Goal: Transaction & Acquisition: Purchase product/service

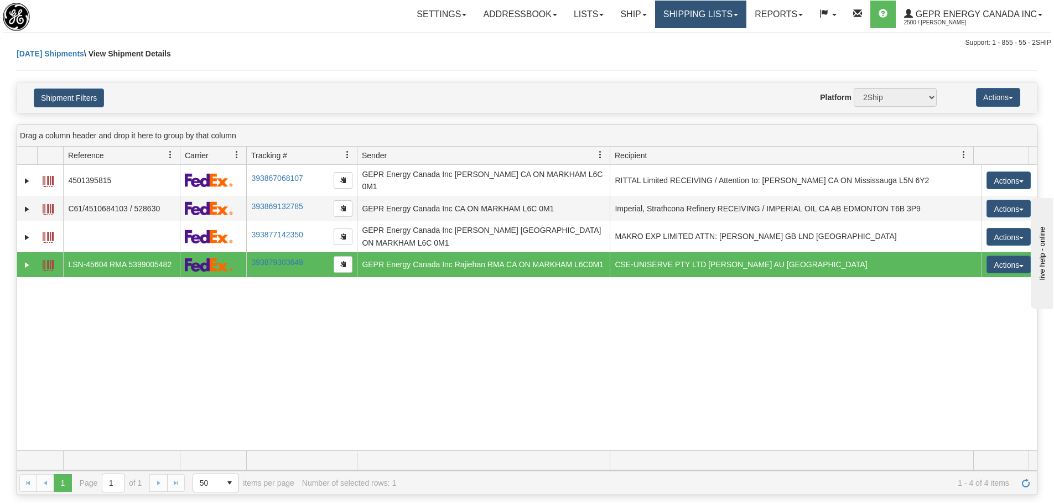
click at [658, 14] on link "Shipping lists" at bounding box center [700, 15] width 91 height 28
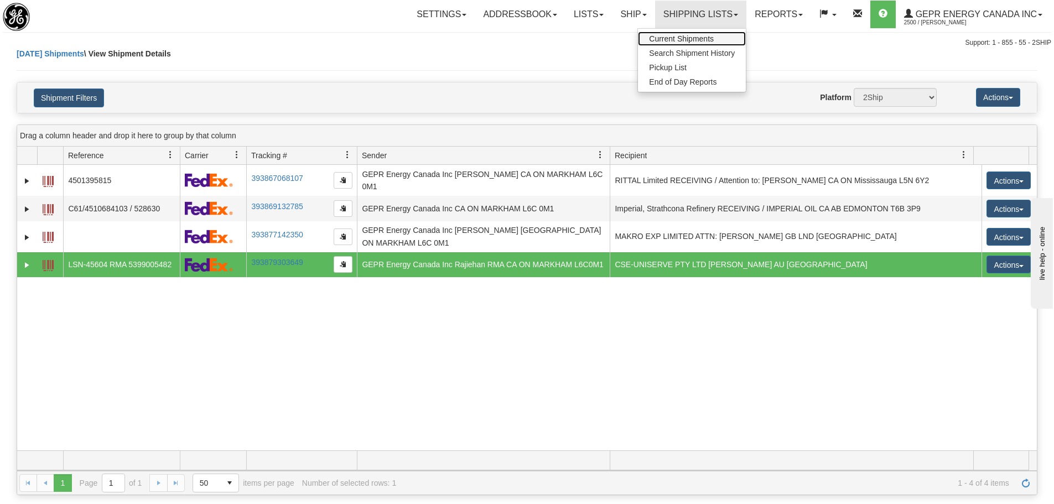
click at [673, 38] on span "Current Shipments" at bounding box center [681, 38] width 65 height 9
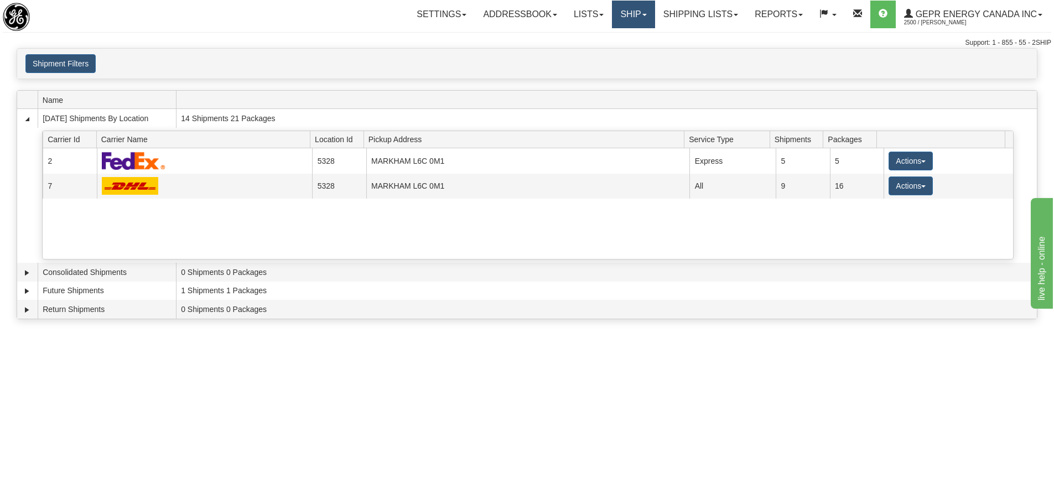
click at [618, 17] on link "Ship" at bounding box center [633, 15] width 43 height 28
click at [592, 33] on link "Ship Screen" at bounding box center [604, 39] width 100 height 14
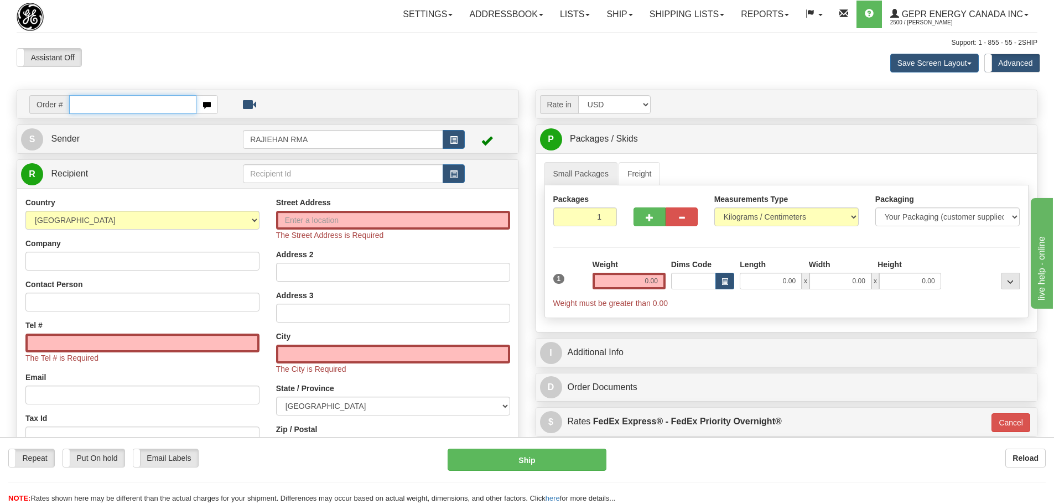
click at [111, 110] on input "text" at bounding box center [132, 104] width 127 height 19
paste input "8670591"
type input "8670591"
click at [141, 56] on body "Training Course Close Toggle navigation Settings Shipping Preferences New Recip…" at bounding box center [531, 252] width 1062 height 504
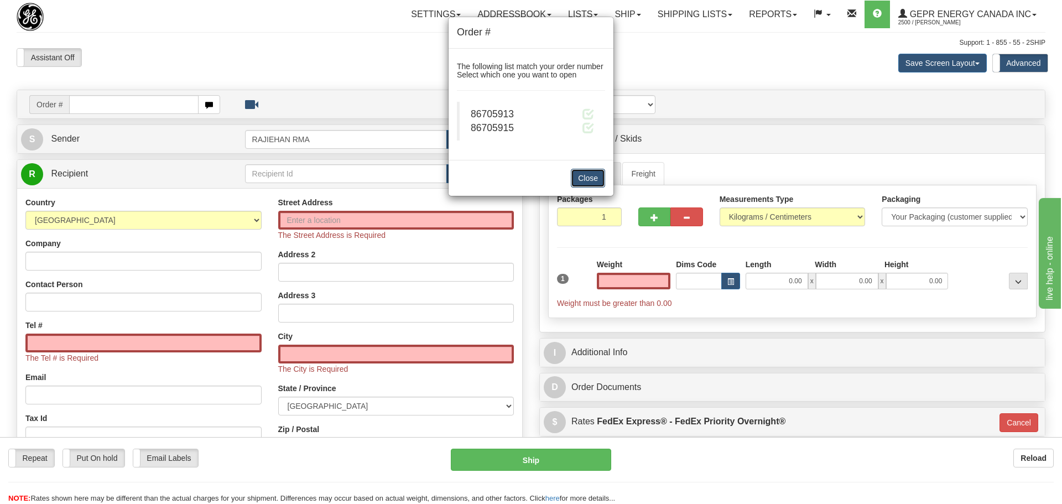
type input "0.00"
click at [580, 173] on button "Close" at bounding box center [588, 178] width 34 height 19
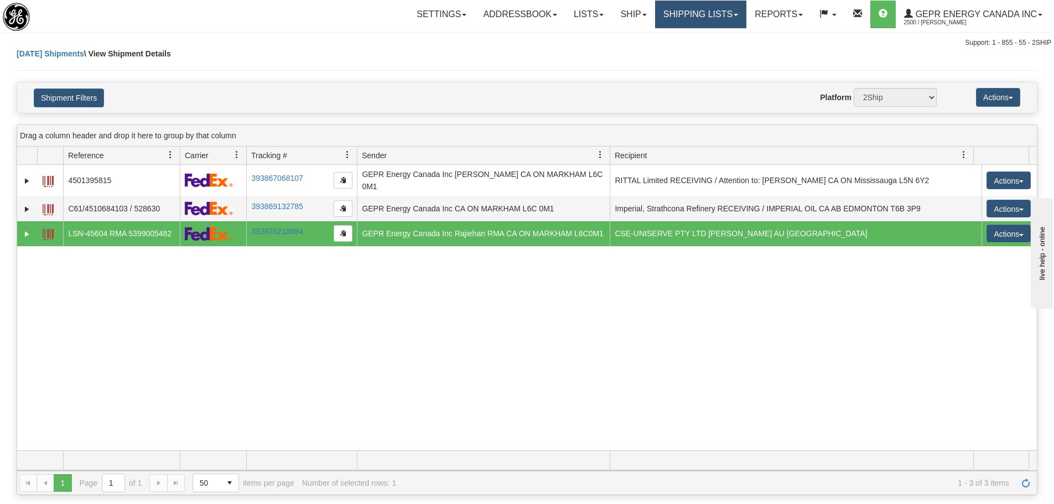
click at [675, 18] on link "Shipping lists" at bounding box center [700, 15] width 91 height 28
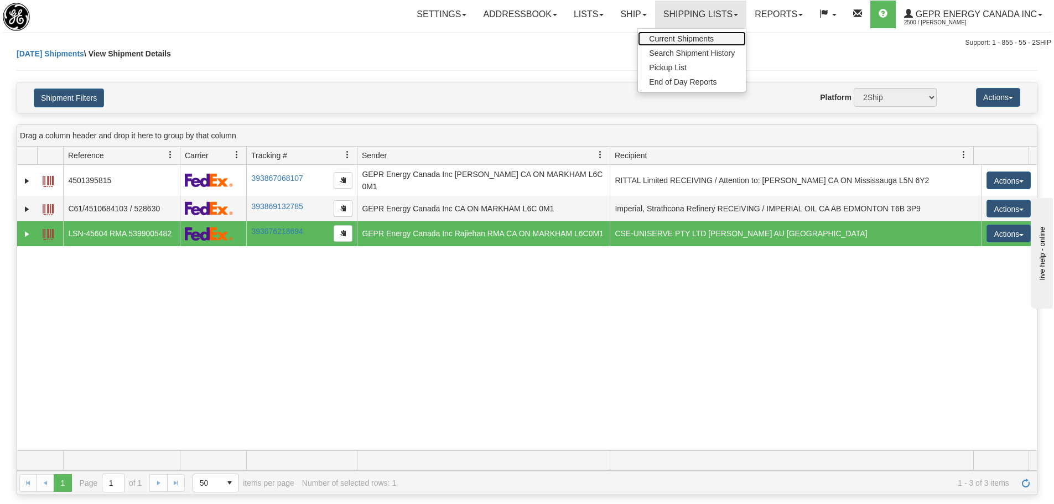
click at [671, 40] on span "Current Shipments" at bounding box center [681, 38] width 65 height 9
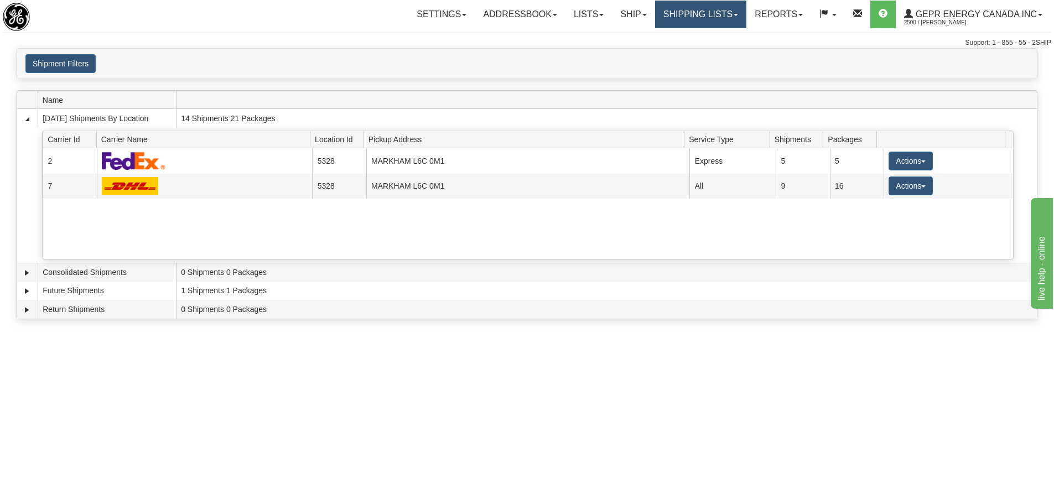
click at [671, 22] on link "Shipping lists" at bounding box center [700, 15] width 91 height 28
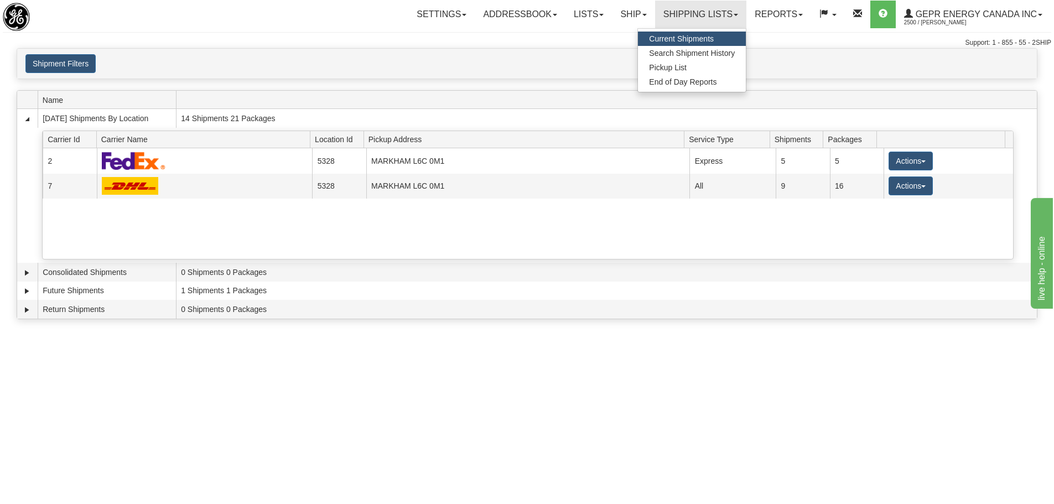
click at [675, 43] on span "Current Shipments" at bounding box center [681, 38] width 65 height 9
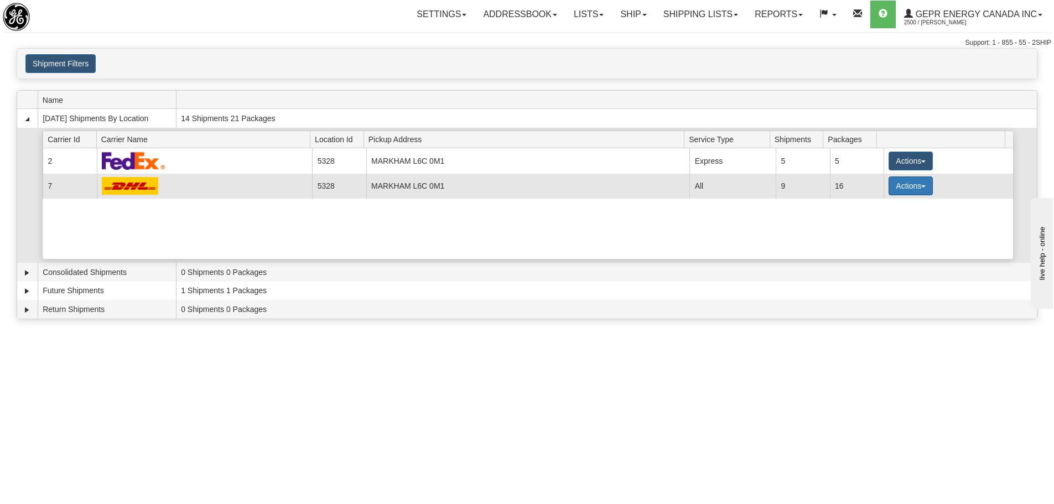
click at [913, 184] on button "Actions" at bounding box center [910, 185] width 44 height 19
click at [896, 209] on link "Details" at bounding box center [887, 207] width 88 height 14
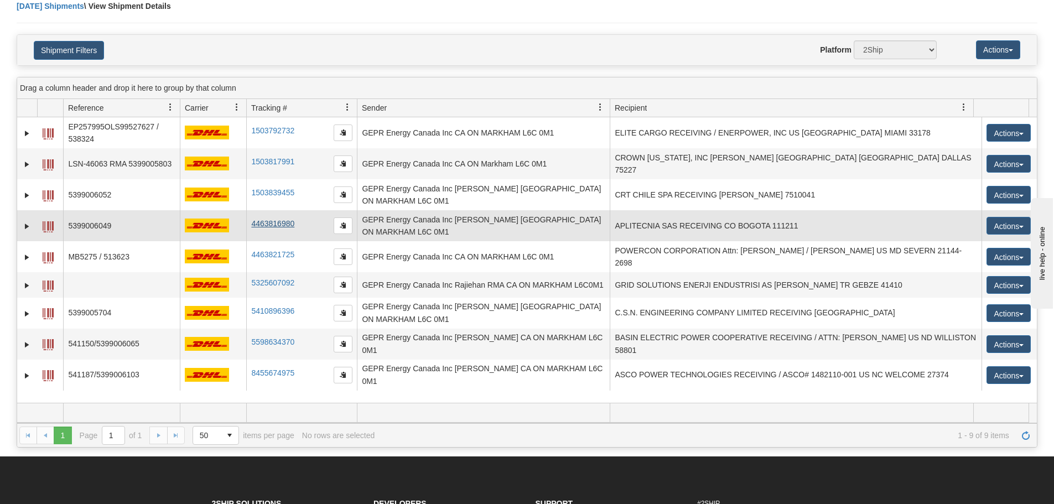
scroll to position [111, 0]
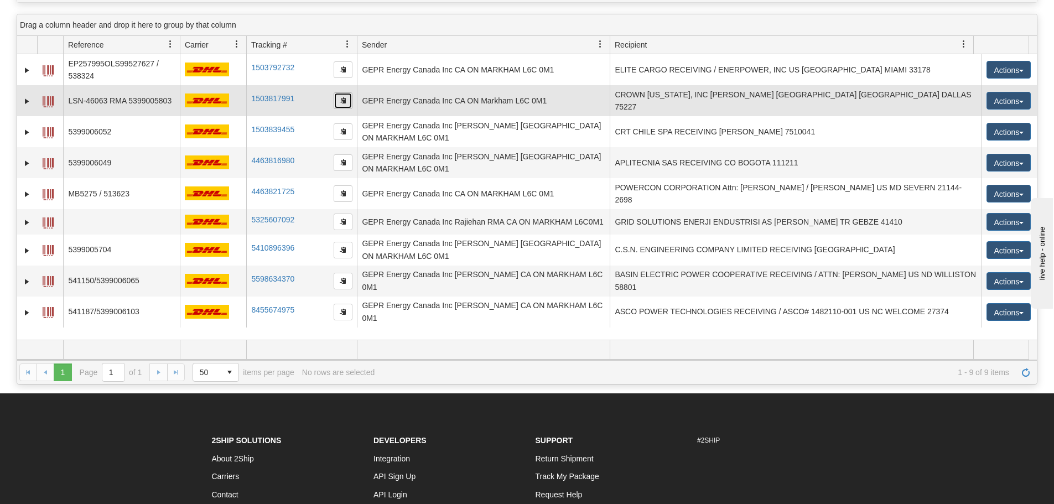
click at [347, 100] on button "button" at bounding box center [343, 100] width 19 height 17
click at [30, 96] on link "Expand" at bounding box center [27, 101] width 11 height 11
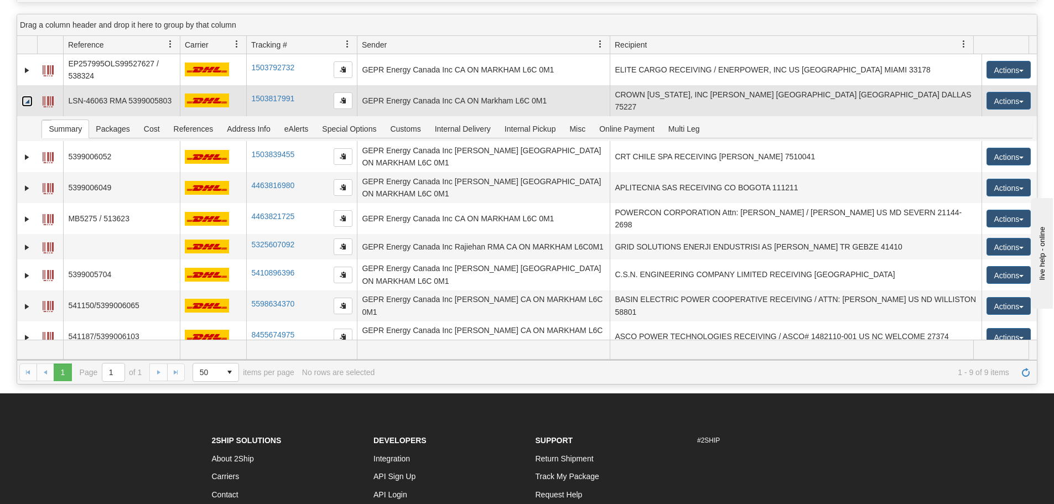
click at [30, 96] on link "Collapse" at bounding box center [27, 101] width 11 height 11
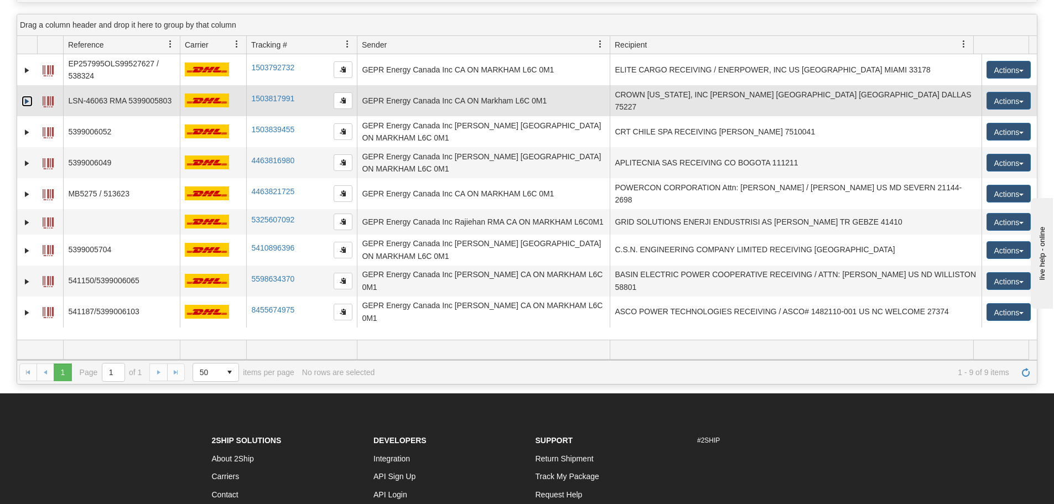
click at [319, 91] on td "1503817991" at bounding box center [301, 100] width 111 height 31
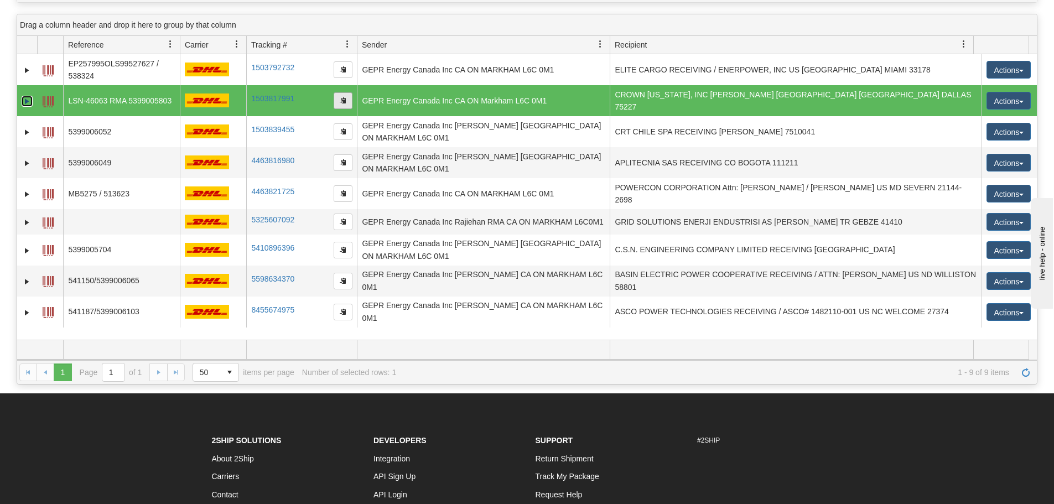
click at [346, 97] on span "button" at bounding box center [343, 100] width 7 height 7
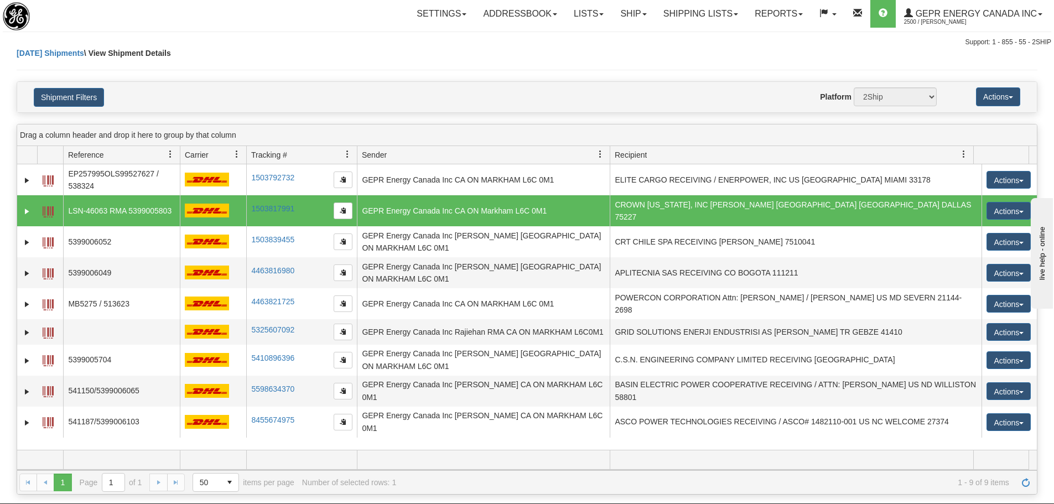
scroll to position [0, 0]
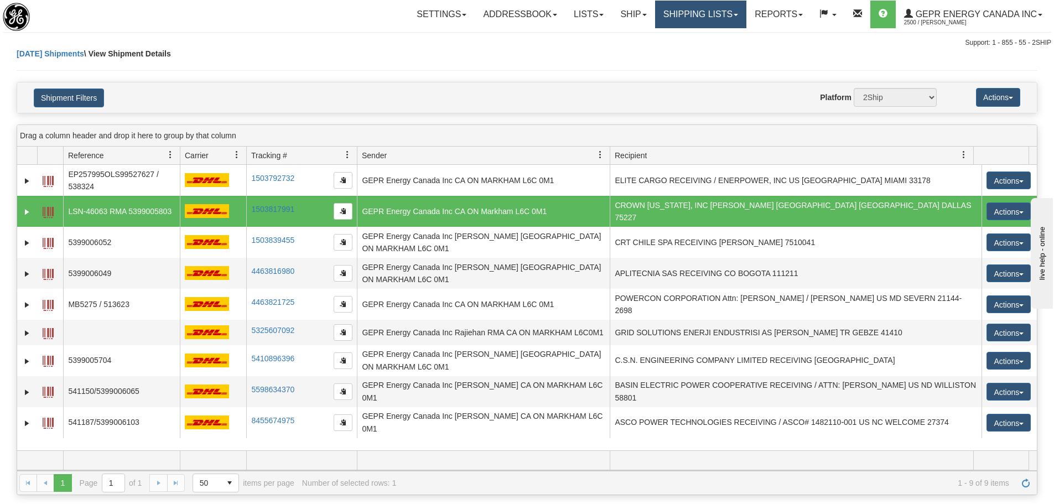
click at [655, 18] on link "Shipping lists" at bounding box center [700, 15] width 91 height 28
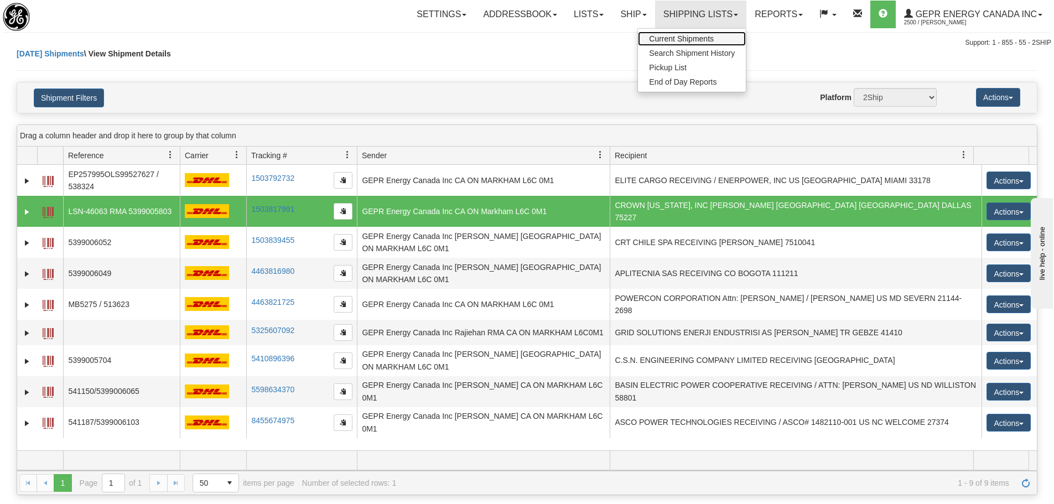
click at [675, 37] on span "Current Shipments" at bounding box center [681, 38] width 65 height 9
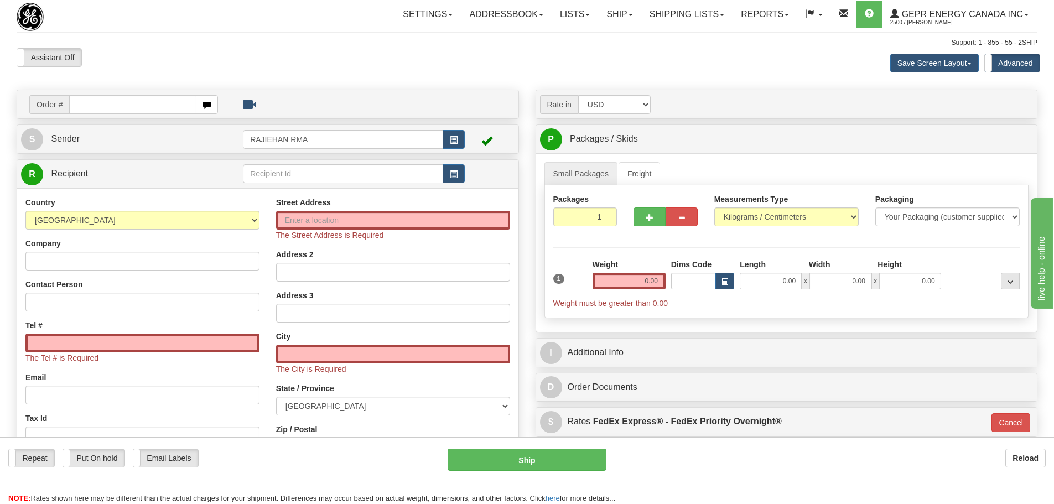
click at [75, 101] on input "text" at bounding box center [132, 104] width 127 height 19
type input "8670591"
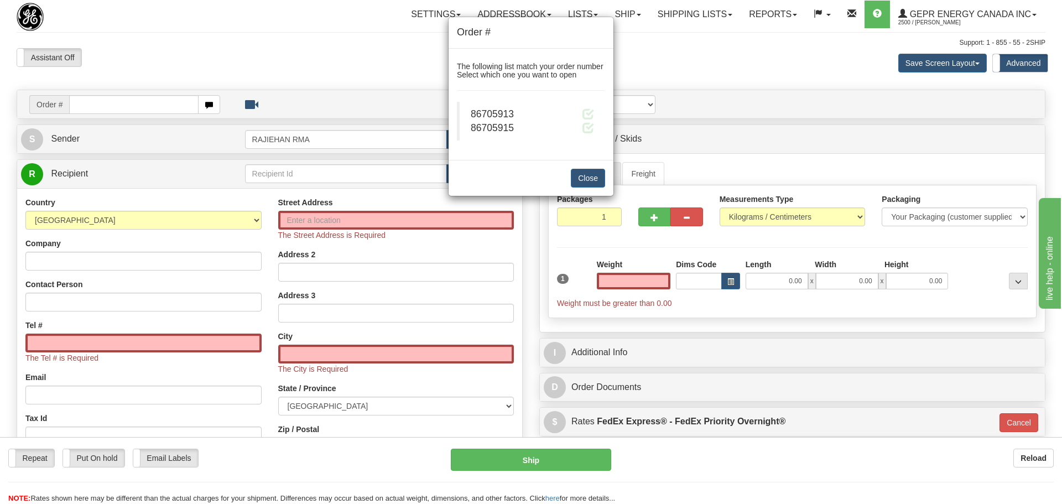
type input "0.00"
click at [499, 129] on span "86705915" at bounding box center [492, 127] width 43 height 11
click at [510, 114] on span "86705913" at bounding box center [492, 113] width 43 height 11
drag, startPoint x: 456, startPoint y: 108, endPoint x: 461, endPoint y: 124, distance: 17.5
click at [466, 125] on div "The following list match your order number Select which one you want to open 86…" at bounding box center [531, 105] width 165 height 112
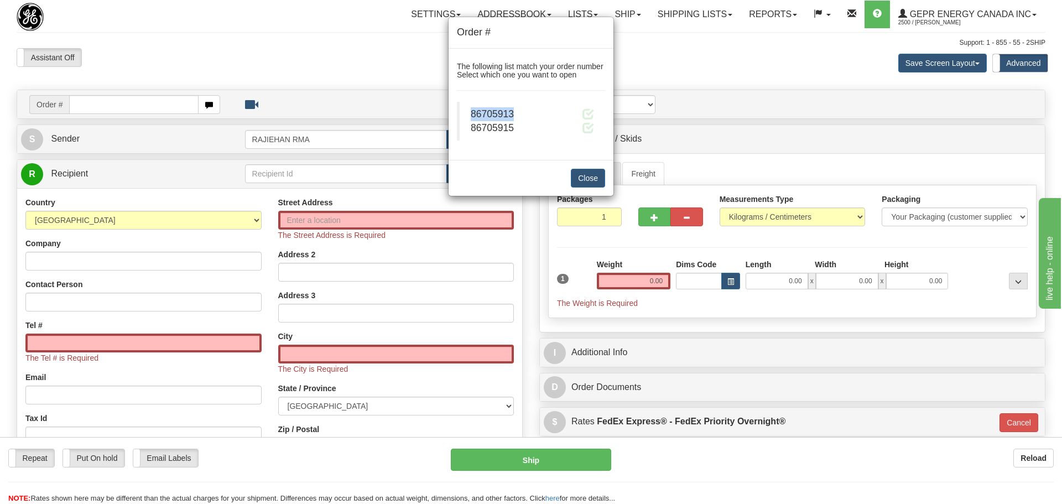
click at [512, 117] on span "86705913" at bounding box center [492, 113] width 43 height 11
click at [583, 188] on div "Close" at bounding box center [531, 178] width 165 height 36
click at [575, 180] on button "Close" at bounding box center [588, 178] width 34 height 19
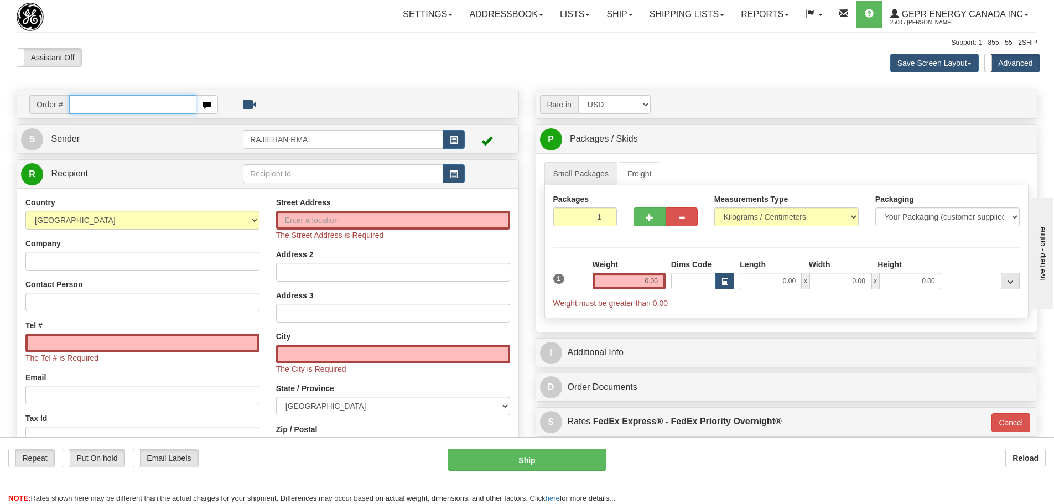
click at [81, 108] on input "text" at bounding box center [132, 104] width 127 height 19
paste input "86705915"
type input "86705915"
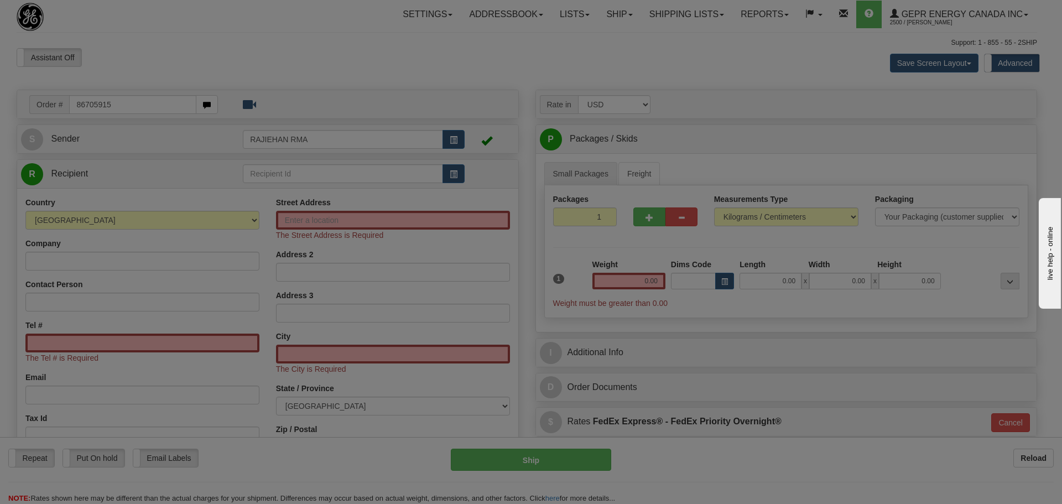
click at [407, 67] on body "Training Course Close Toggle navigation Settings Shipping Preferences New Recip…" at bounding box center [531, 252] width 1062 height 504
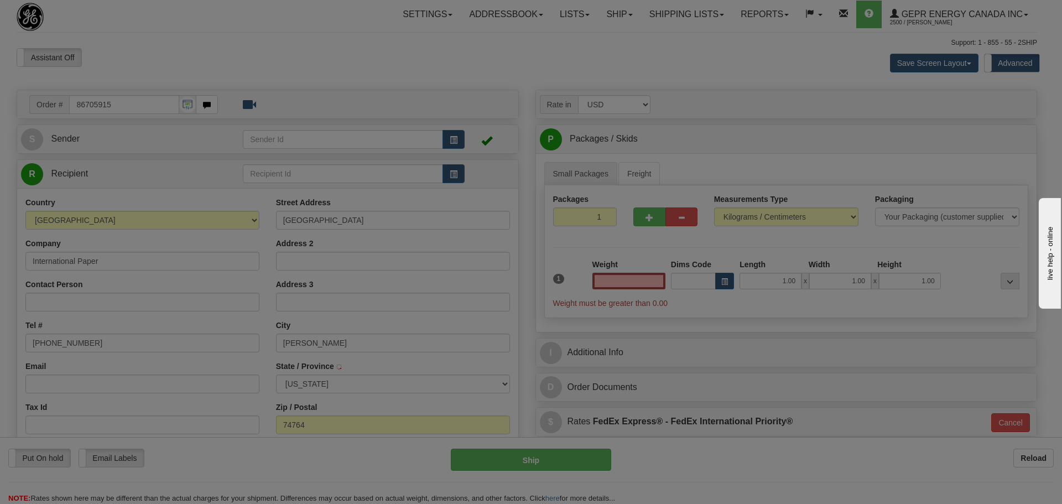
type input "VALLIANT"
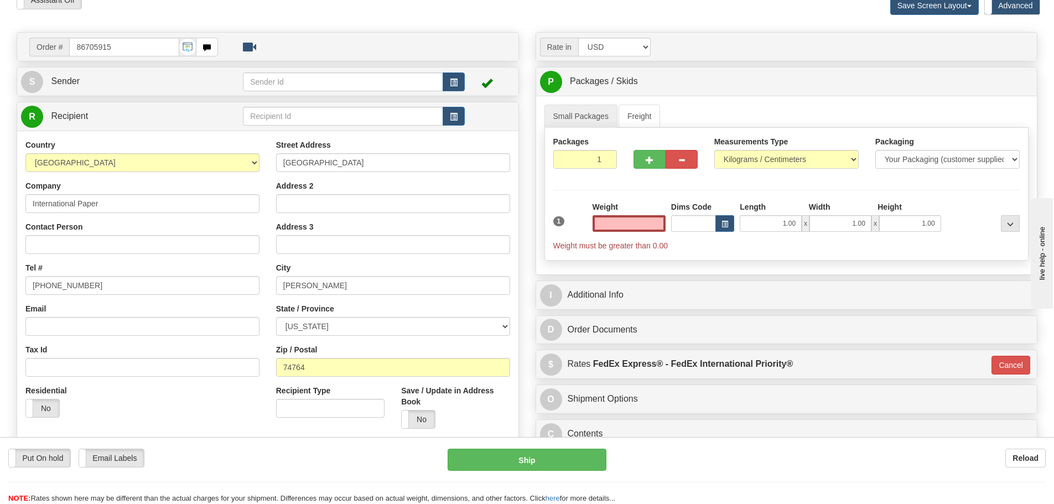
scroll to position [111, 0]
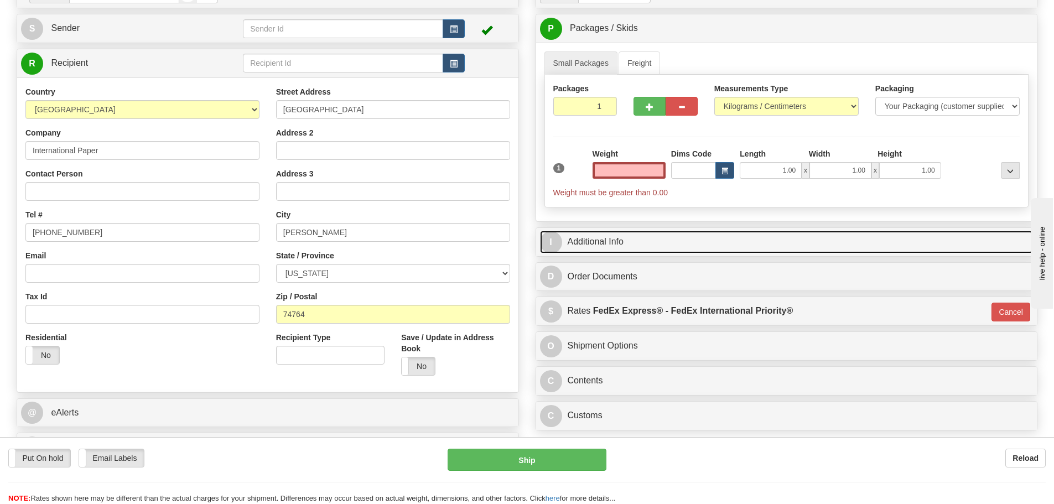
type input "0.00"
click at [585, 240] on link "I Additional Info" at bounding box center [786, 242] width 493 height 23
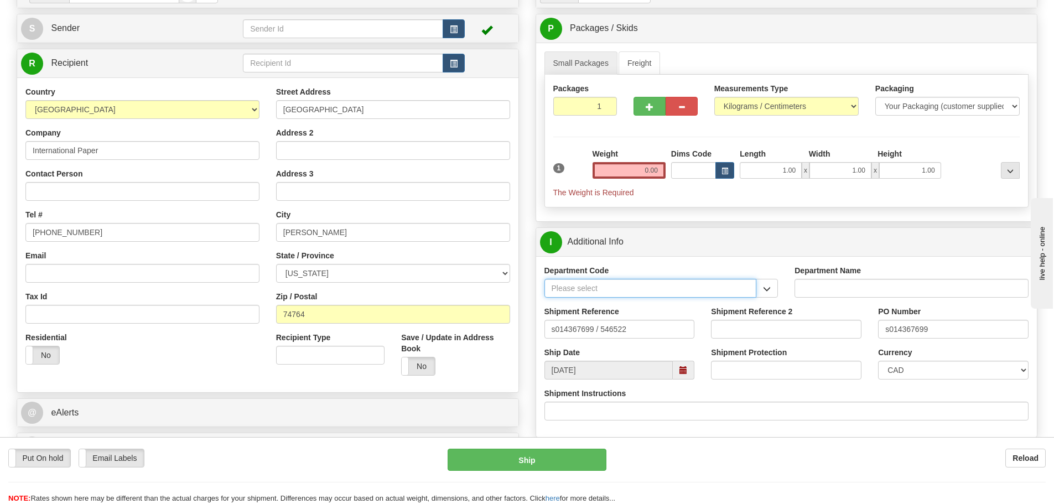
click at [571, 283] on input "Department Code" at bounding box center [650, 288] width 212 height 19
type input "SER"
click at [915, 371] on select "CAD USD EUR ZAR RON ANG ARN AUD AUS AWG BBD BFR BGN BHD BMD BND BRC BRL CHP CKZ…" at bounding box center [953, 370] width 150 height 19
select select "1"
click at [878, 361] on select "CAD USD EUR ZAR RON ANG ARN AUD AUS AWG BBD BFR BGN BHD BMD BND BRC BRL CHP CKZ…" at bounding box center [953, 370] width 150 height 19
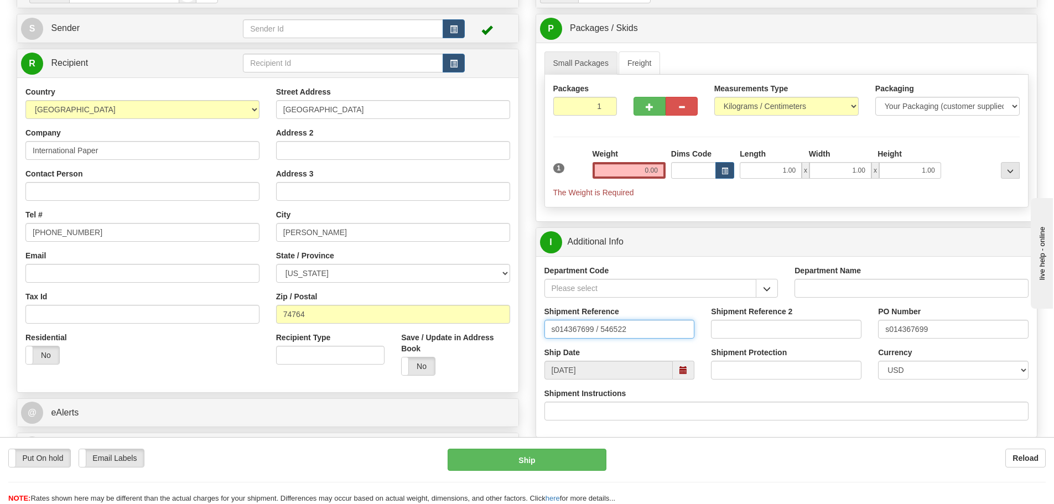
drag, startPoint x: 628, startPoint y: 328, endPoint x: 447, endPoint y: 334, distance: 181.0
drag, startPoint x: 590, startPoint y: 327, endPoint x: 527, endPoint y: 333, distance: 63.3
click at [527, 333] on div "Rate in Account Currency ARN AWG AUD AUS BHD BBD BFR BMD BRC BRL GBP UKL BND BG…" at bounding box center [786, 297] width 519 height 637
type input "LSN-45936 RMA 5399005713"
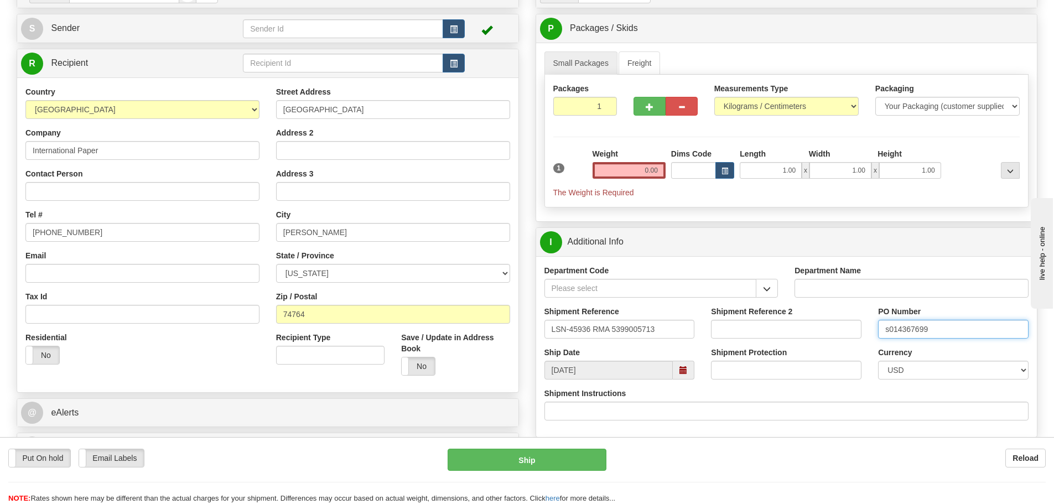
drag, startPoint x: 951, startPoint y: 335, endPoint x: 859, endPoint y: 328, distance: 92.6
click at [859, 328] on div "Shipment Reference LSN-45936 RMA 5399005713 Shipment Reference 2 PO Number s014…" at bounding box center [786, 326] width 501 height 41
paste input "LSN-45936"
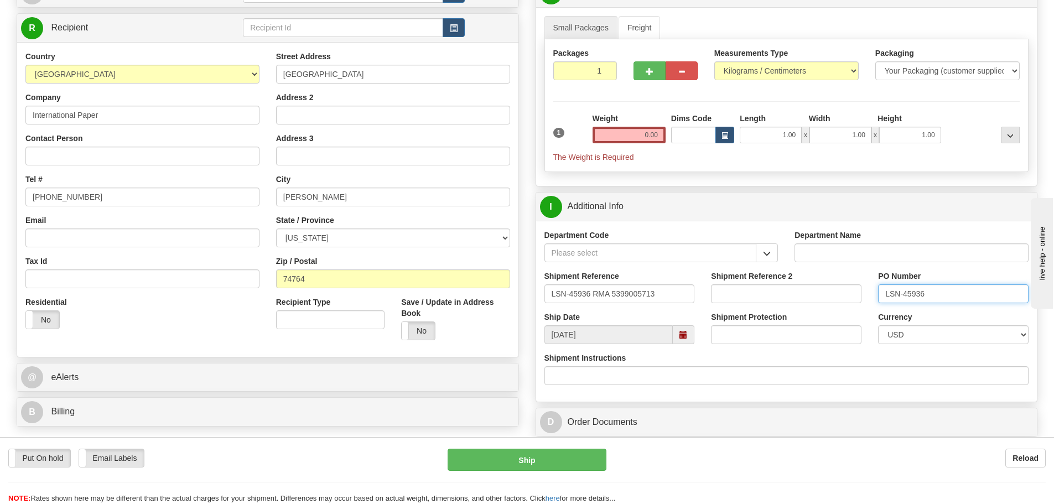
scroll to position [166, 0]
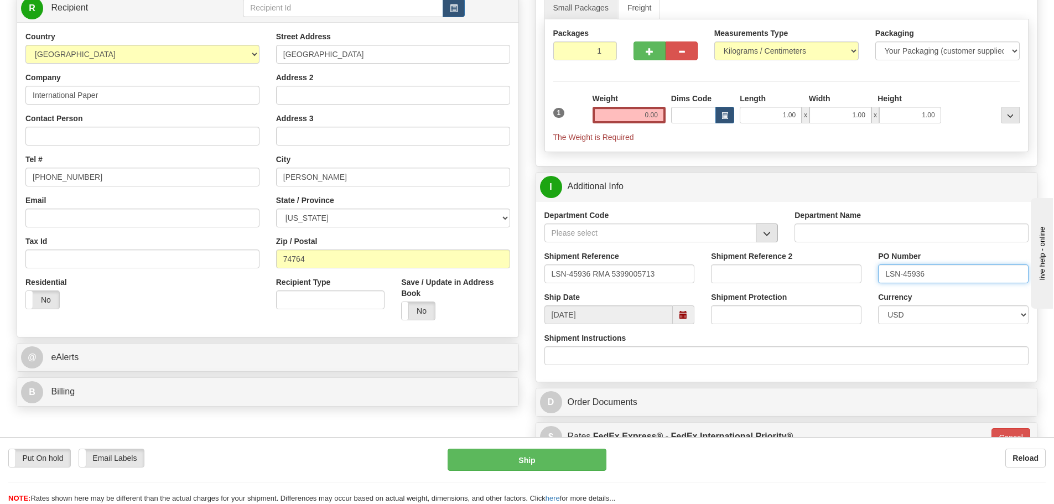
type input "LSN-45936"
click at [767, 235] on span "button" at bounding box center [767, 233] width 8 height 7
click at [699, 248] on div "SER" at bounding box center [647, 250] width 201 height 12
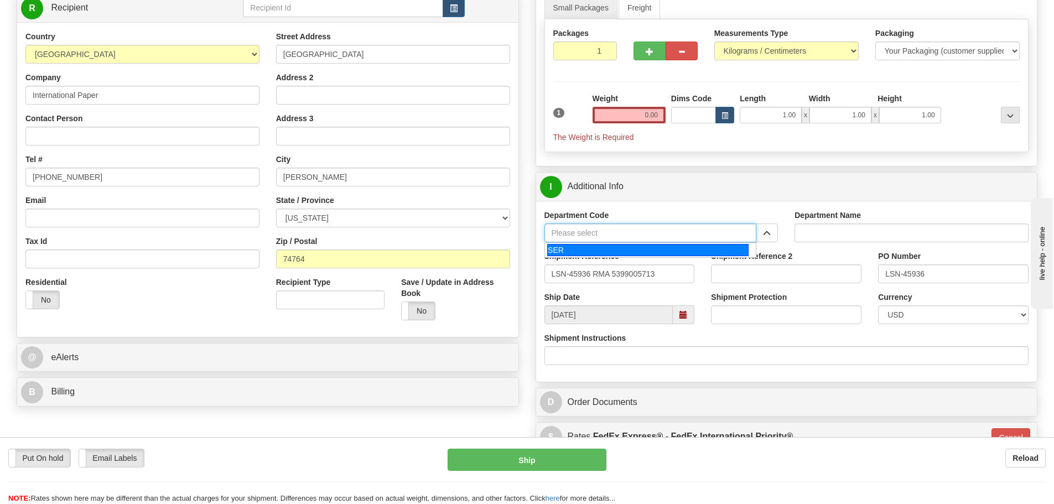
type input "SER"
type input "SERVICE DEPARTMENT"
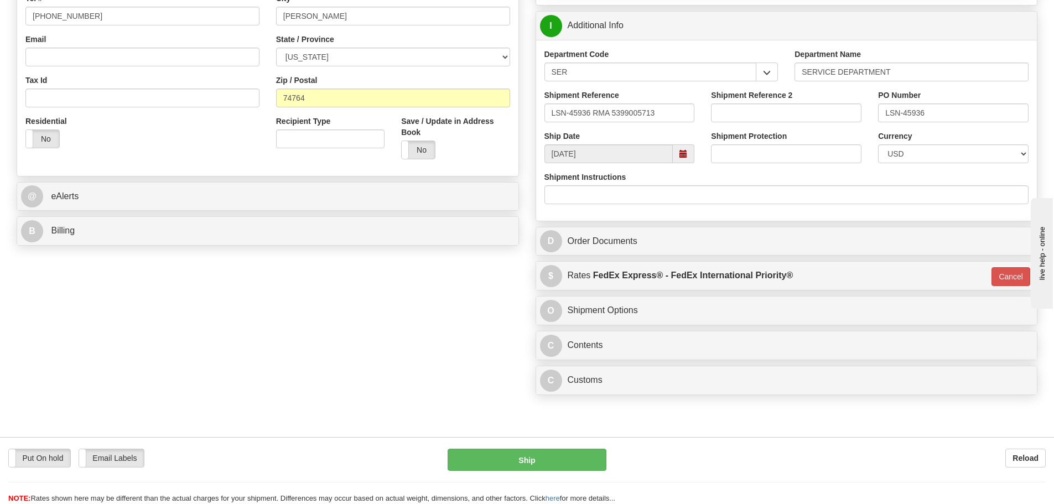
scroll to position [332, 0]
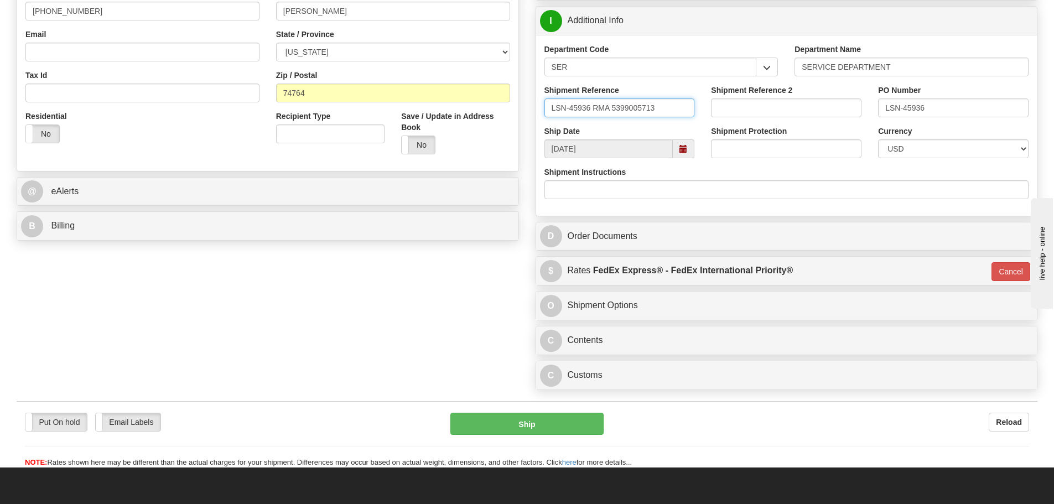
drag, startPoint x: 673, startPoint y: 107, endPoint x: 537, endPoint y: 125, distance: 137.3
click at [537, 125] on div "Department Code SER SER Department Name SERVICE DEPARTMENT Shipment Reference L…" at bounding box center [786, 125] width 501 height 181
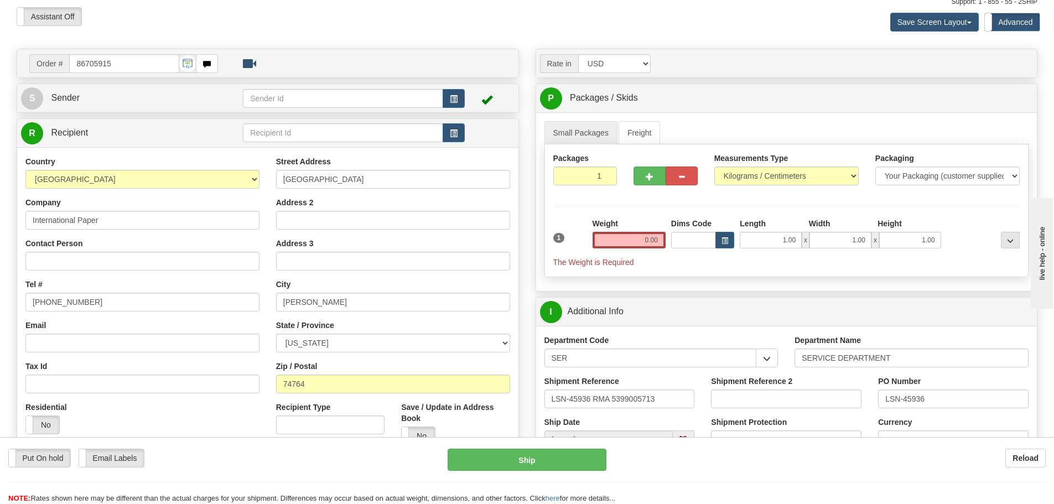
scroll to position [0, 0]
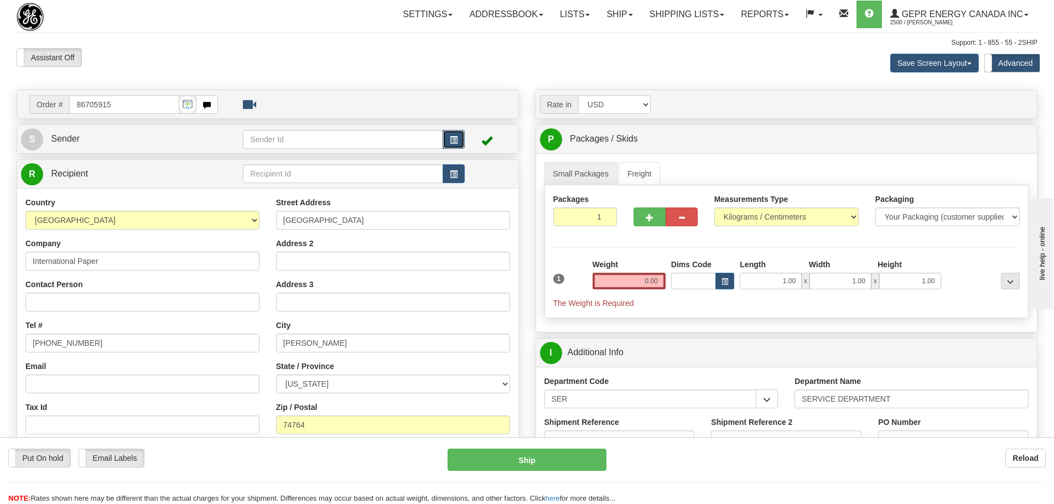
click at [451, 138] on span "button" at bounding box center [454, 140] width 8 height 7
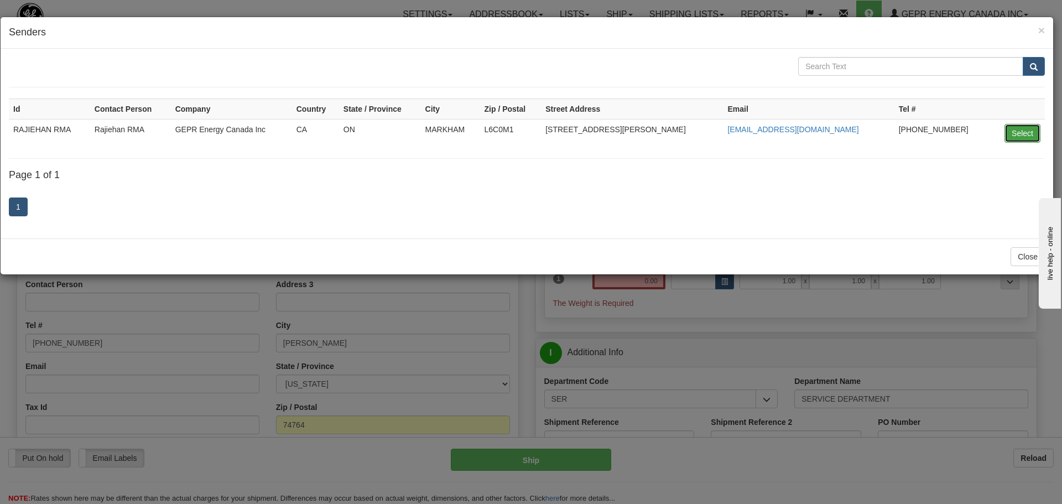
click at [1033, 134] on button "Select" at bounding box center [1022, 133] width 36 height 19
type input "RAJIEHAN RMA"
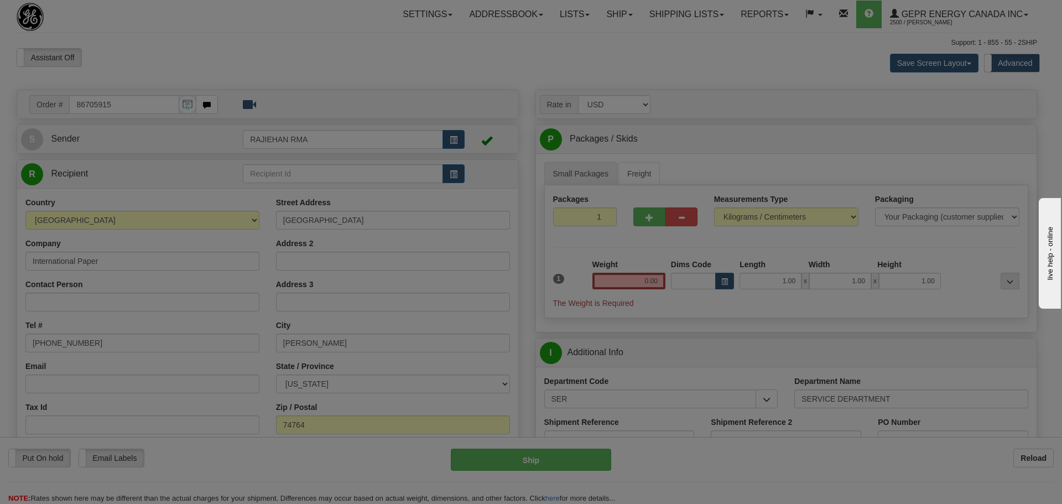
select select "0"
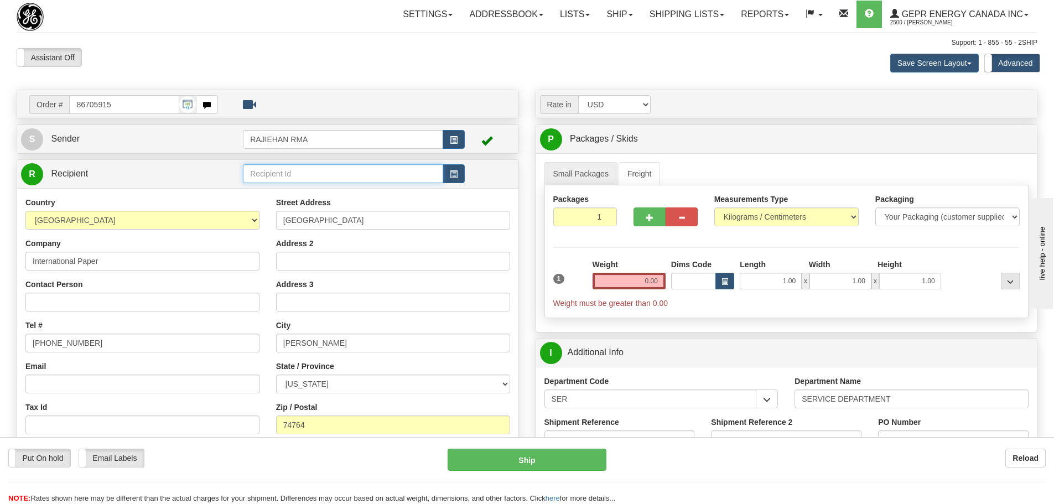
click at [278, 176] on input "text" at bounding box center [343, 173] width 200 height 19
click at [63, 299] on input "Contact Person" at bounding box center [142, 302] width 234 height 19
paste input "Denise Williams"
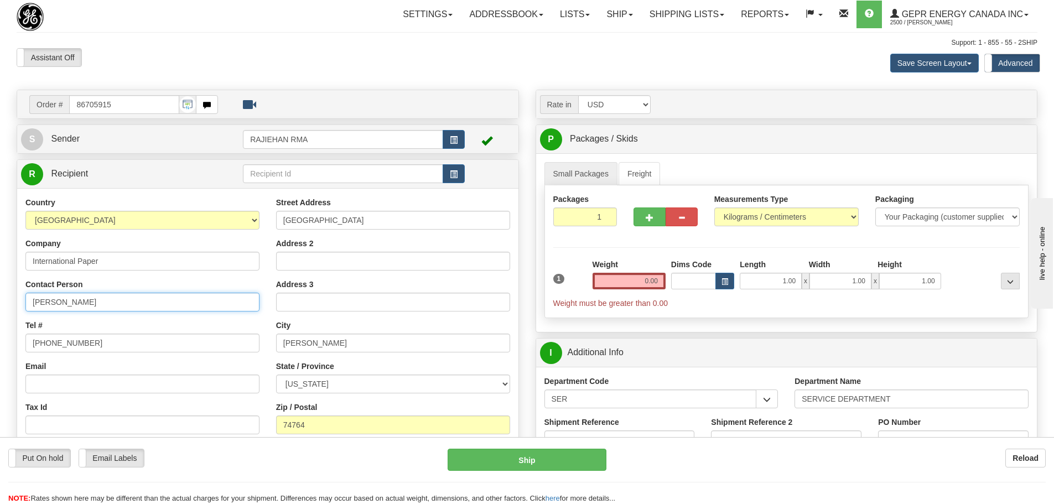
type input "Denise Williams"
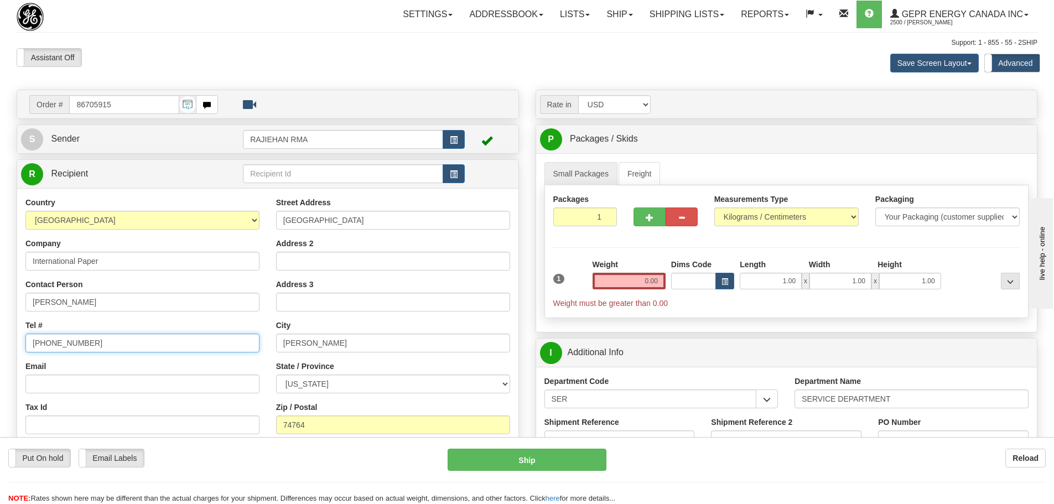
drag, startPoint x: 95, startPoint y: 351, endPoint x: 0, endPoint y: 351, distance: 95.1
click at [0, 351] on div "Toggle navigation Settings Shipping Preferences Fields Preferences New" at bounding box center [527, 392] width 1054 height 784
paste input "903-490-2308"
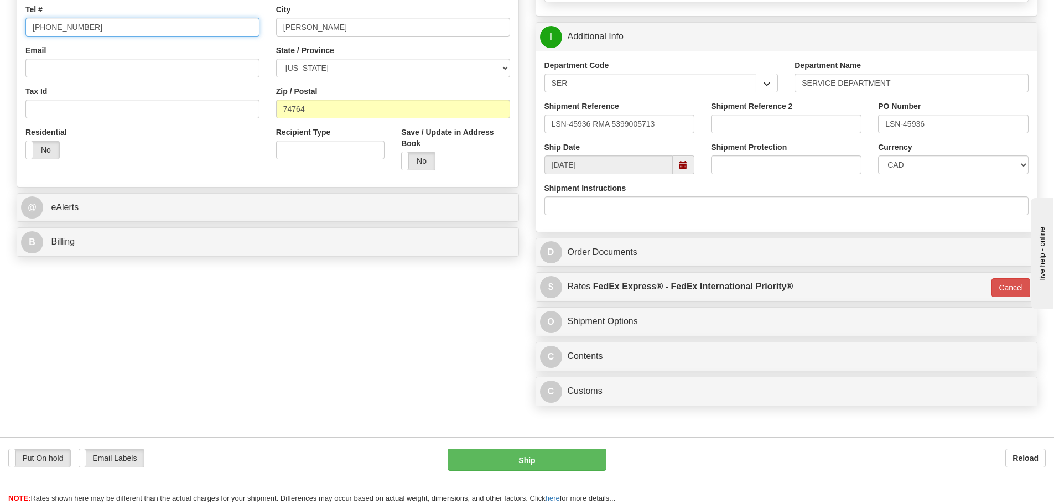
scroll to position [332, 0]
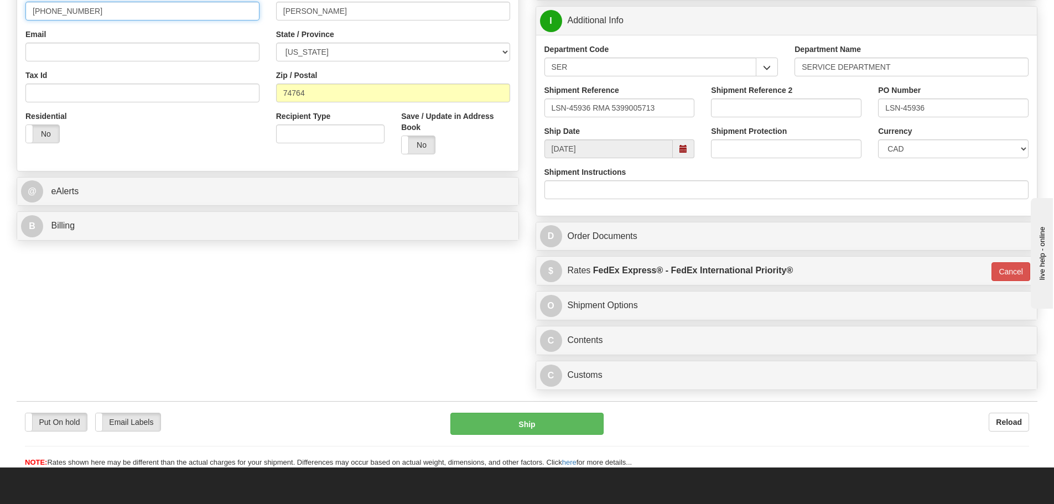
type input "903-490-2308"
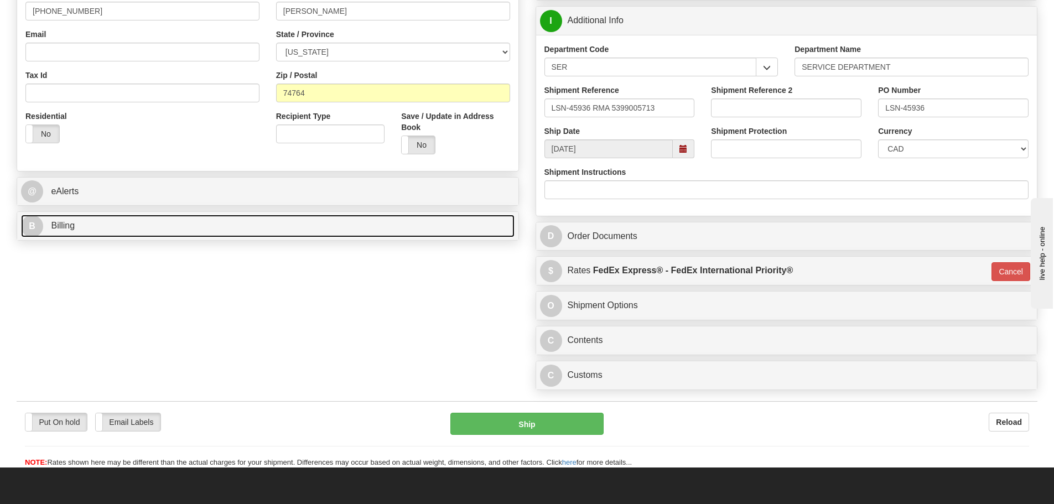
click at [304, 226] on link "B Billing" at bounding box center [267, 226] width 493 height 23
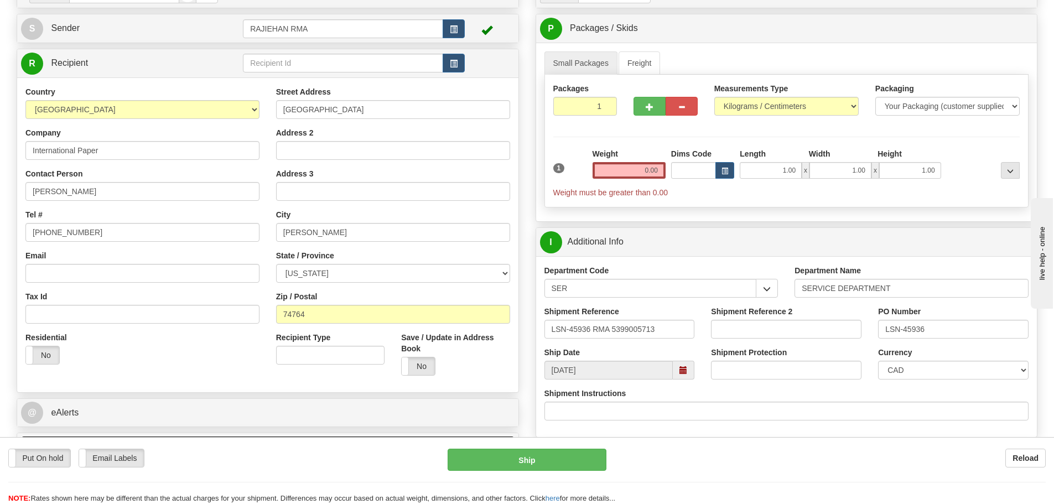
scroll to position [0, 0]
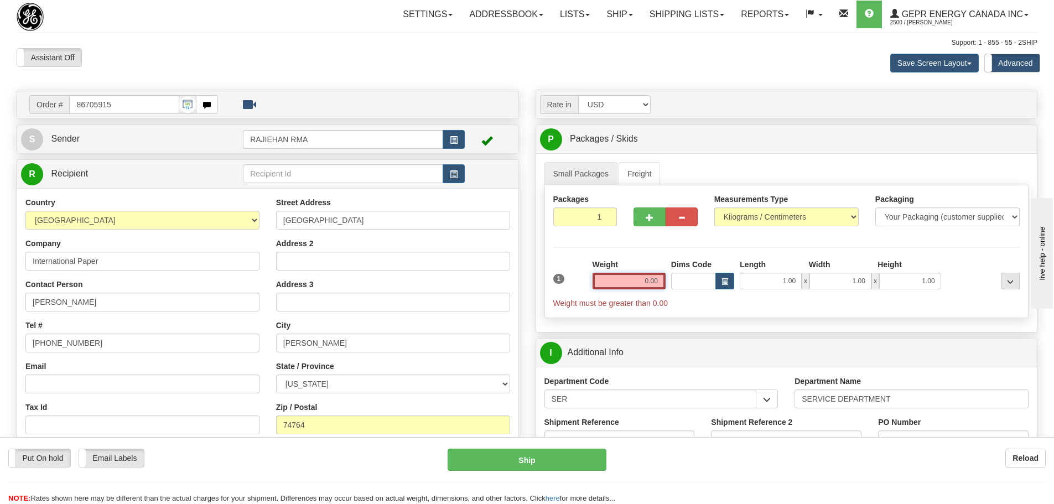
drag, startPoint x: 638, startPoint y: 278, endPoint x: 664, endPoint y: 280, distance: 26.1
click at [664, 280] on input "0.00" at bounding box center [628, 281] width 73 height 17
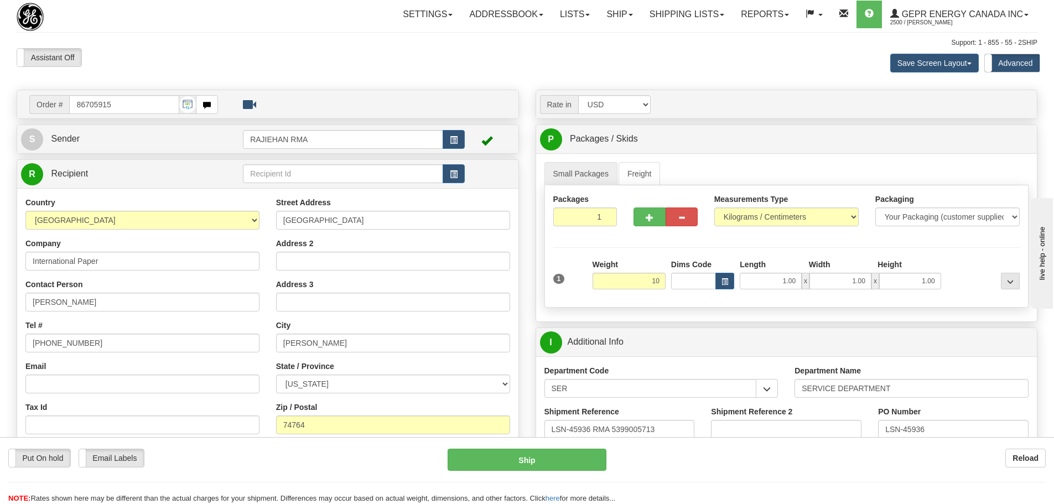
type input "10.00"
type input "01"
click at [725, 79] on div "Toggle navigation Settings Shipping Preferences Fields Preferences New" at bounding box center [527, 492] width 1054 height 984
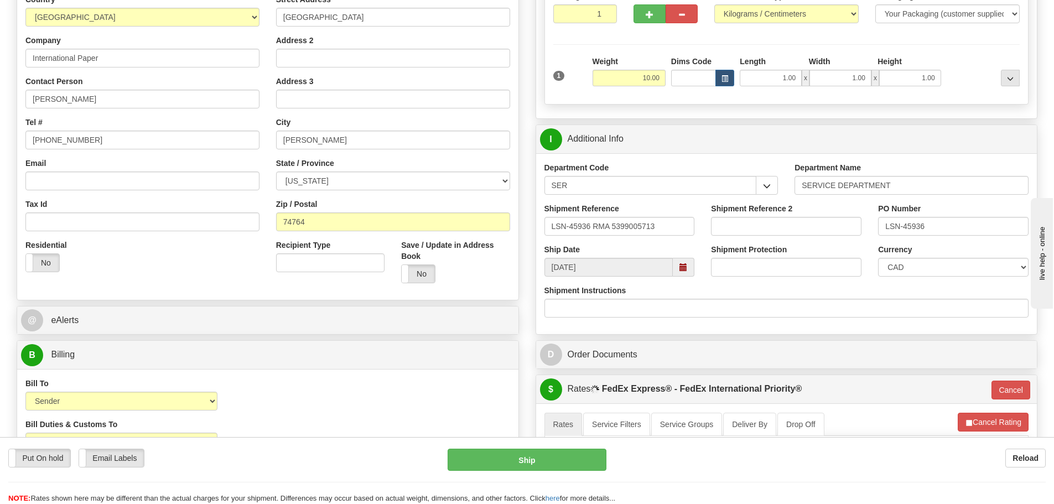
scroll to position [277, 0]
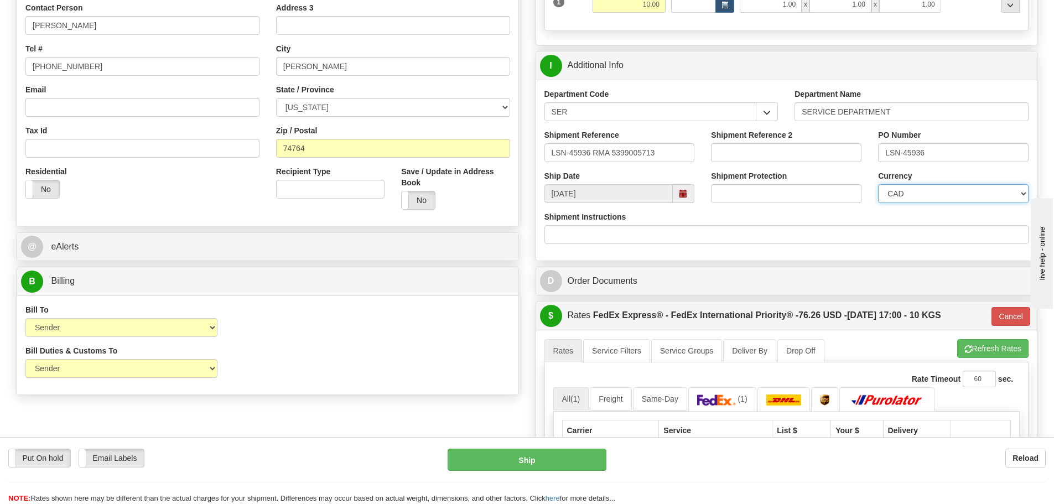
click at [925, 192] on select "CAD USD EUR ZAR [PERSON_NAME] ARN AUD AUS AWG BBD BFR BGN BHD BMD BND BRC BRL C…" at bounding box center [953, 193] width 150 height 19
select select "1"
click at [878, 184] on select "CAD USD EUR ZAR [PERSON_NAME] ARN AUD AUS AWG BBD BFR BGN BHD BMD BND BRC BRL C…" at bounding box center [953, 193] width 150 height 19
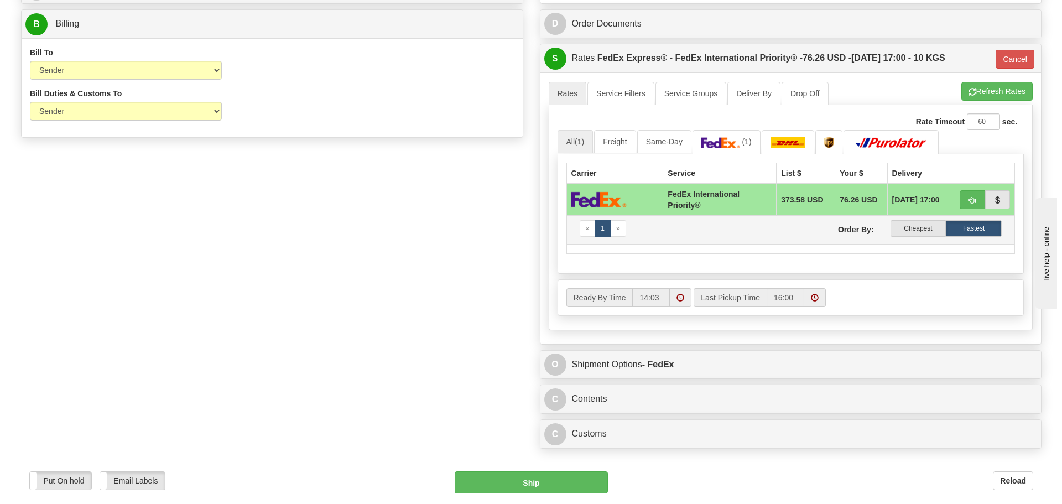
scroll to position [664, 0]
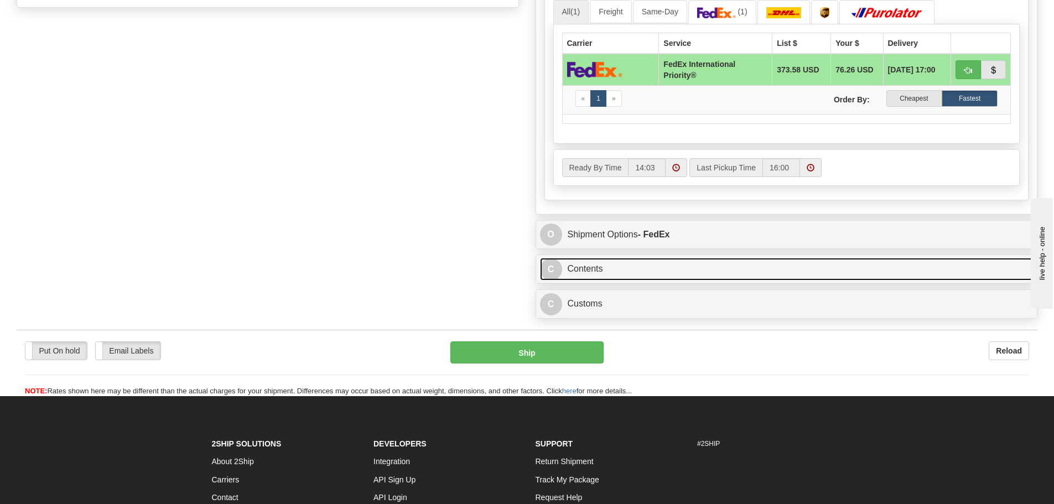
click at [574, 270] on link "C Contents" at bounding box center [786, 269] width 493 height 23
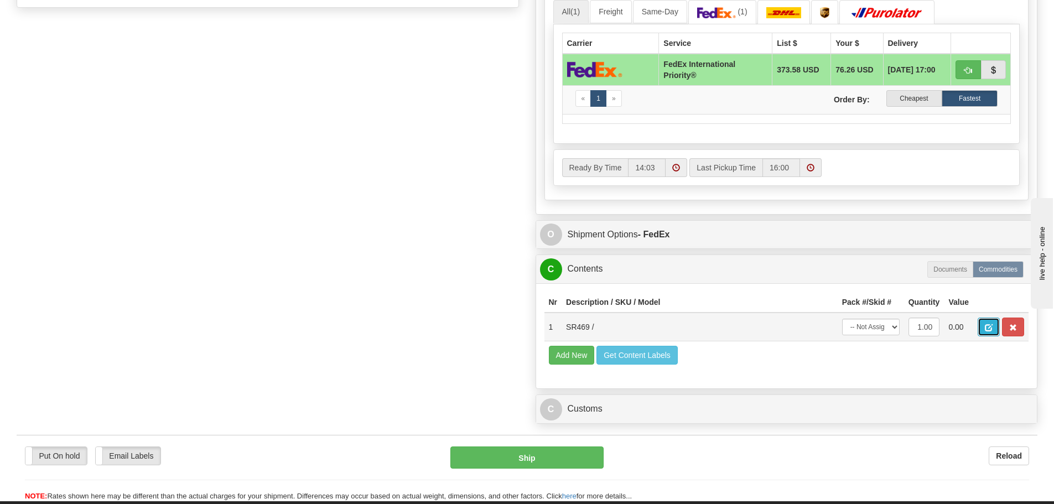
click at [988, 323] on button "button" at bounding box center [988, 326] width 22 height 19
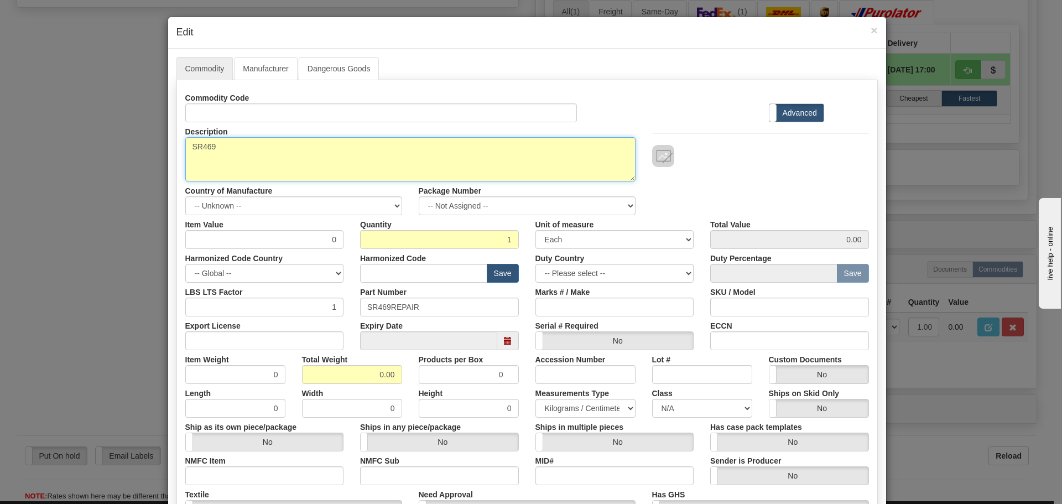
drag, startPoint x: 228, startPoint y: 147, endPoint x: 179, endPoint y: 149, distance: 49.3
click at [179, 149] on div "Description SR469" at bounding box center [410, 151] width 467 height 59
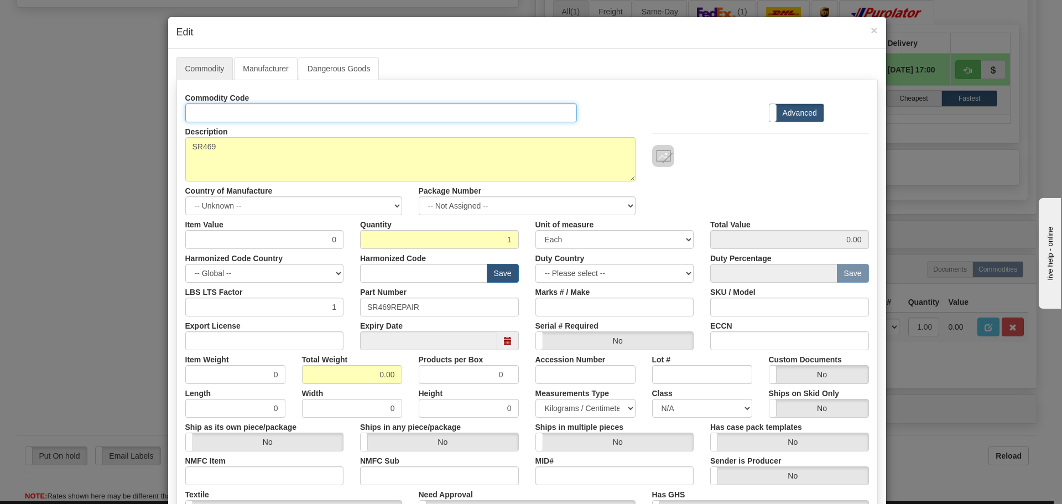
click at [192, 118] on input "Id" at bounding box center [381, 112] width 392 height 19
paste input "469P5HIA20EH"
type input "469P5HIA20EH"
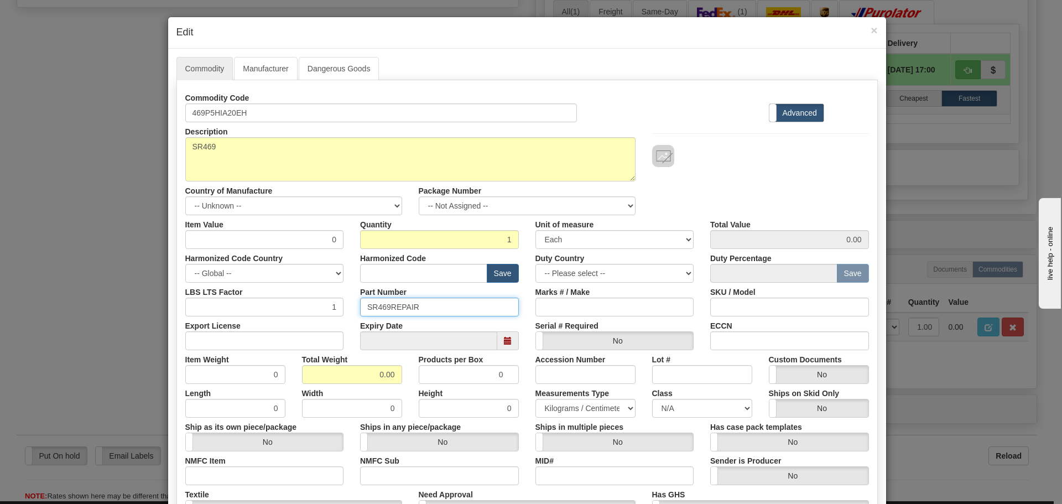
drag, startPoint x: 422, startPoint y: 303, endPoint x: 311, endPoint y: 312, distance: 111.5
click at [313, 312] on div "LBS LTS Factor 1 Part Number SR469REPAIR Marks # / Make SKU / Model" at bounding box center [527, 300] width 700 height 34
paste input "469P5HIA20EH"
type input "469P5HIA20EH"
click at [330, 238] on input "0" at bounding box center [264, 239] width 159 height 19
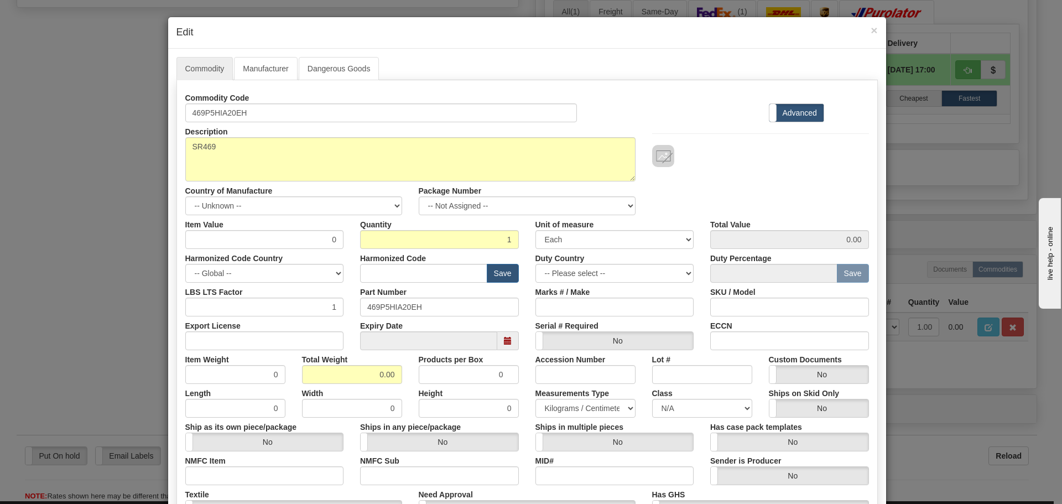
drag, startPoint x: 841, startPoint y: 172, endPoint x: 836, endPoint y: 173, distance: 5.6
click at [841, 173] on div "Description SR469 Country of Manufacture -- Unknown -- AFGHANISTAN ALAND ISLAND…" at bounding box center [527, 168] width 700 height 93
drag, startPoint x: 369, startPoint y: 369, endPoint x: 404, endPoint y: 367, distance: 34.4
click at [404, 367] on div "Total Weight 0.00" at bounding box center [352, 367] width 117 height 34
type input "10"
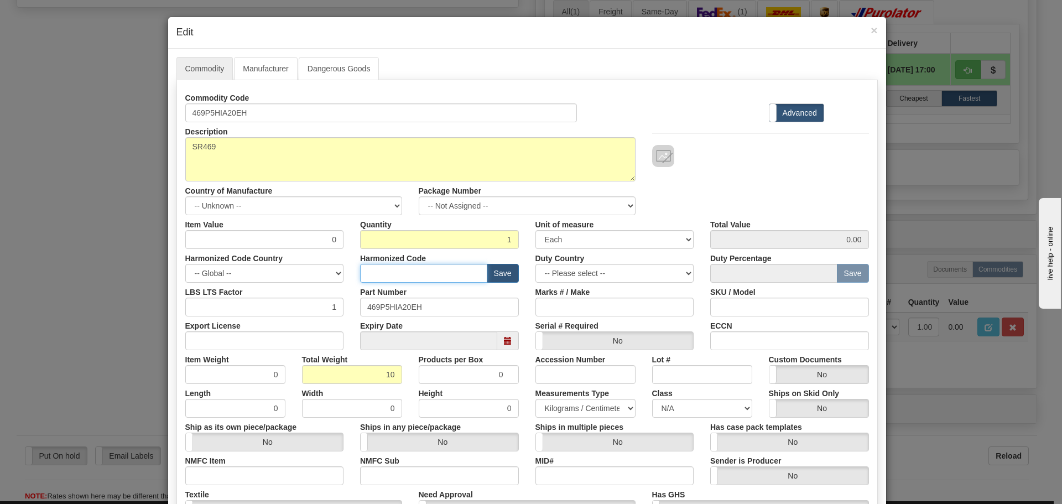
type input "10.0000"
drag, startPoint x: 381, startPoint y: 264, endPoint x: 375, endPoint y: 268, distance: 6.8
click at [380, 266] on input "text" at bounding box center [423, 273] width 127 height 19
type input "8537.10.9070"
click at [316, 197] on select "-- Unknown -- AFGHANISTAN ALAND ISLANDS ALBANIA ALGERIA AMERICAN SAMOA ANDORRA …" at bounding box center [293, 205] width 217 height 19
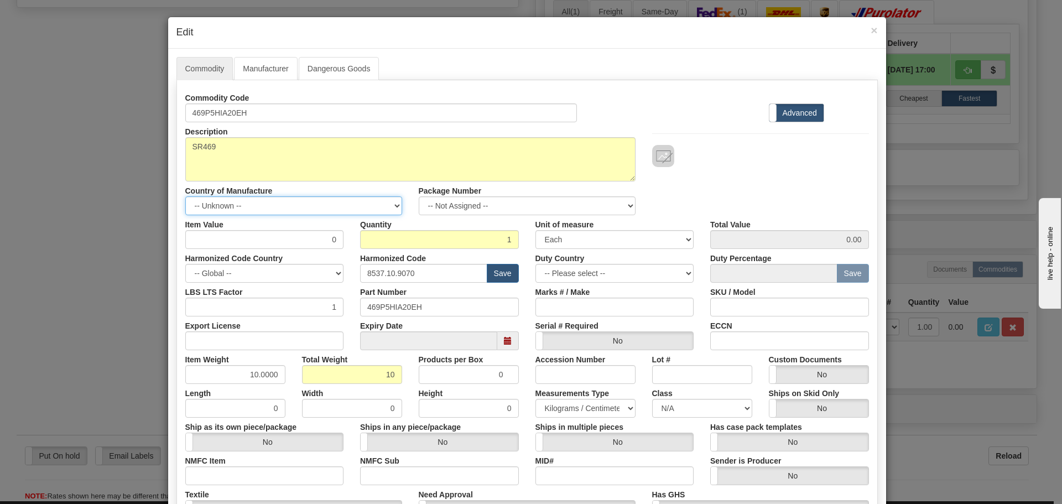
select select "CA"
click at [185, 196] on select "-- Unknown -- AFGHANISTAN ALAND ISLANDS ALBANIA ALGERIA AMERICAN SAMOA ANDORRA …" at bounding box center [293, 205] width 217 height 19
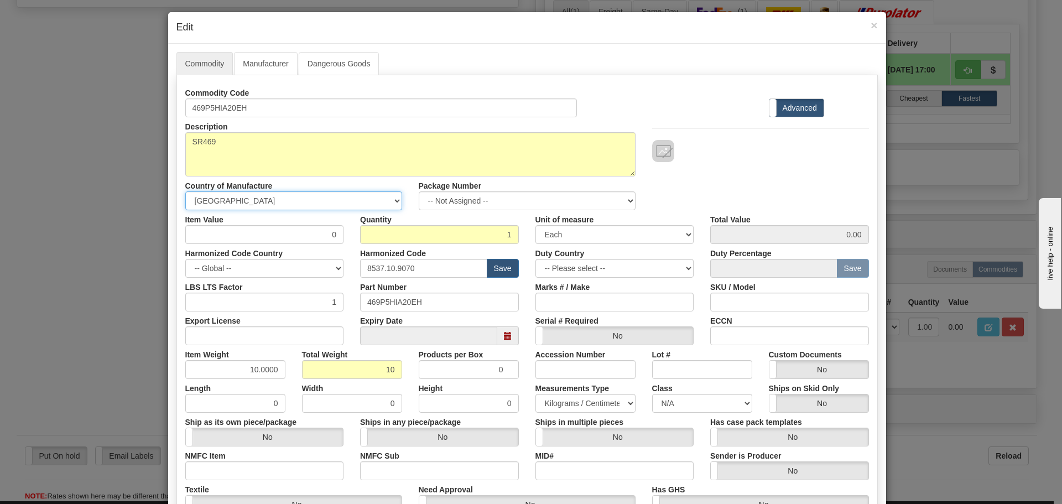
scroll to position [0, 0]
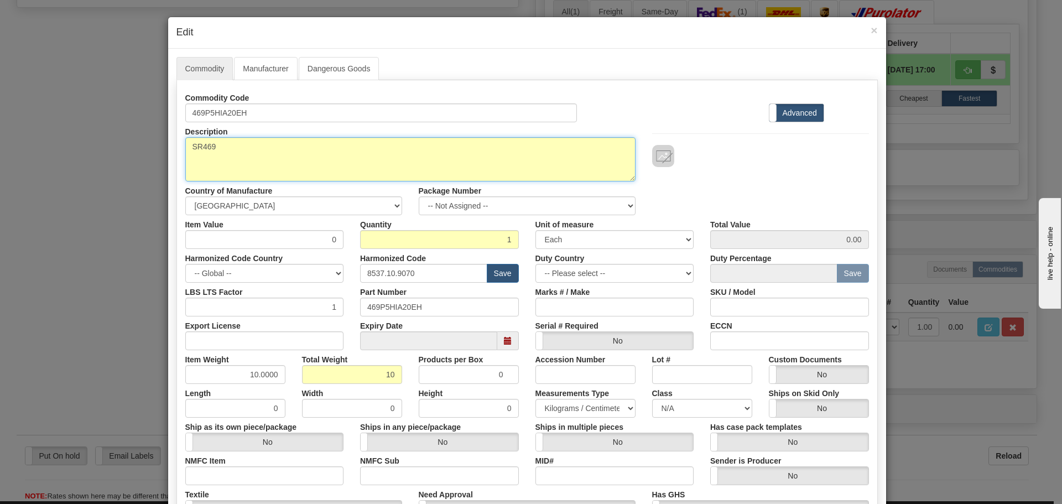
drag, startPoint x: 217, startPoint y: 144, endPoint x: 164, endPoint y: 148, distance: 53.2
click at [168, 148] on div "Commodity Manufacturer Dangerous Goods Commodity Code 469P5HIA20EH Standard Adv…" at bounding box center [527, 340] width 718 height 582
click at [233, 146] on textarea "SR469" at bounding box center [410, 159] width 450 height 44
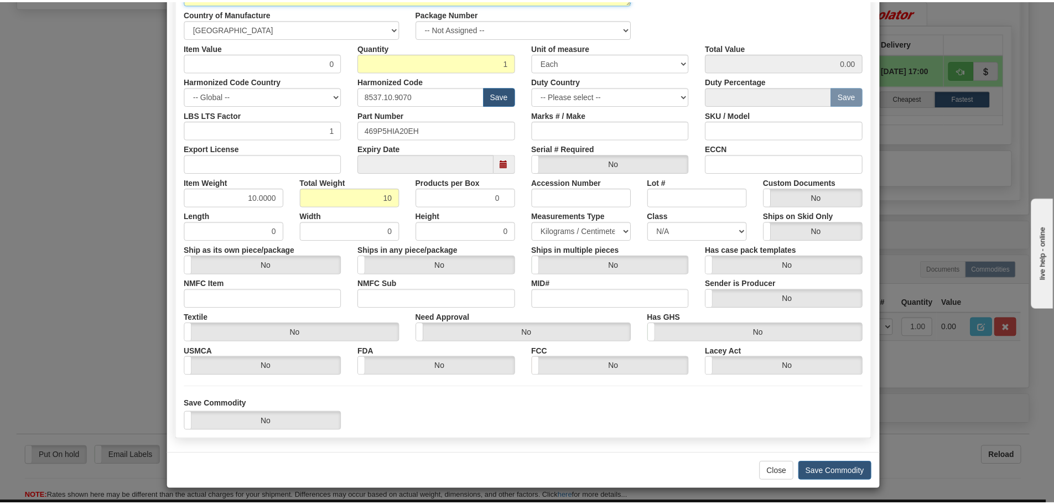
scroll to position [180, 0]
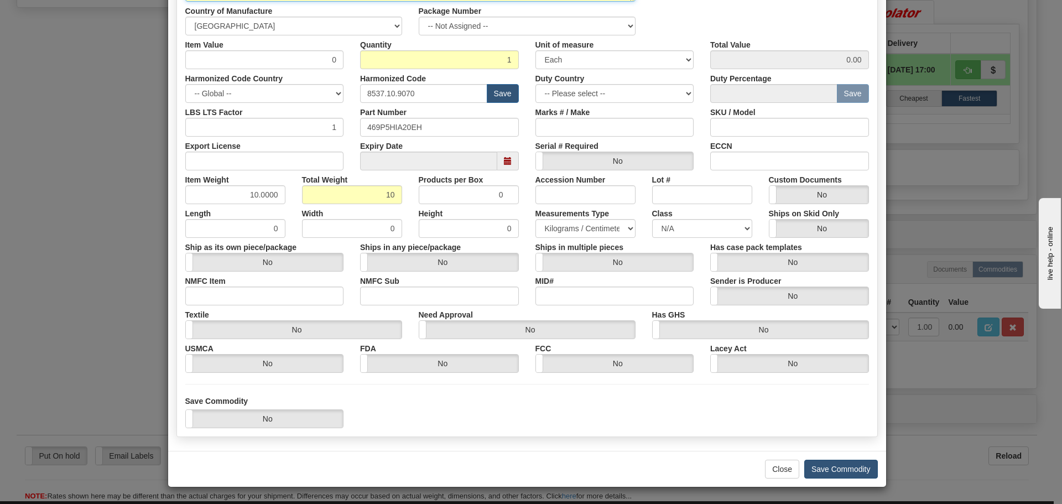
type textarea "SR469 SYSTEM"
click at [849, 465] on button "Save Commodity" at bounding box center [841, 469] width 74 height 19
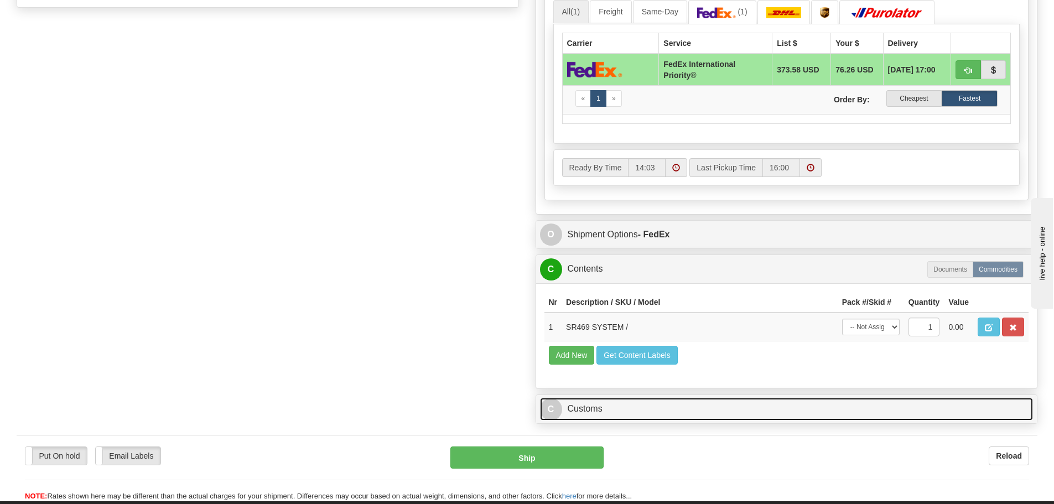
click at [571, 407] on link "C Customs" at bounding box center [786, 409] width 493 height 23
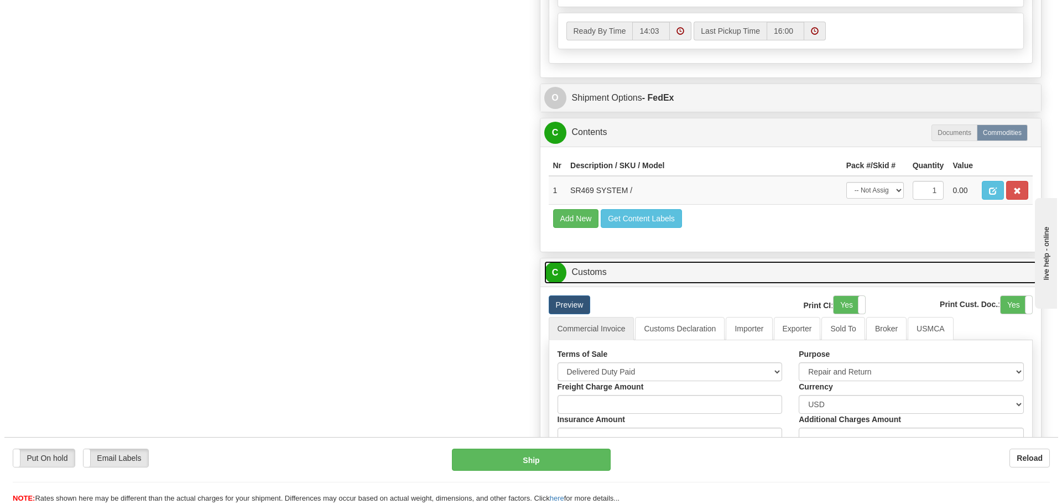
scroll to position [830, 0]
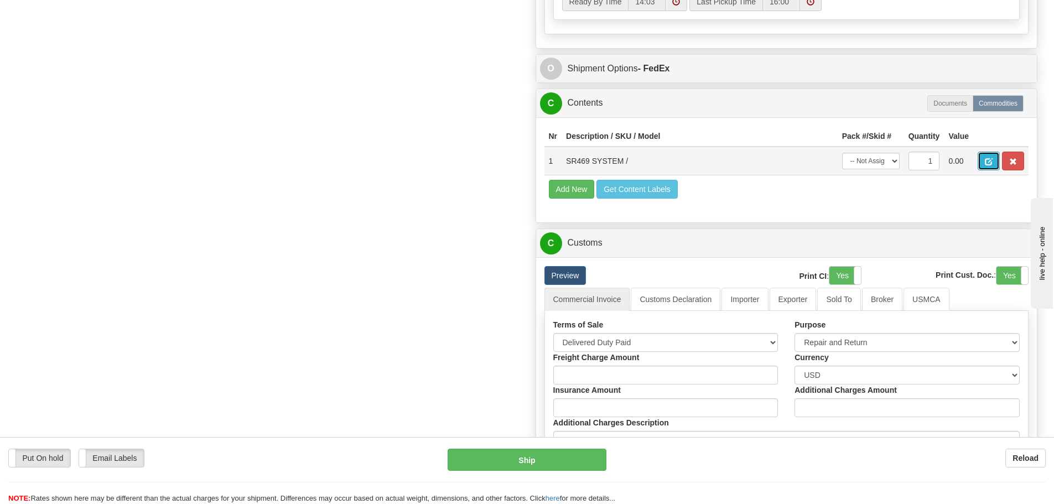
click at [989, 160] on span "button" at bounding box center [988, 161] width 8 height 7
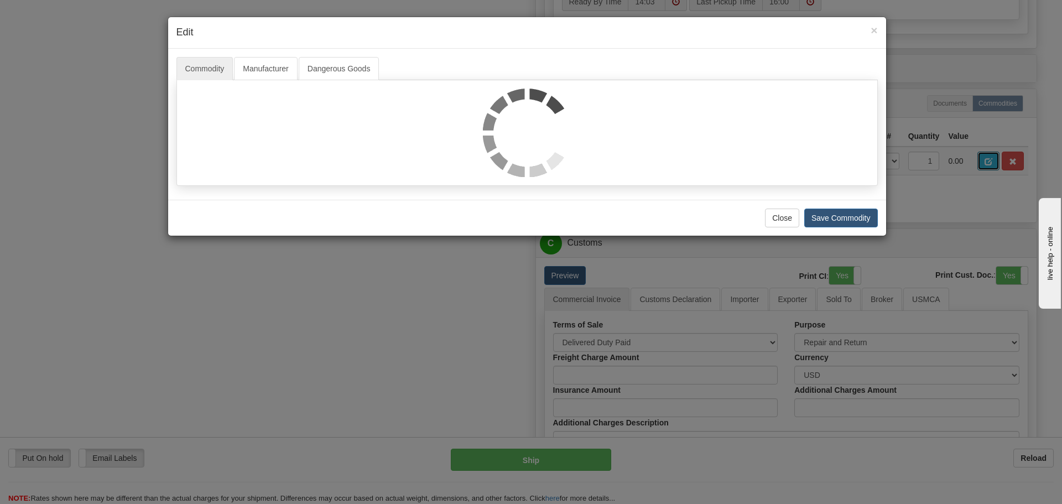
scroll to position [0, 0]
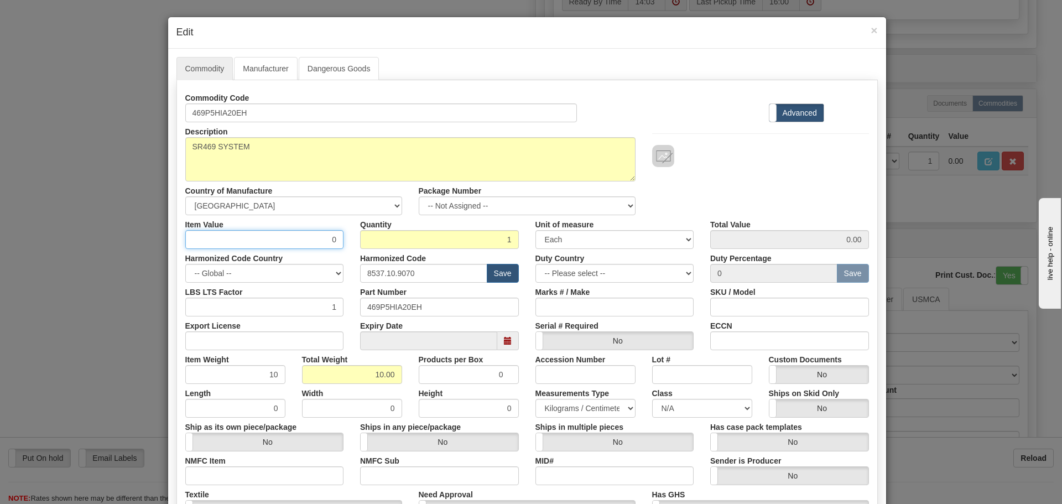
drag, startPoint x: 322, startPoint y: 233, endPoint x: 337, endPoint y: 236, distance: 15.2
click at [337, 236] on input "0" at bounding box center [264, 239] width 159 height 19
paste input "1.967,57"
type input "1967.57"
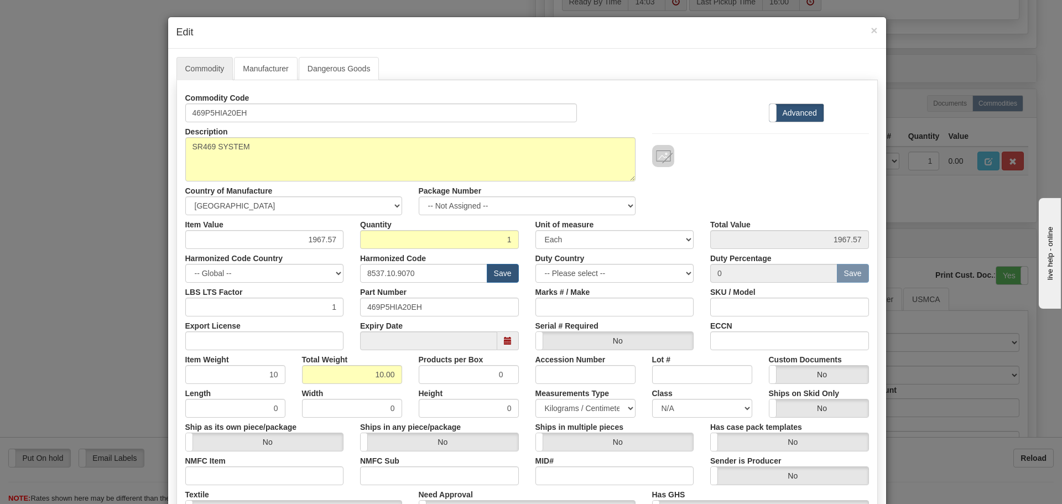
click at [750, 154] on div at bounding box center [760, 156] width 217 height 22
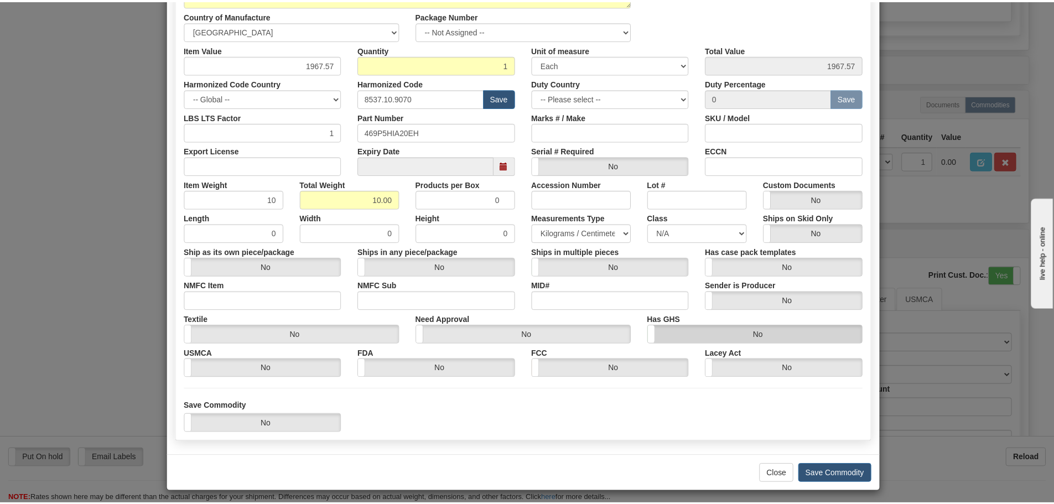
scroll to position [180, 0]
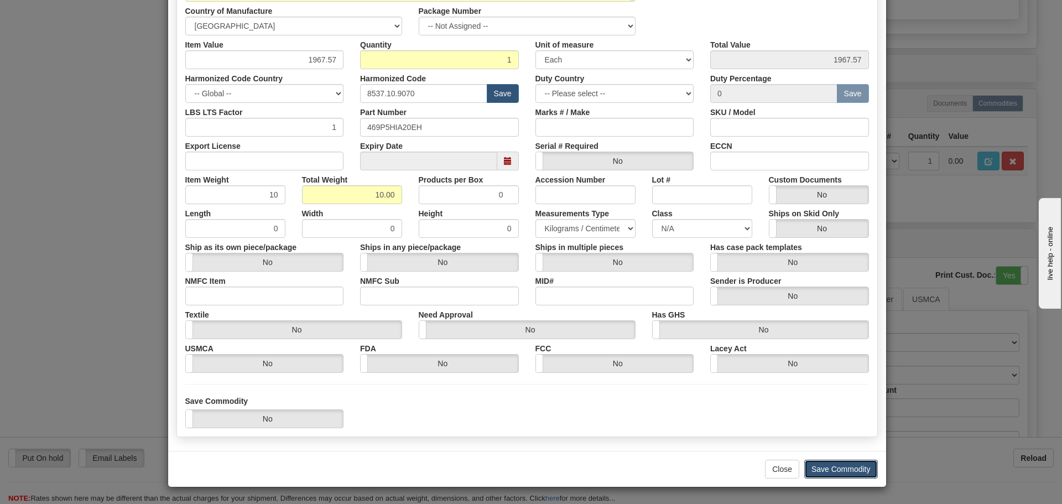
click at [811, 463] on button "Save Commodity" at bounding box center [841, 469] width 74 height 19
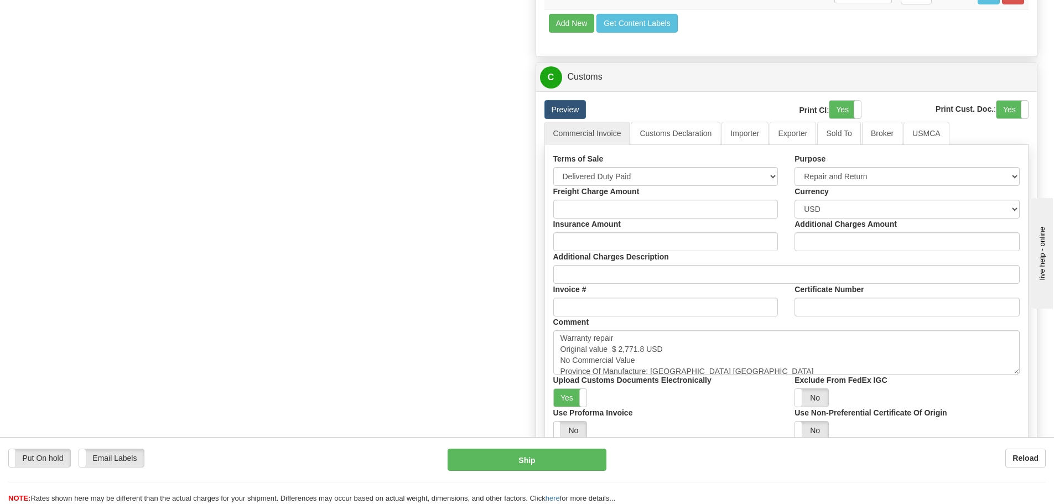
scroll to position [0, 0]
drag, startPoint x: 559, startPoint y: 336, endPoint x: 633, endPoint y: 363, distance: 78.7
click at [633, 363] on textarea "Warranty repair Original value $ 2,771.8 USD No Commercial Value Province Of Ma…" at bounding box center [786, 352] width 467 height 44
paste textarea "Repair & return unit Original value USD No commercial value"
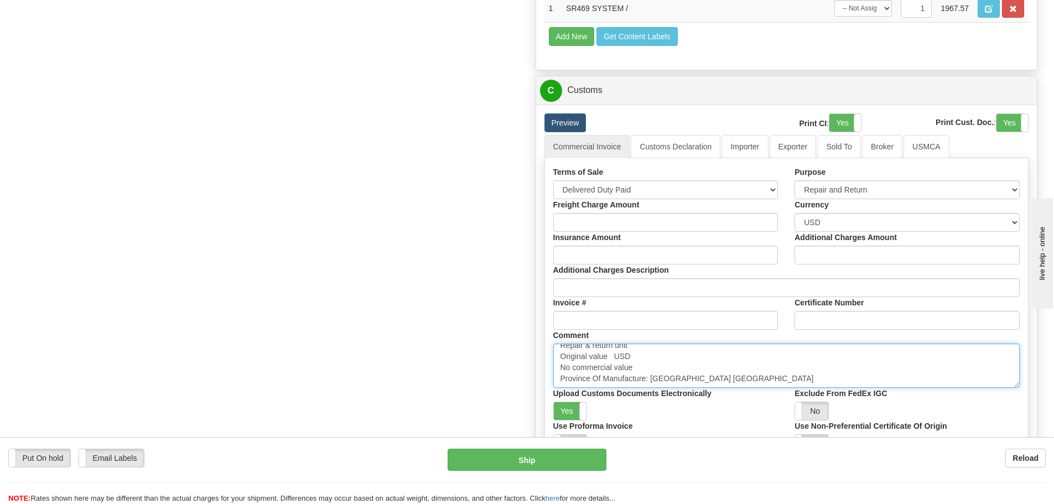
scroll to position [996, 0]
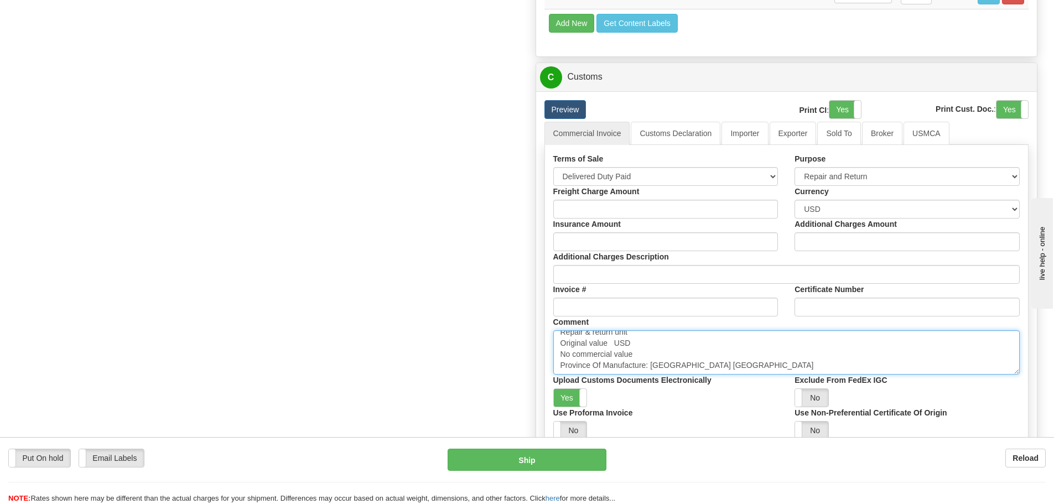
click at [608, 339] on textarea "Warranty repair Original value $ 2,771.8 USD No Commercial Value Province Of Ma…" at bounding box center [786, 352] width 467 height 44
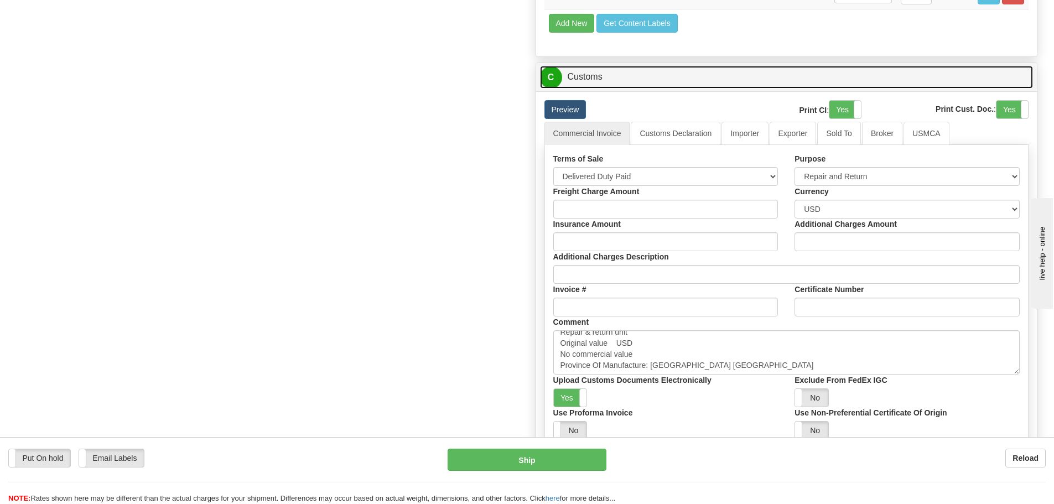
click at [554, 77] on span "C" at bounding box center [551, 77] width 22 height 22
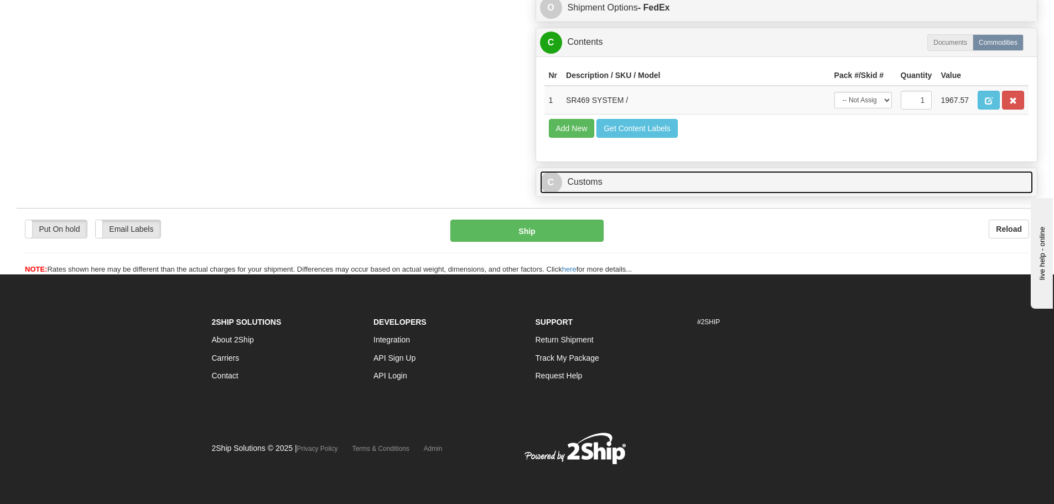
scroll to position [890, 0]
click at [603, 174] on link "C Customs" at bounding box center [786, 182] width 493 height 23
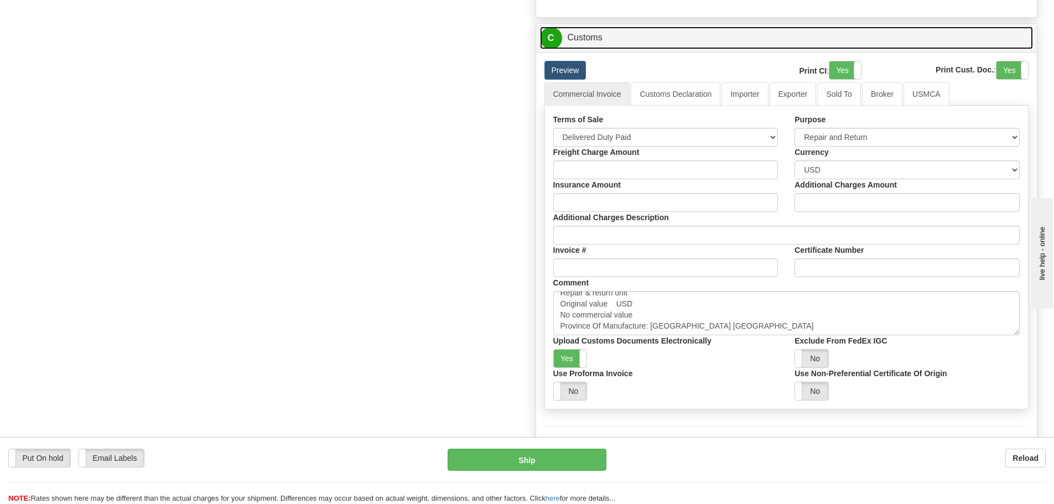
scroll to position [1062, 0]
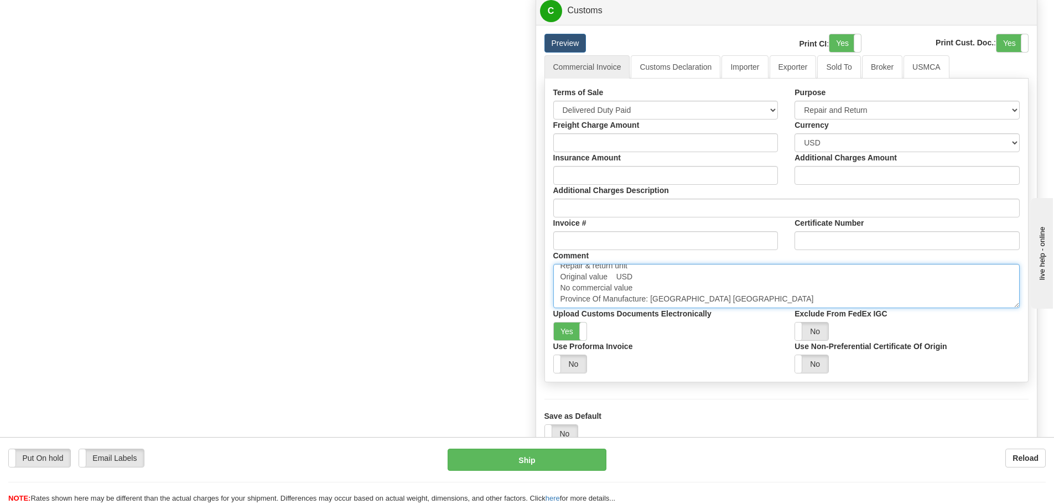
click at [610, 275] on textarea "Warranty repair Original value $ 2,771.8 USD No Commercial Value Province Of Ma…" at bounding box center [786, 286] width 467 height 44
paste textarea "2,771.8 USD"
drag, startPoint x: 608, startPoint y: 273, endPoint x: 622, endPoint y: 283, distance: 17.5
click at [608, 273] on textarea "Warranty repair Original value $ 2,771.8 USD No Commercial Value Province Of Ma…" at bounding box center [786, 286] width 467 height 44
click at [687, 279] on textarea "Warranty repair Original value $ 2,771.8 USD No Commercial Value Province Of Ma…" at bounding box center [786, 286] width 467 height 44
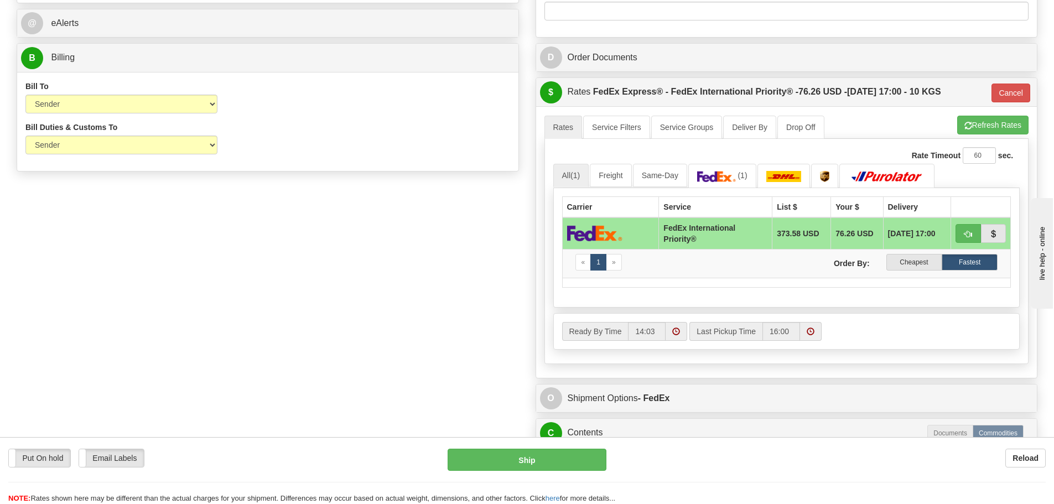
scroll to position [509, 0]
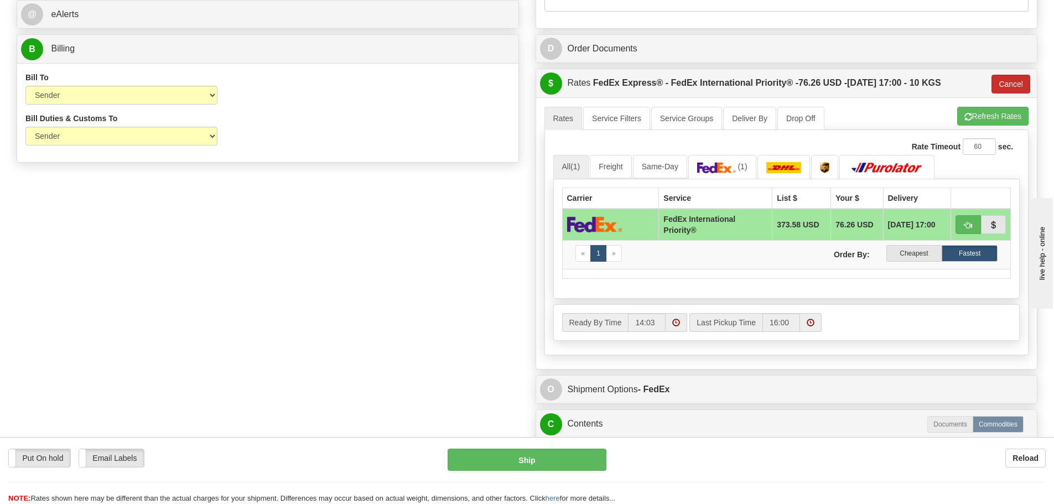
type textarea "Repair & return unit Original value $ 2,771.8 USD No commercial value Province …"
click at [1014, 81] on button "Cancel" at bounding box center [1010, 84] width 39 height 19
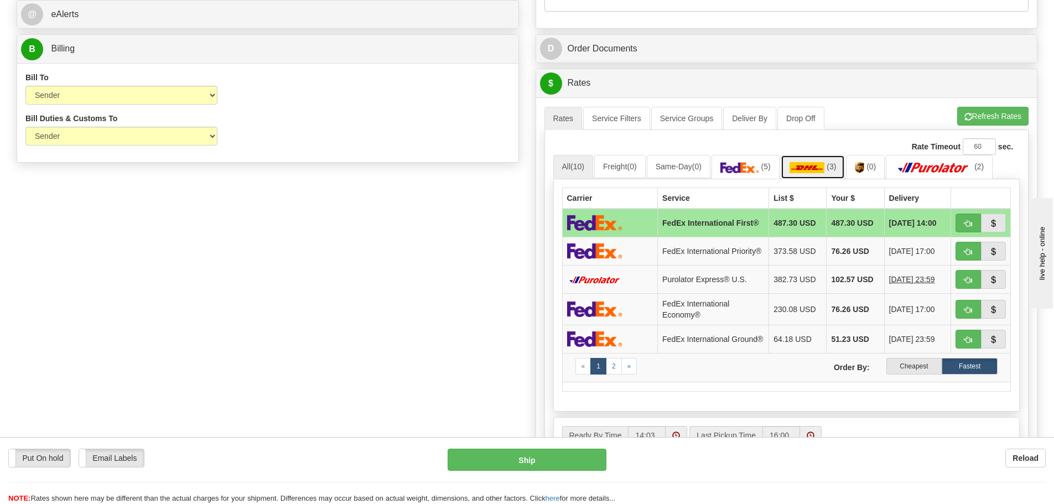
click at [818, 165] on img at bounding box center [806, 167] width 35 height 11
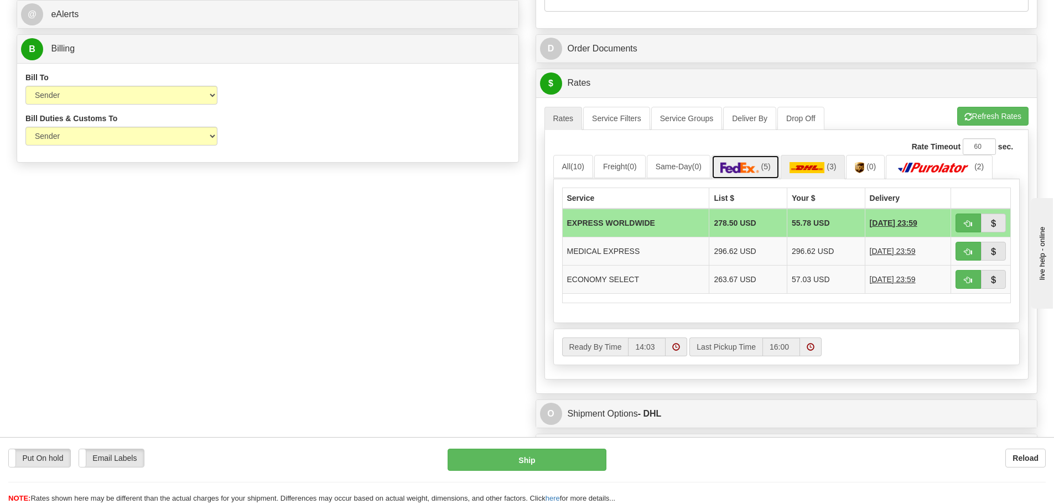
click at [735, 163] on img at bounding box center [739, 167] width 39 height 11
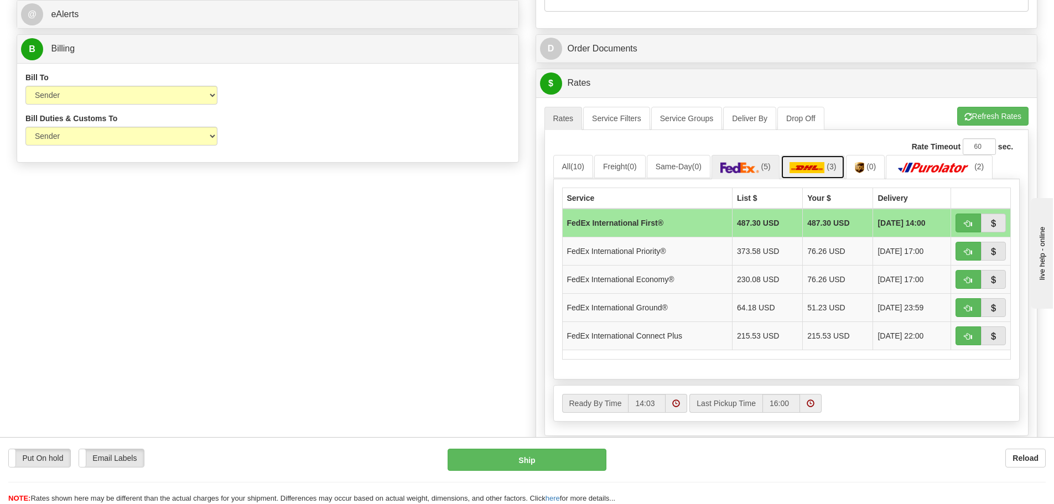
click at [805, 161] on link "(3)" at bounding box center [812, 167] width 65 height 24
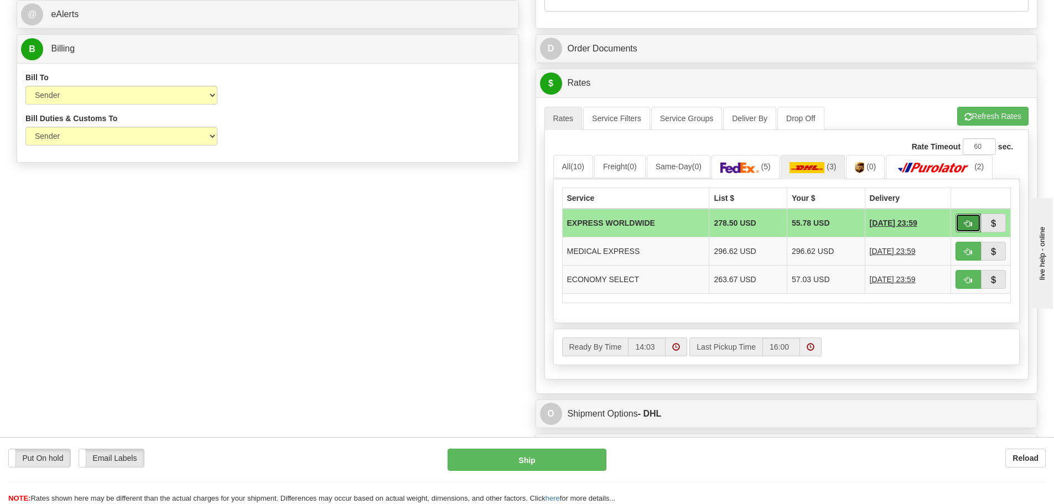
click at [960, 222] on button "button" at bounding box center [967, 222] width 25 height 19
type input "P"
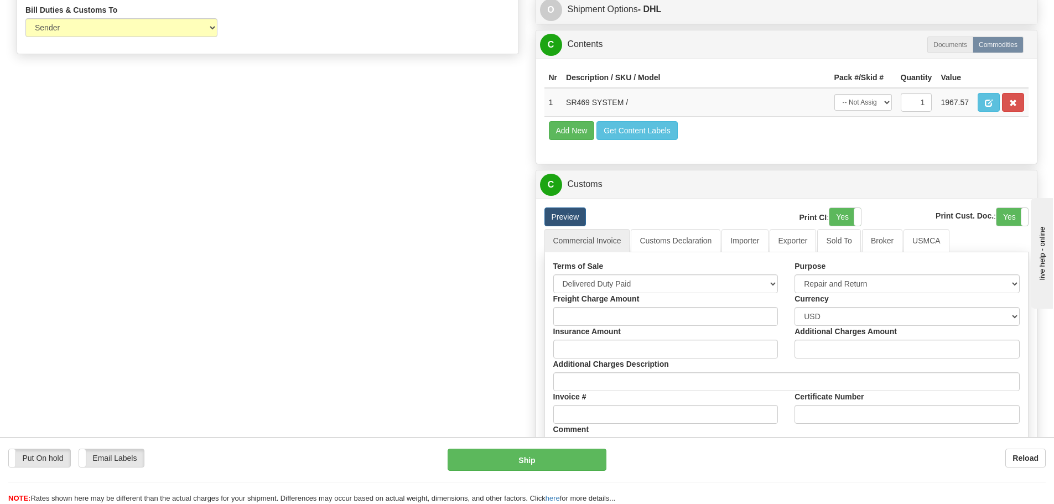
scroll to position [619, 0]
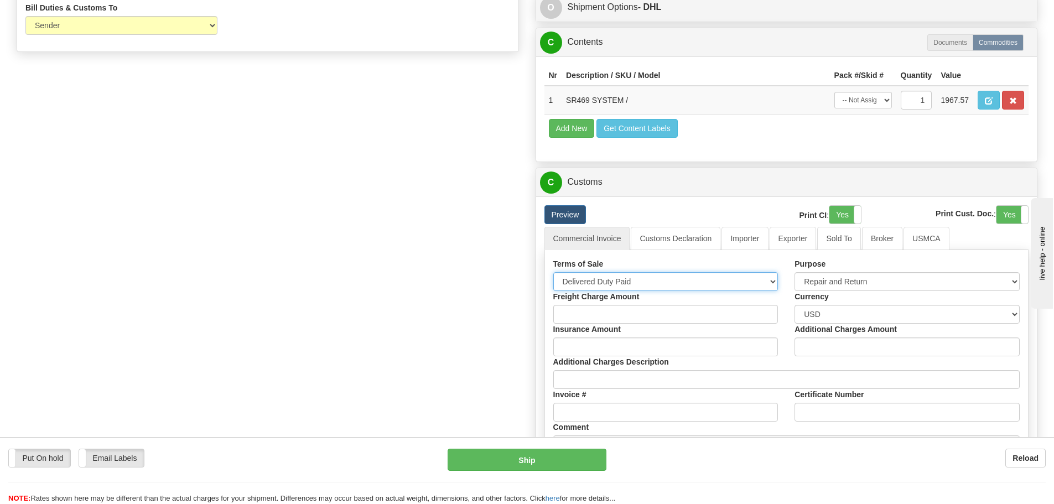
click at [739, 278] on select "Free Carrier Free On Board Ex Works Delivered Duty Unpaid Delivered Duty Paid C…" at bounding box center [665, 281] width 225 height 19
select select "7"
click at [553, 272] on select "Free Carrier Free On Board Ex Works Delivered Duty Unpaid Delivered Duty Paid C…" at bounding box center [665, 281] width 225 height 19
click at [734, 238] on link "Importer" at bounding box center [744, 238] width 46 height 23
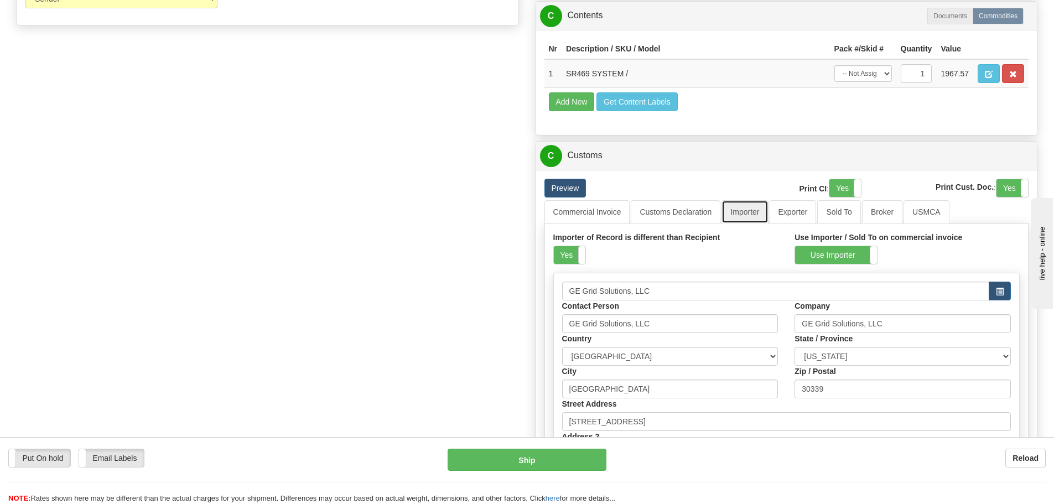
scroll to position [564, 0]
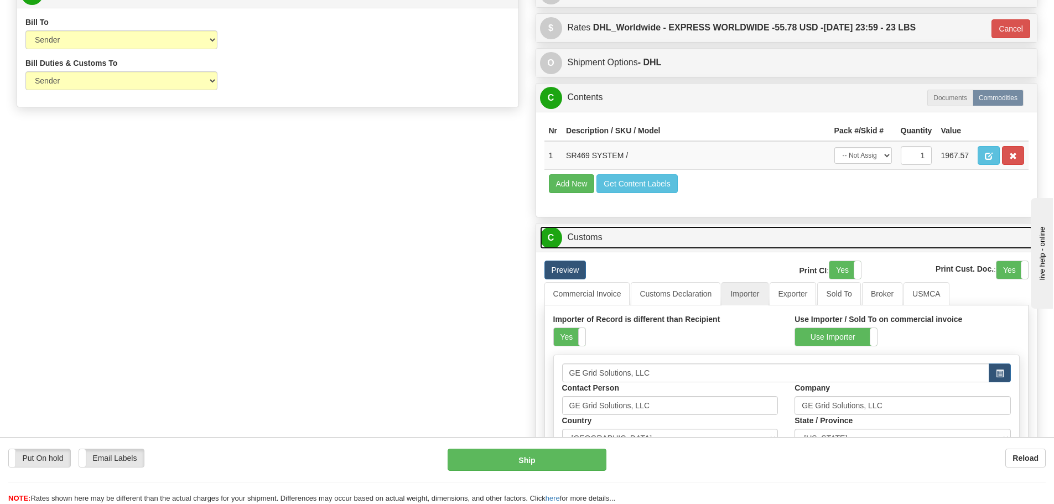
click at [583, 238] on link "C Customs" at bounding box center [786, 237] width 493 height 23
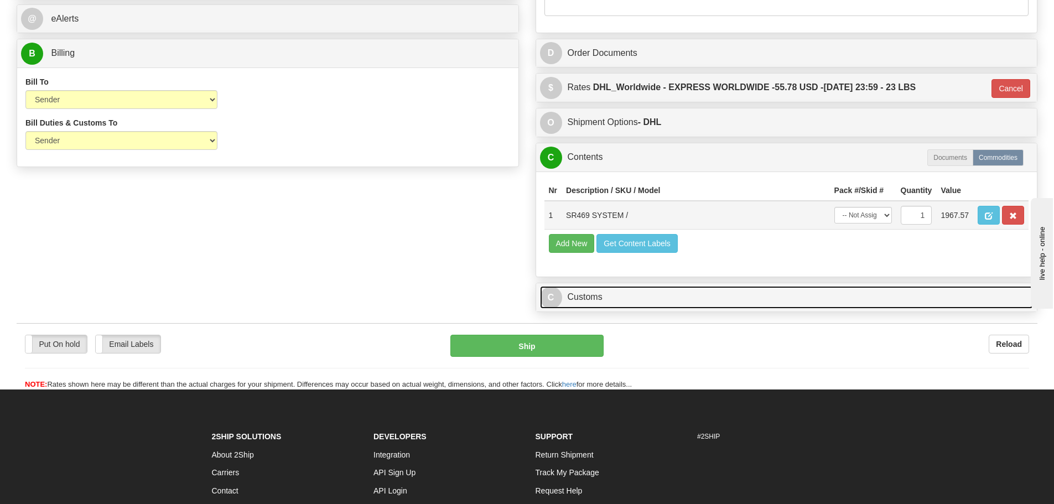
scroll to position [493, 0]
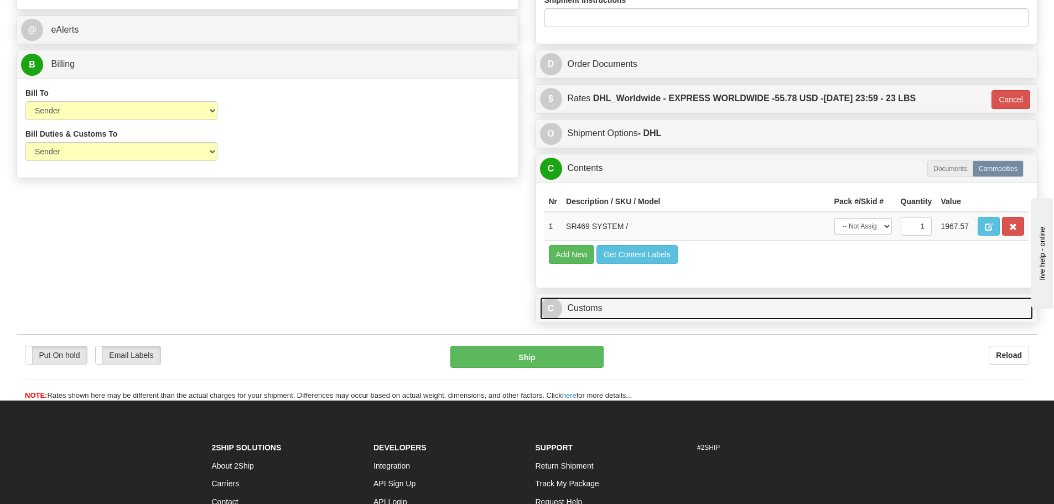
click at [576, 305] on link "C Customs" at bounding box center [786, 308] width 493 height 23
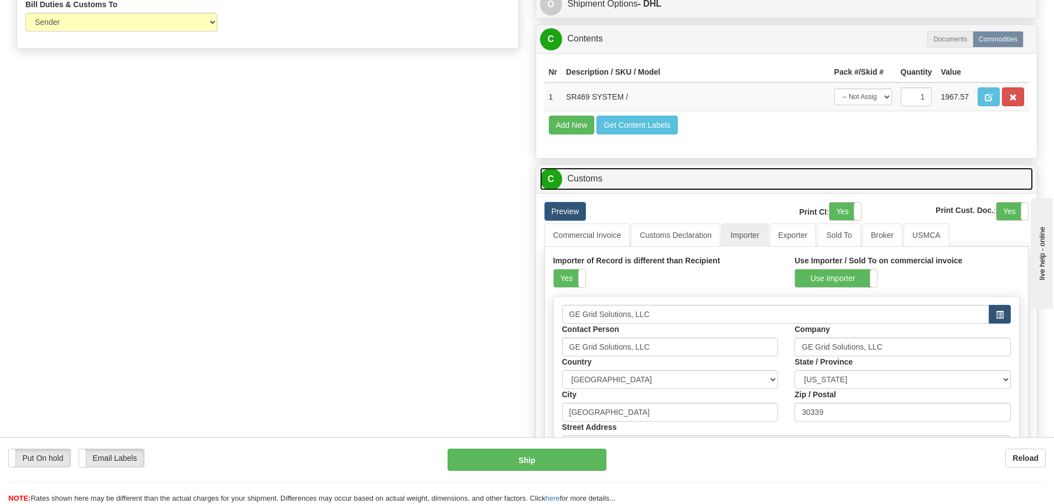
scroll to position [549, 0]
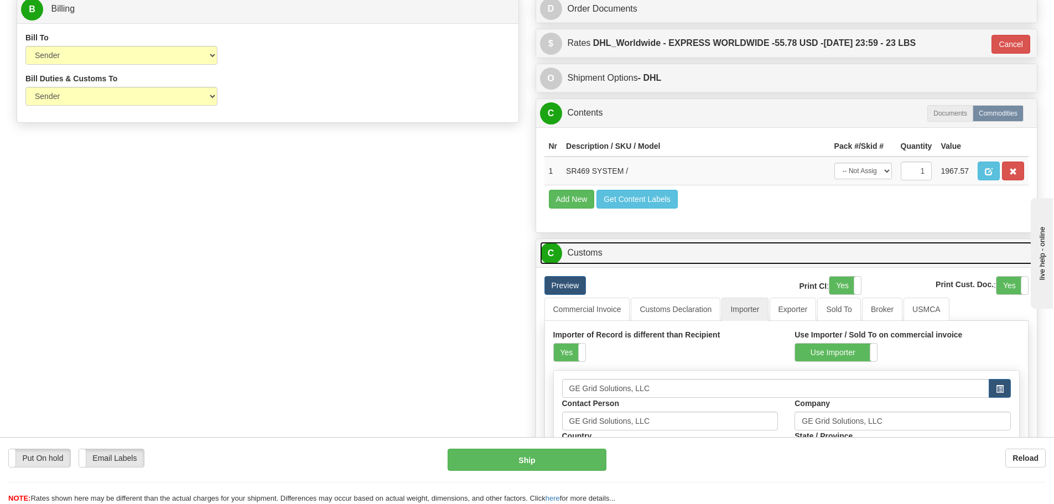
click at [589, 258] on link "C Customs" at bounding box center [786, 253] width 493 height 23
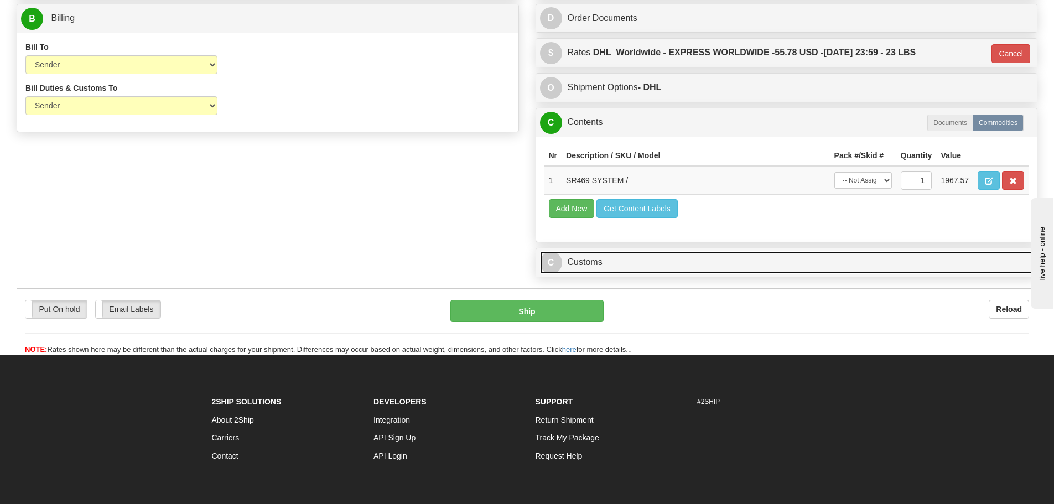
scroll to position [564, 0]
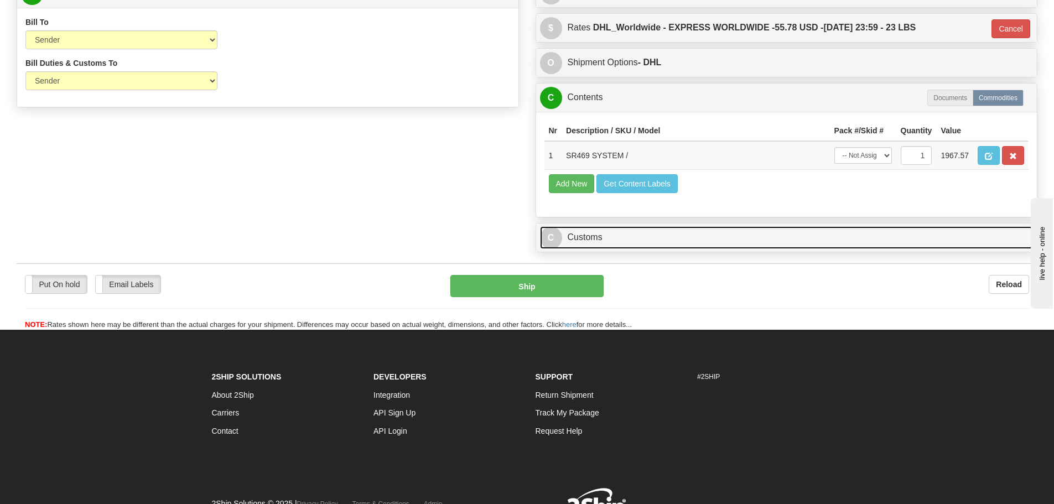
click at [593, 235] on link "C Customs" at bounding box center [786, 237] width 493 height 23
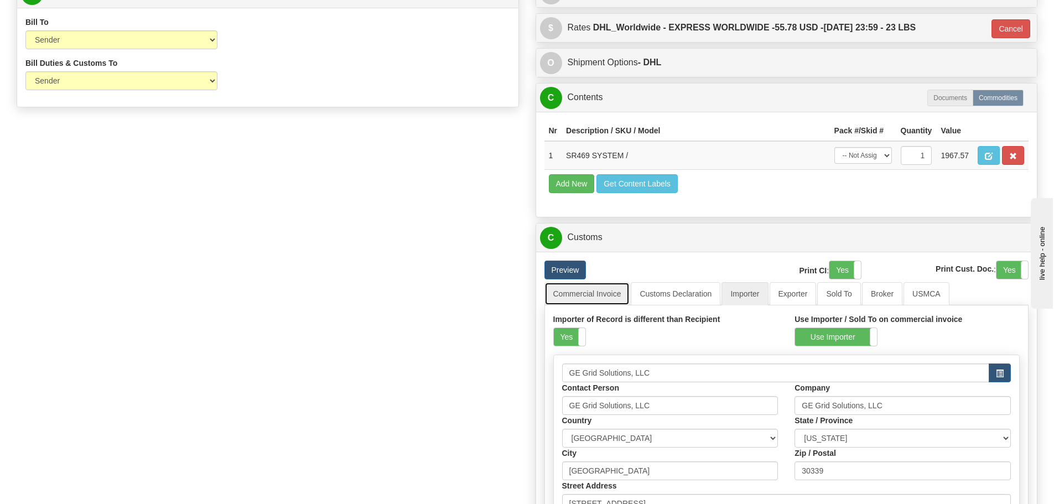
click at [600, 297] on link "Commercial Invoice" at bounding box center [587, 293] width 86 height 23
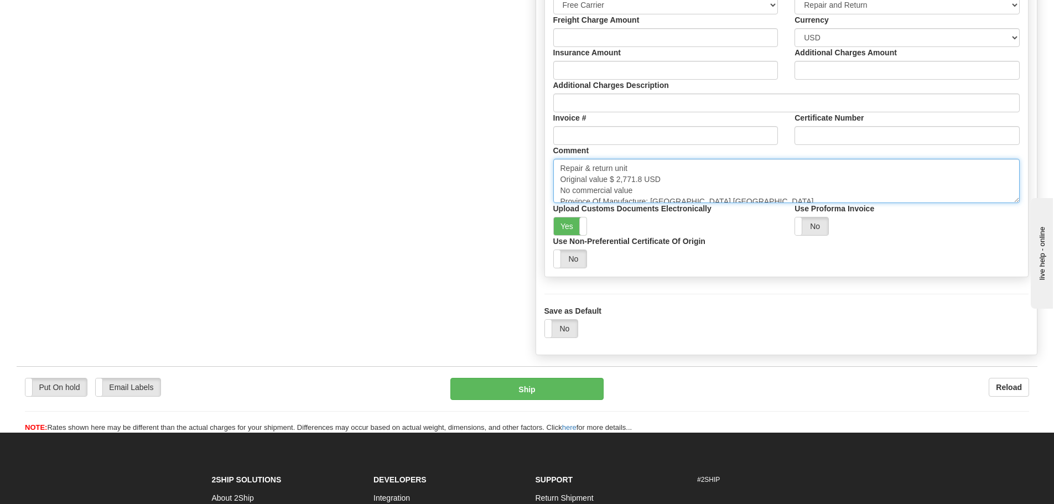
scroll to position [8, 0]
drag, startPoint x: 560, startPoint y: 170, endPoint x: 717, endPoint y: 199, distance: 159.8
click at [717, 199] on textarea "Warranty repair Original value $ 2,771.8 USD No Commercial Value Province Of Ma…" at bounding box center [786, 181] width 467 height 44
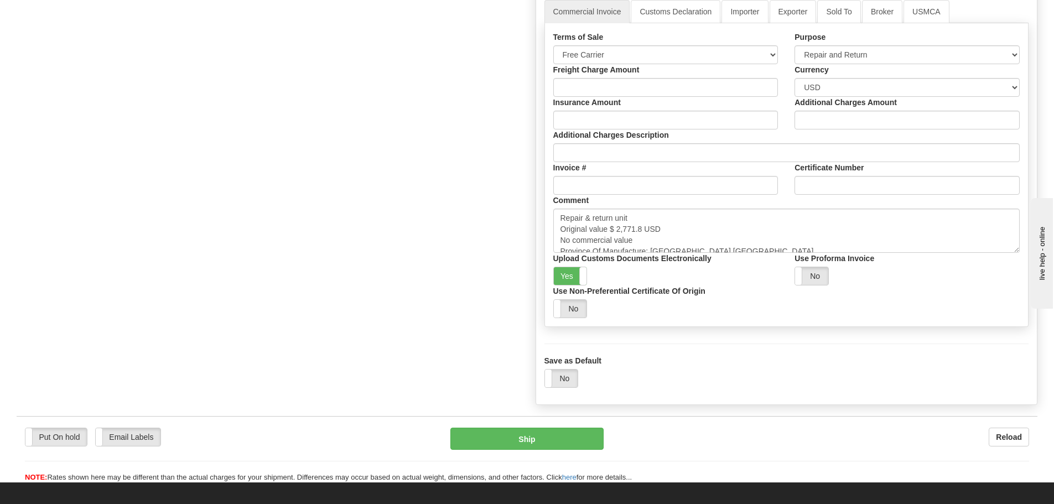
scroll to position [675, 0]
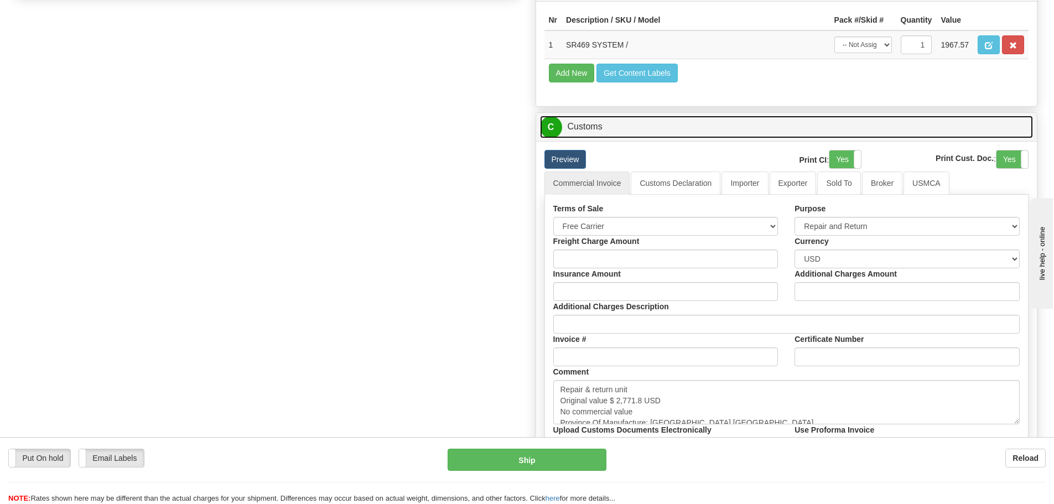
click at [579, 123] on link "C Customs" at bounding box center [786, 127] width 493 height 23
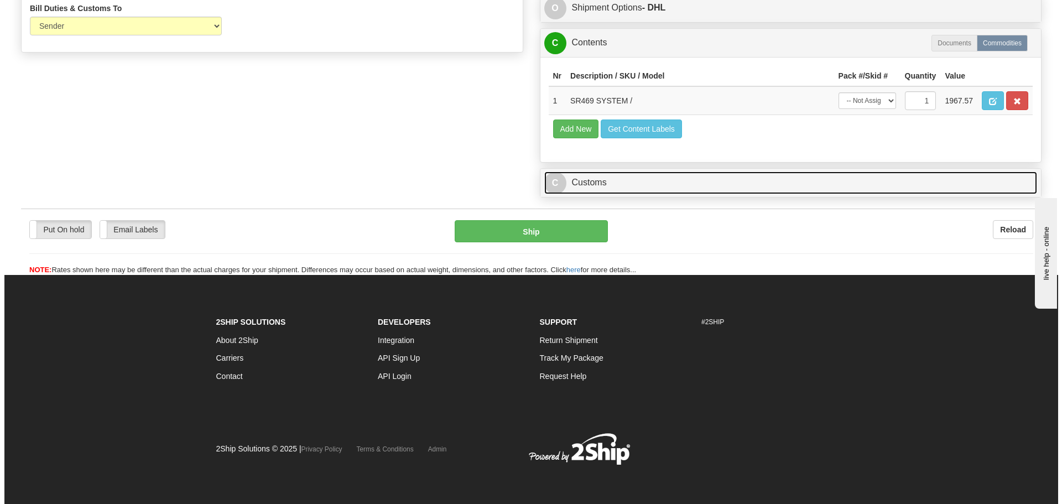
scroll to position [619, 0]
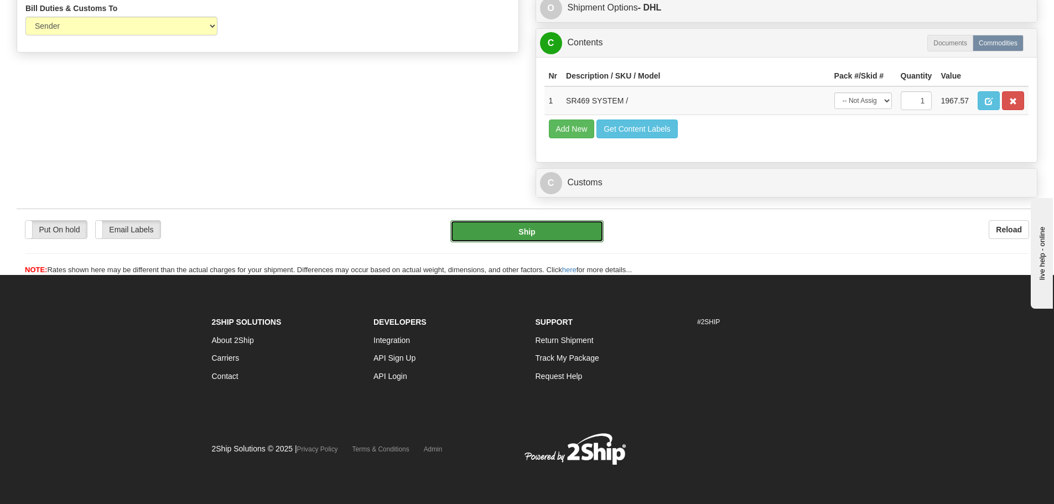
click at [536, 231] on button "Ship" at bounding box center [526, 231] width 153 height 22
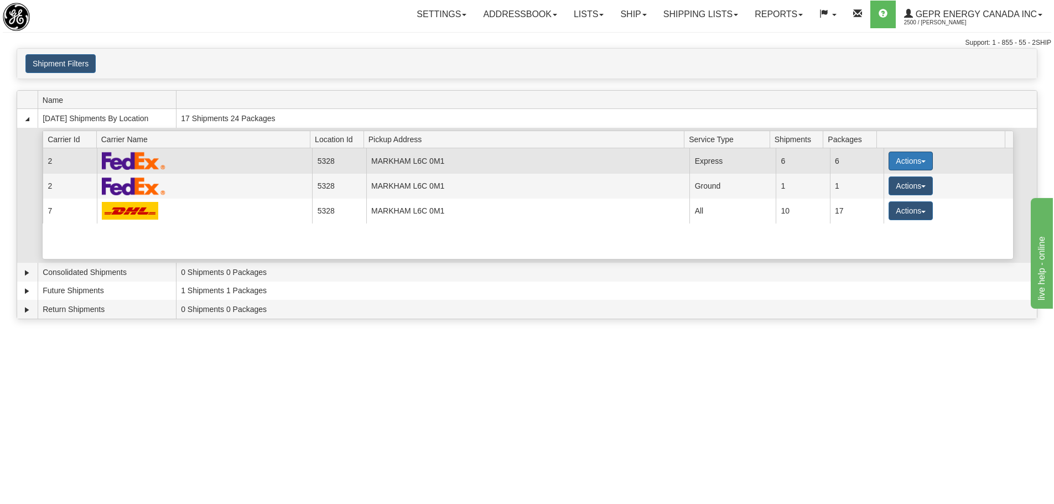
click at [904, 158] on button "Actions" at bounding box center [910, 161] width 44 height 19
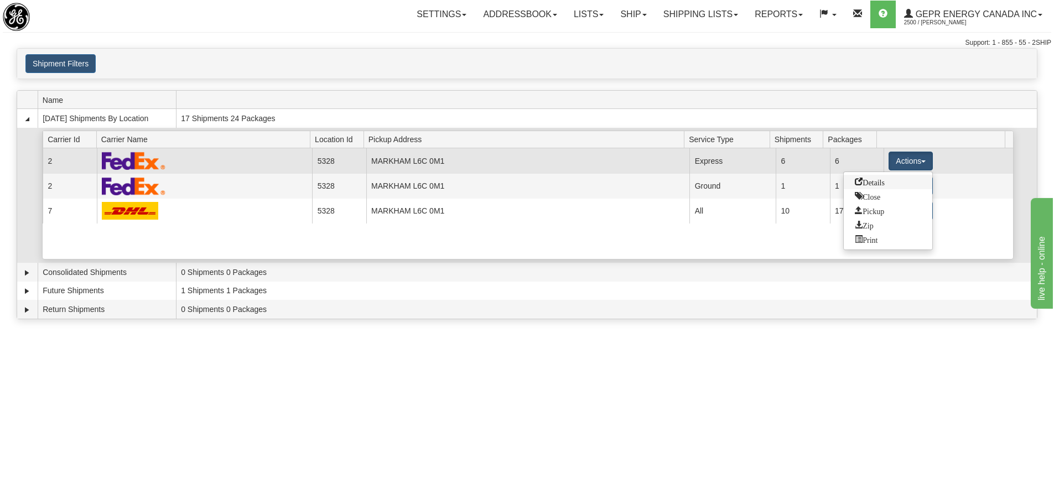
click at [884, 183] on span "Details" at bounding box center [869, 182] width 30 height 8
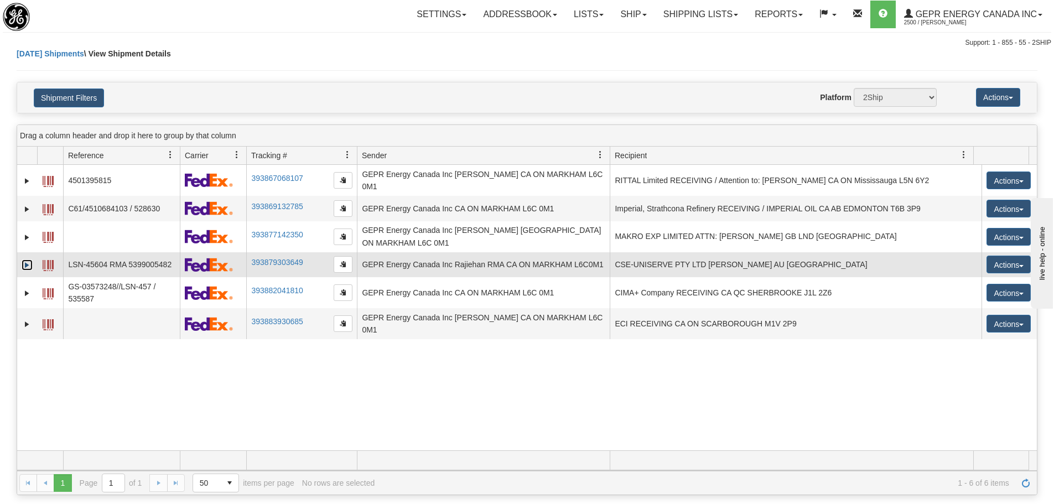
click at [26, 262] on link "Expand" at bounding box center [27, 264] width 11 height 11
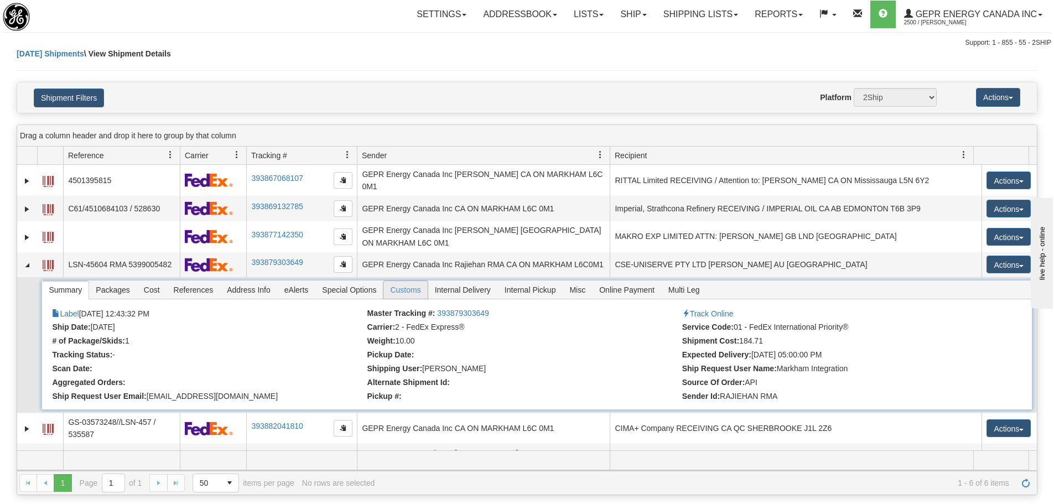
click at [424, 281] on span "Customs" at bounding box center [405, 290] width 44 height 18
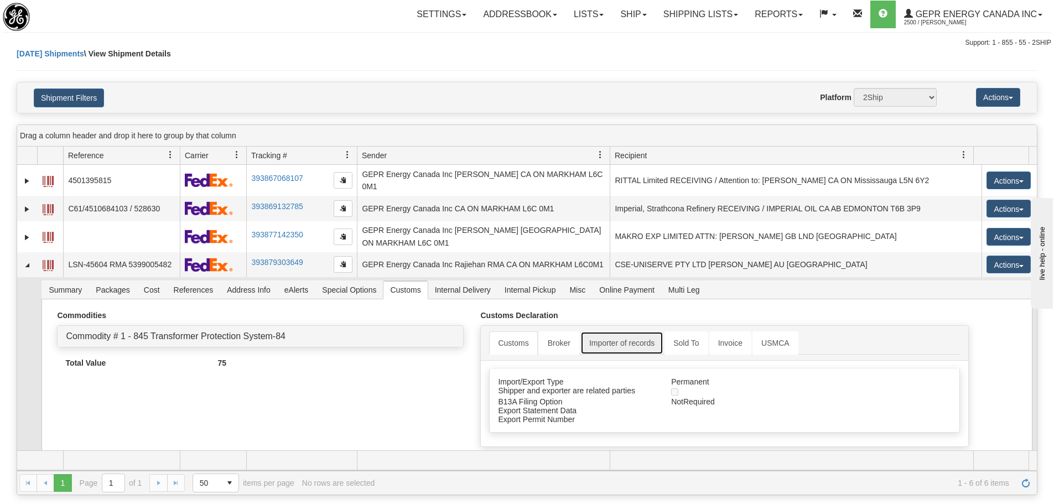
click at [606, 332] on link "Importer of records" at bounding box center [621, 342] width 83 height 23
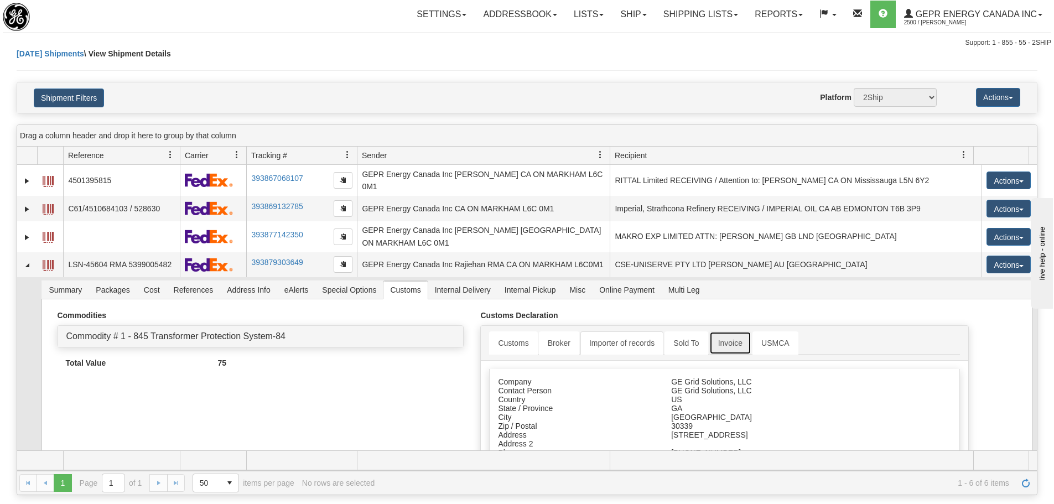
click at [720, 338] on link "Invoice" at bounding box center [730, 342] width 42 height 23
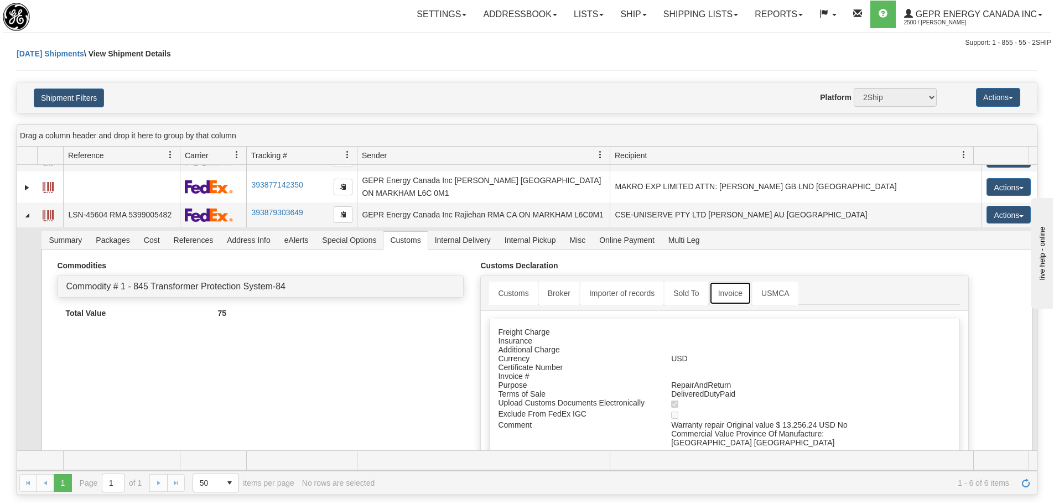
scroll to position [111, 0]
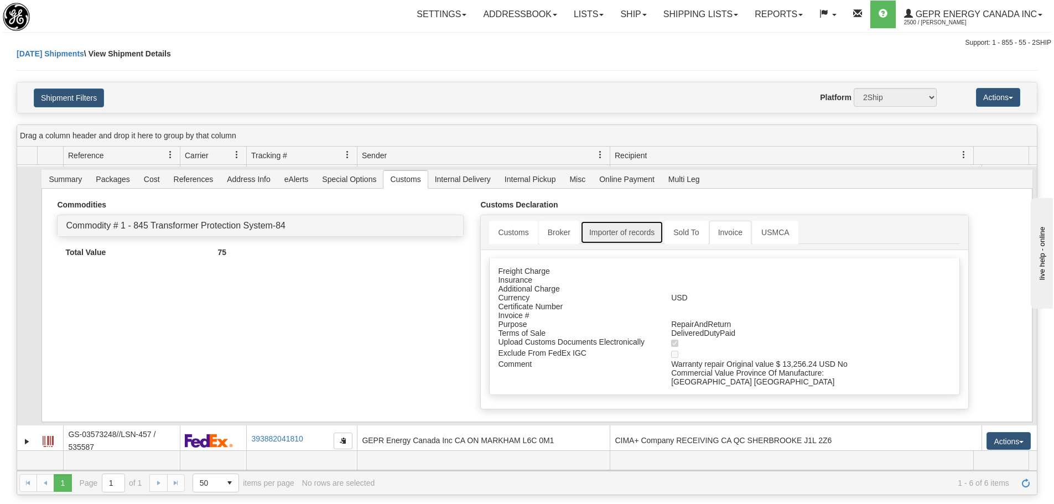
click at [612, 232] on link "Importer of records" at bounding box center [621, 232] width 83 height 23
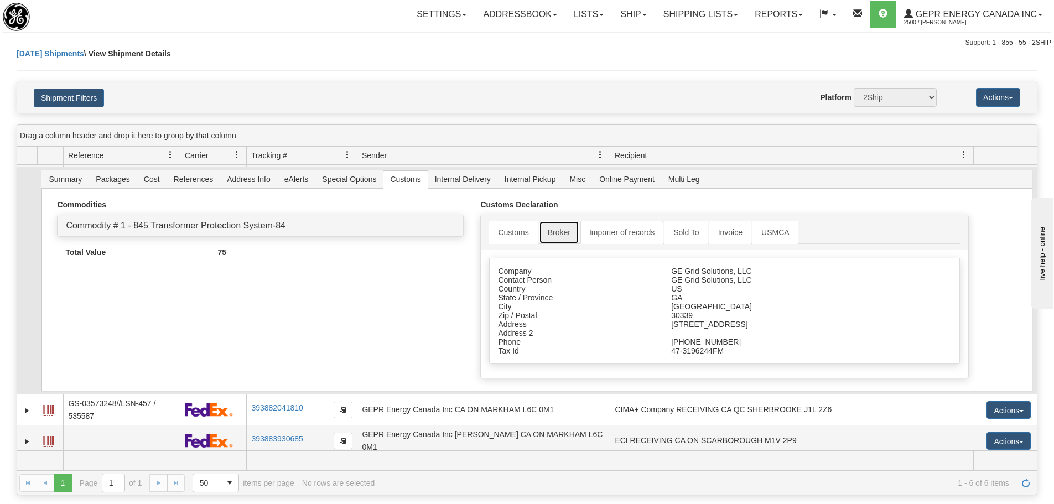
click at [546, 228] on link "Broker" at bounding box center [559, 232] width 40 height 23
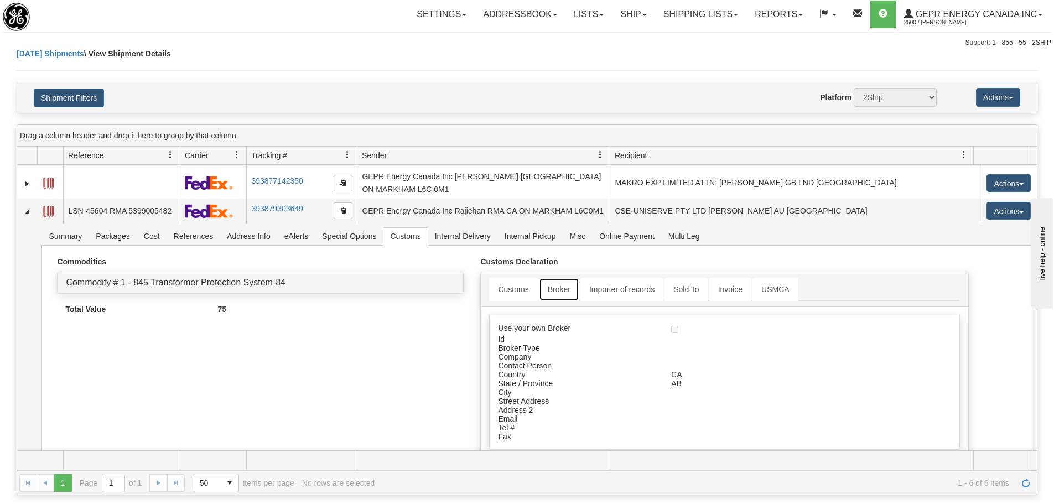
scroll to position [0, 0]
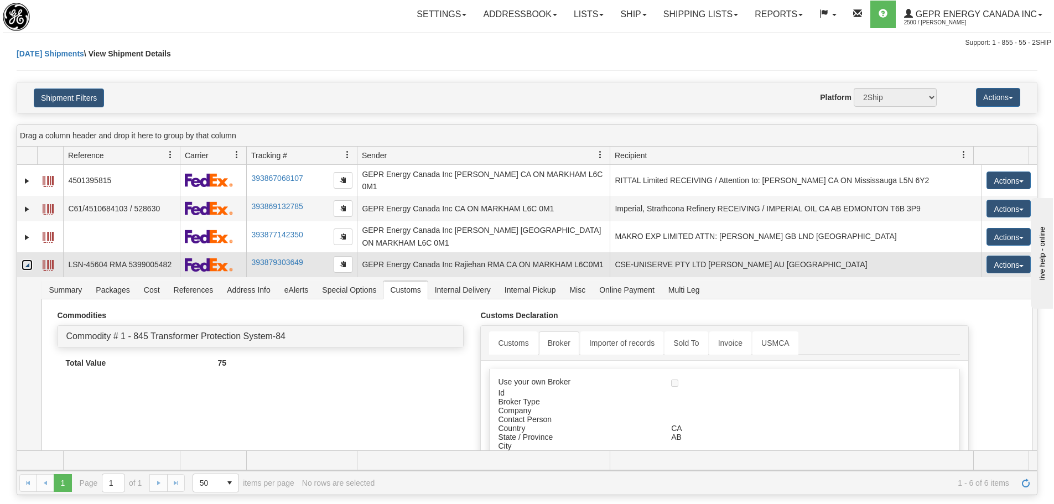
click at [32, 253] on td at bounding box center [27, 264] width 20 height 25
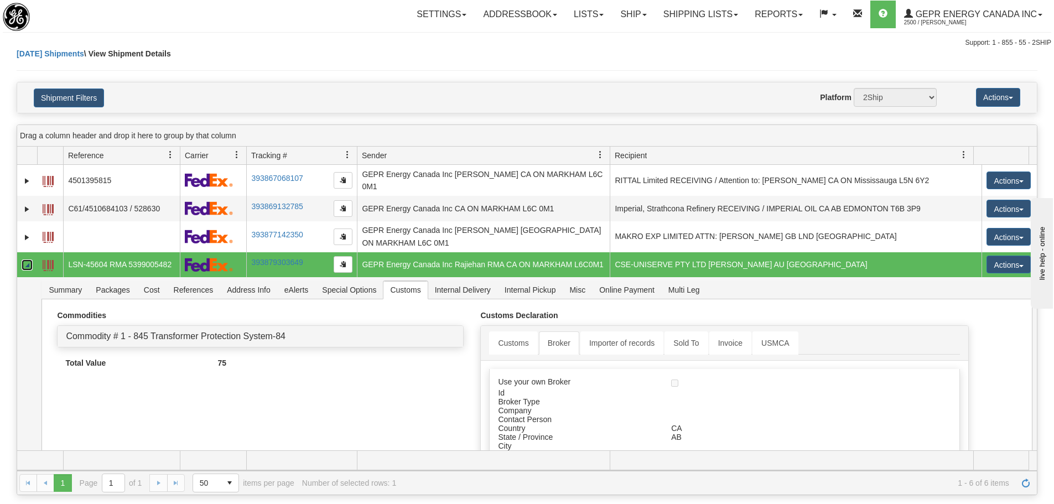
click at [23, 259] on link "Collapse" at bounding box center [27, 264] width 11 height 11
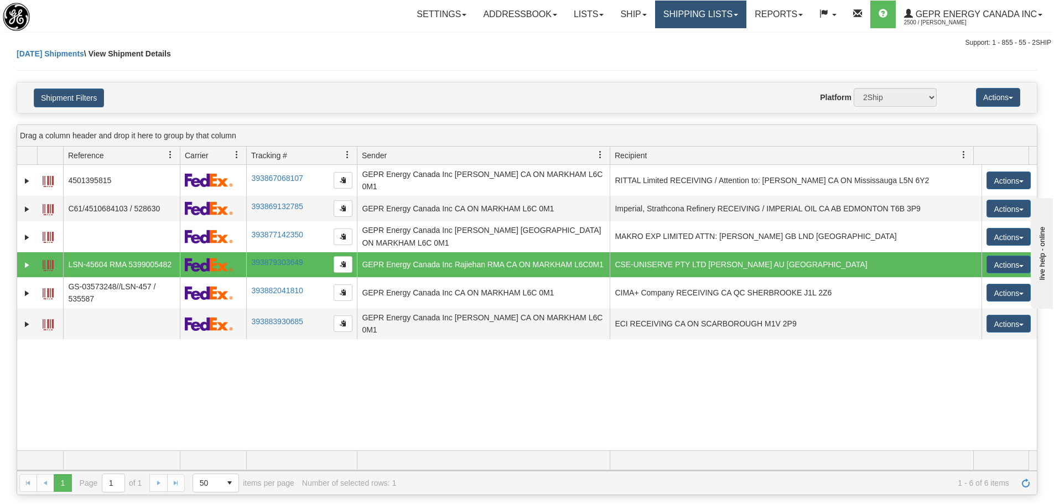
click at [703, 9] on link "Shipping lists" at bounding box center [700, 15] width 91 height 28
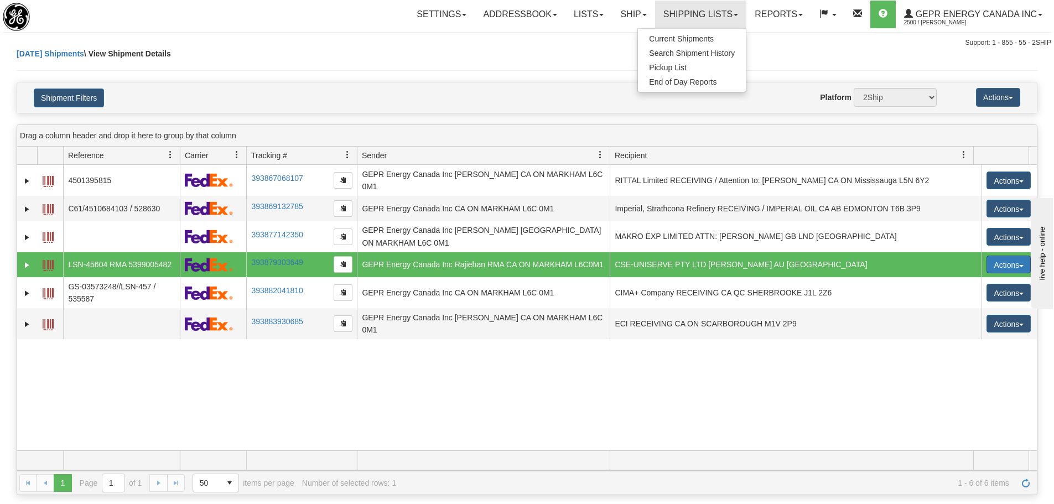
click at [1016, 256] on button "Actions" at bounding box center [1008, 265] width 44 height 18
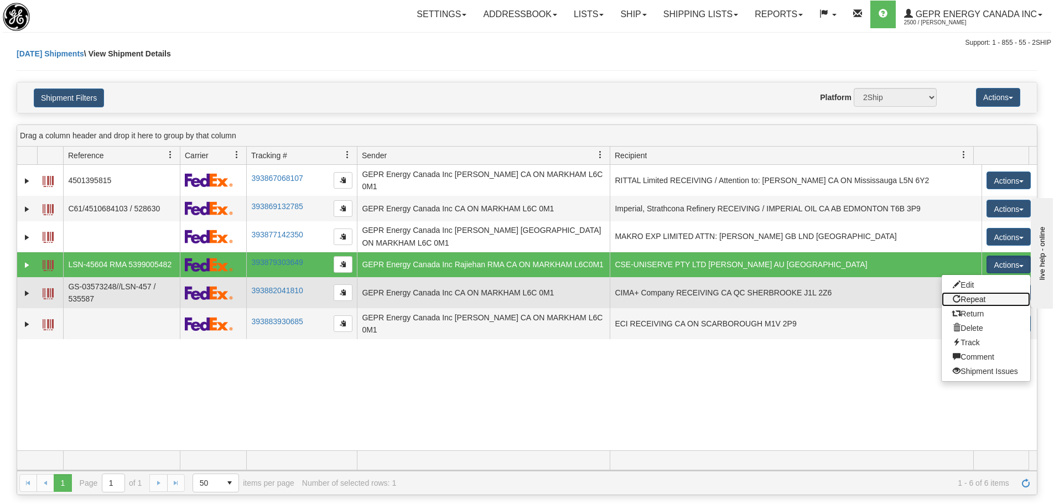
click at [991, 295] on link "Repeat" at bounding box center [985, 299] width 88 height 14
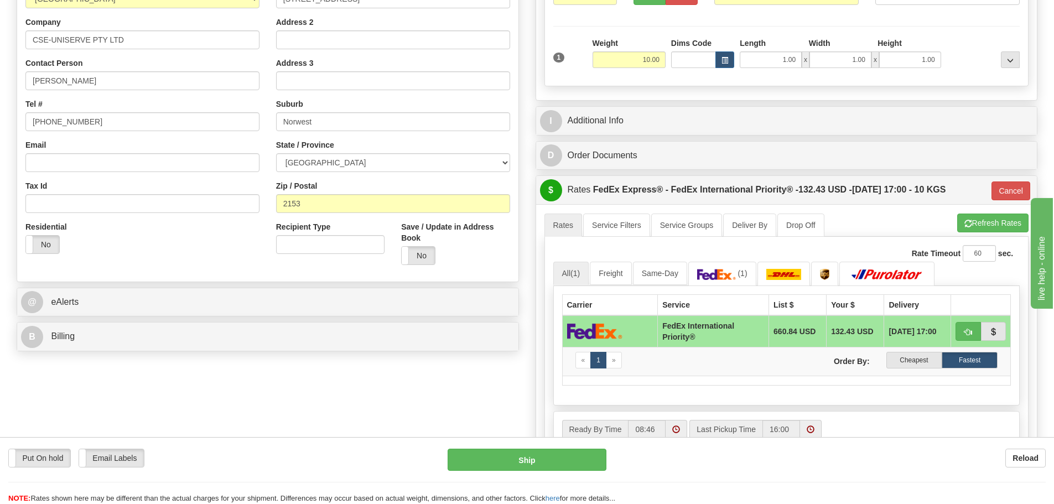
scroll to position [387, 0]
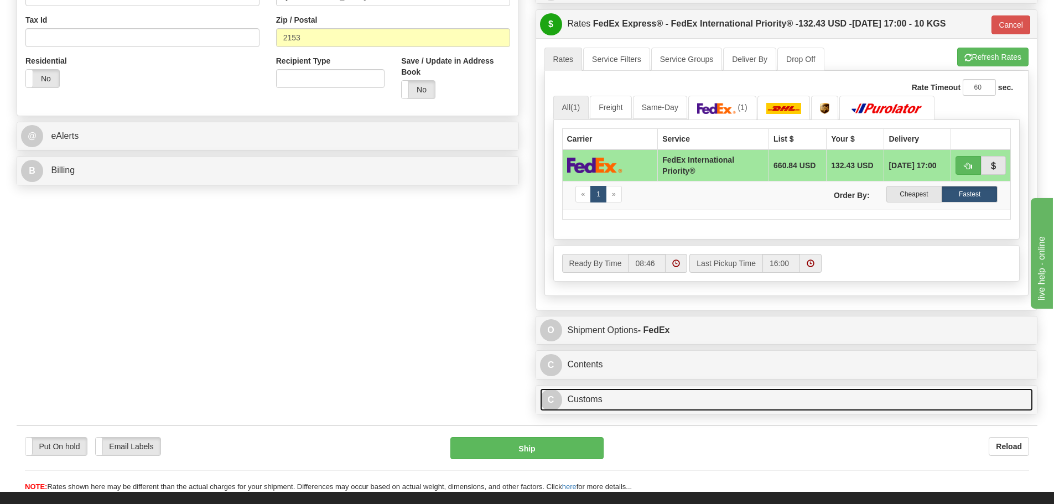
click at [581, 397] on link "C Customs" at bounding box center [786, 399] width 493 height 23
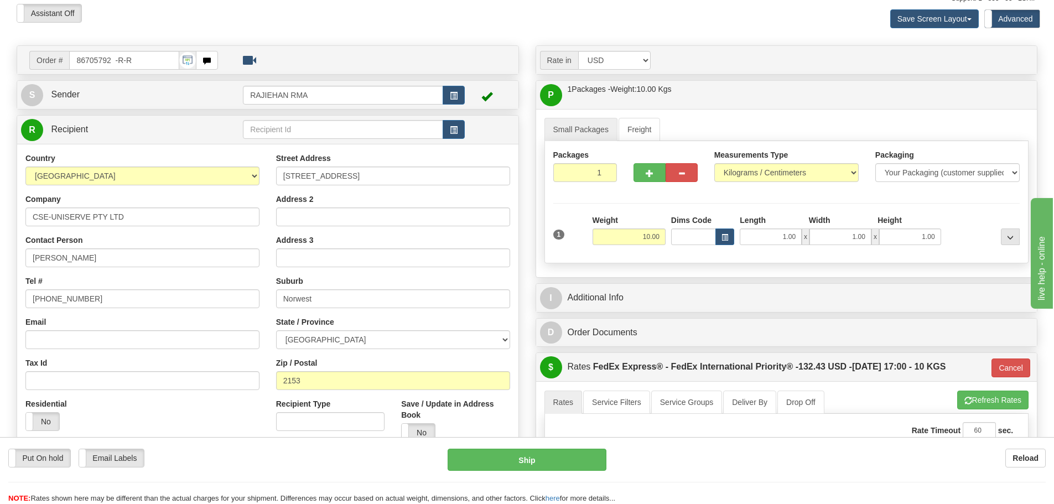
scroll to position [0, 0]
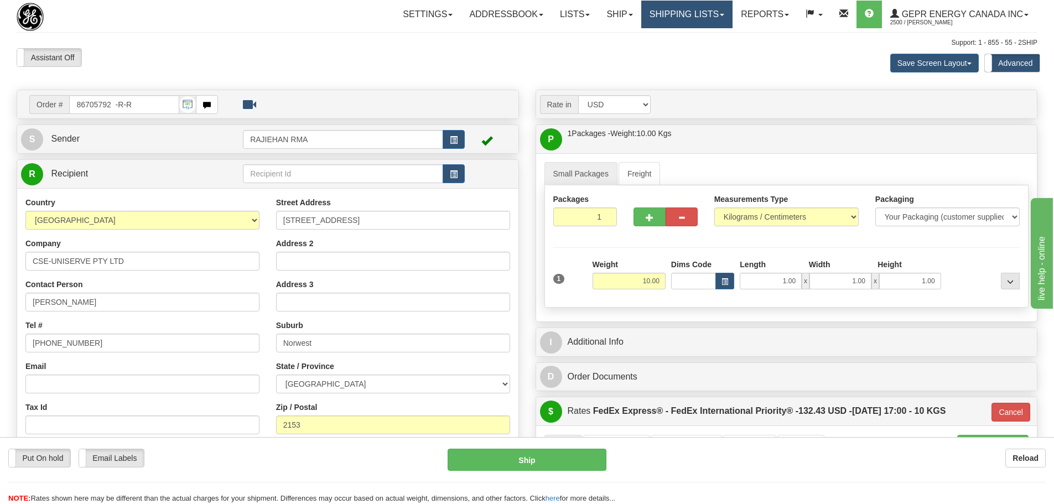
click at [680, 20] on link "Shipping lists" at bounding box center [686, 15] width 91 height 28
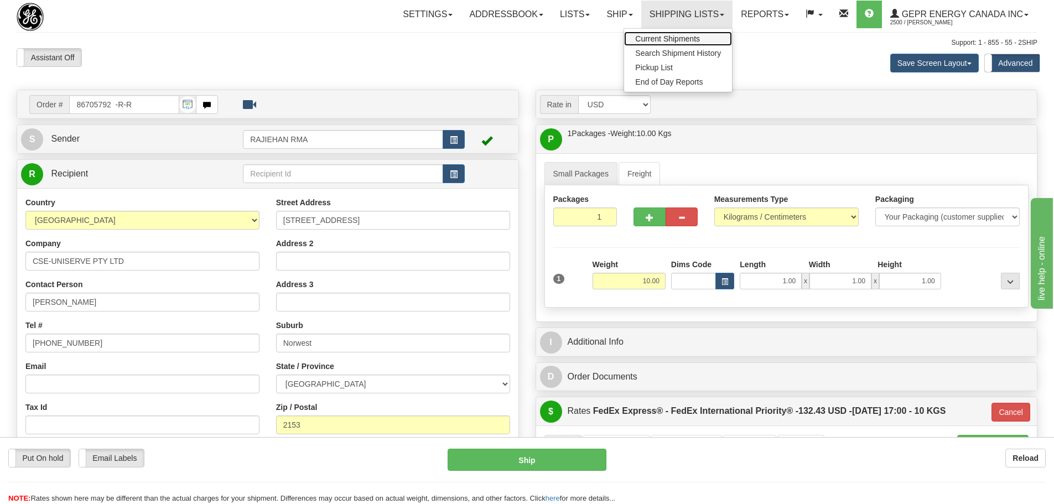
click at [664, 41] on span "Current Shipments" at bounding box center [667, 38] width 65 height 9
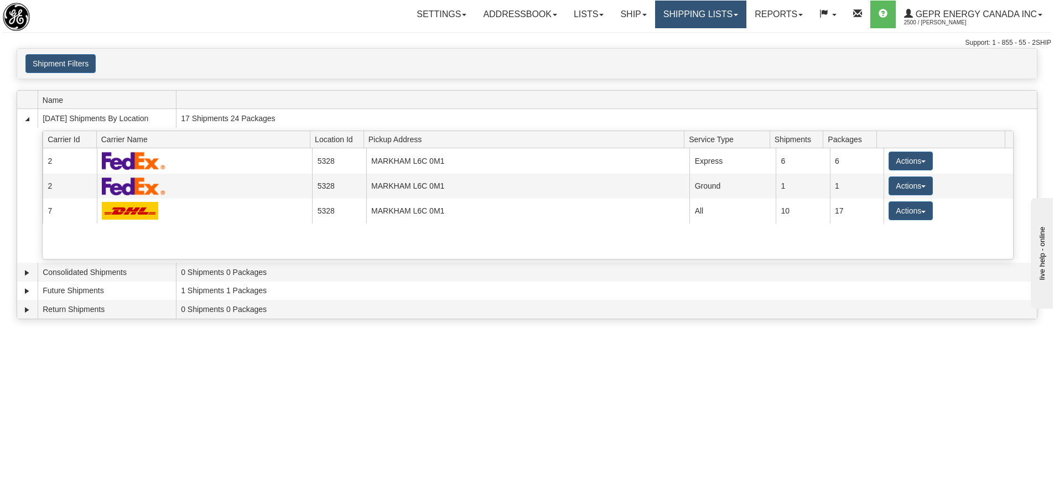
click at [706, 14] on link "Shipping lists" at bounding box center [700, 15] width 91 height 28
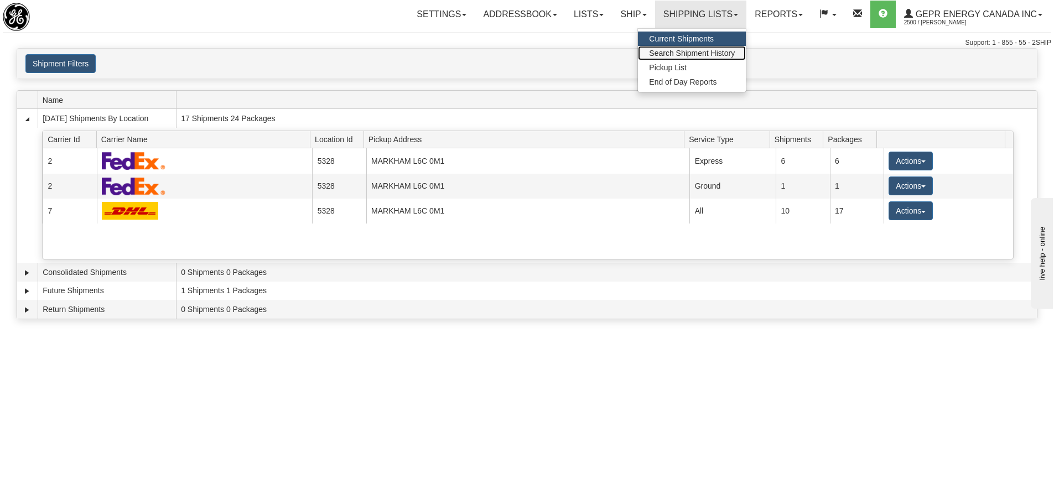
click at [675, 58] on link "Search Shipment History" at bounding box center [692, 53] width 108 height 14
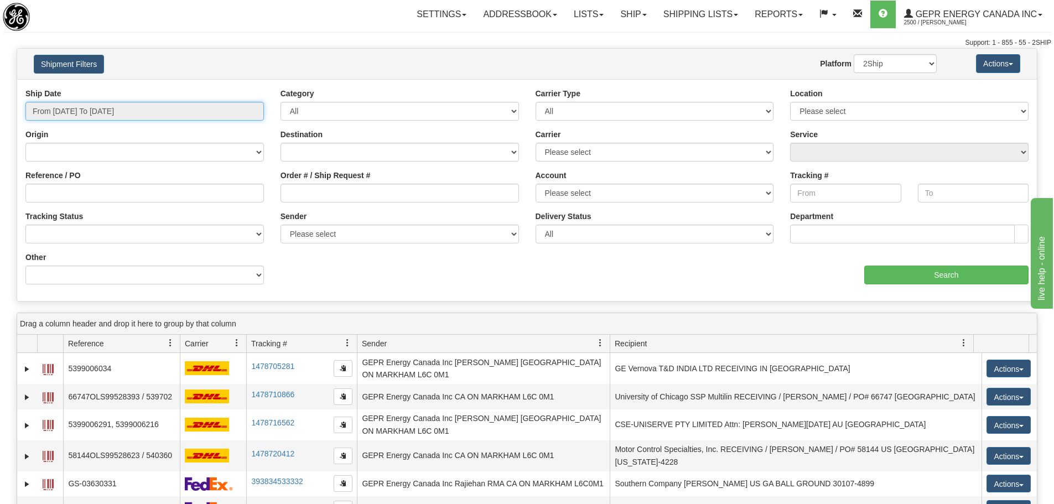
click at [106, 110] on input "From 10/02/2025 To 10/03/2025" at bounding box center [144, 111] width 238 height 19
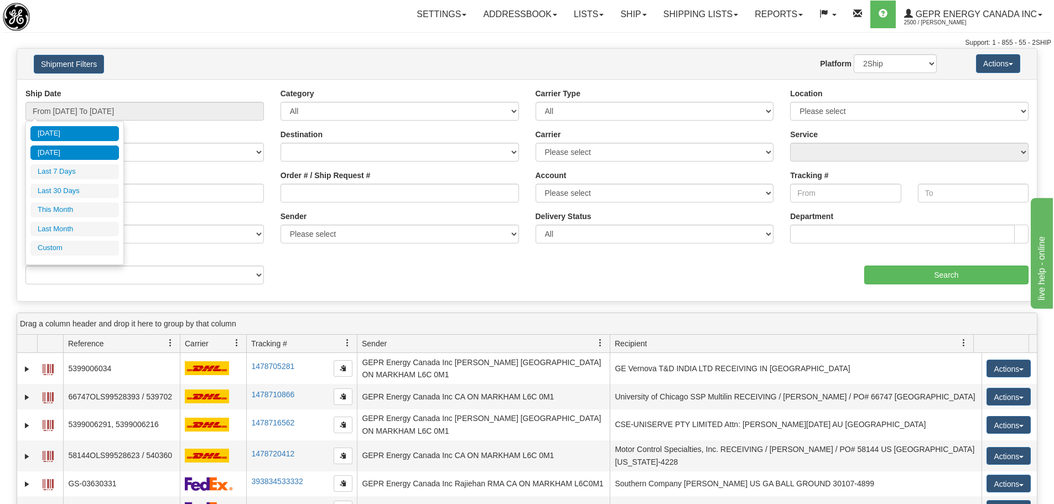
click at [69, 152] on li "Yesterday" at bounding box center [74, 152] width 88 height 15
type input "From 10/02/2025 To 10/02/2025"
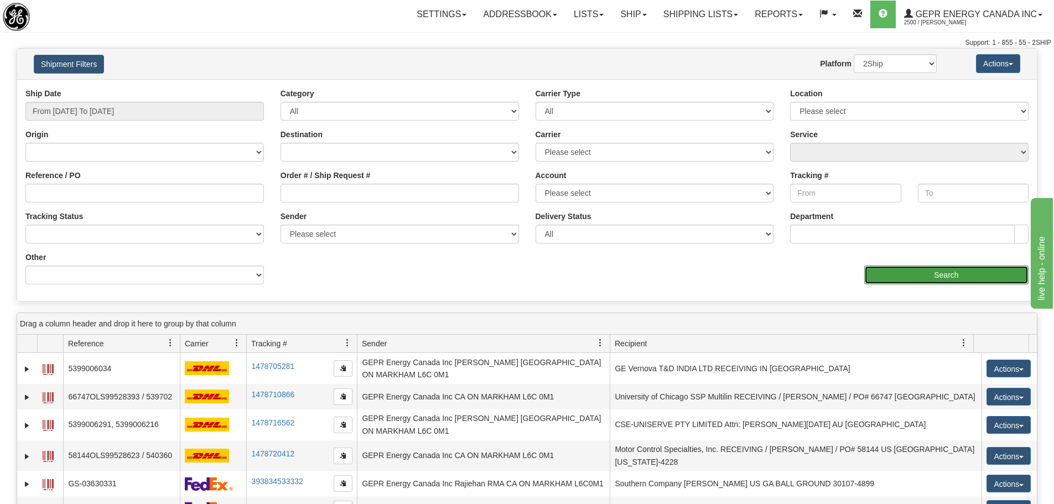
click at [916, 269] on input "Search" at bounding box center [946, 274] width 164 height 19
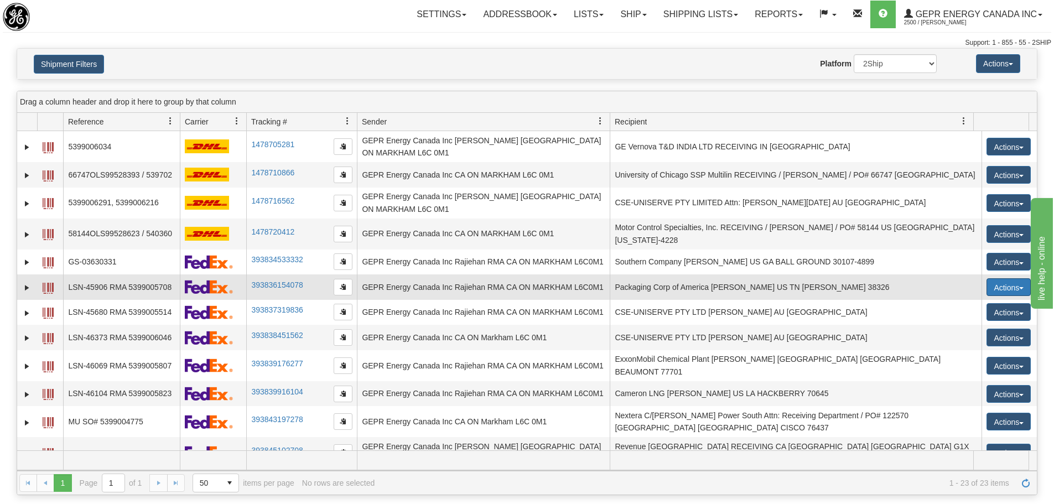
click at [986, 278] on button "Actions" at bounding box center [1008, 287] width 44 height 18
click at [952, 303] on span at bounding box center [956, 307] width 8 height 8
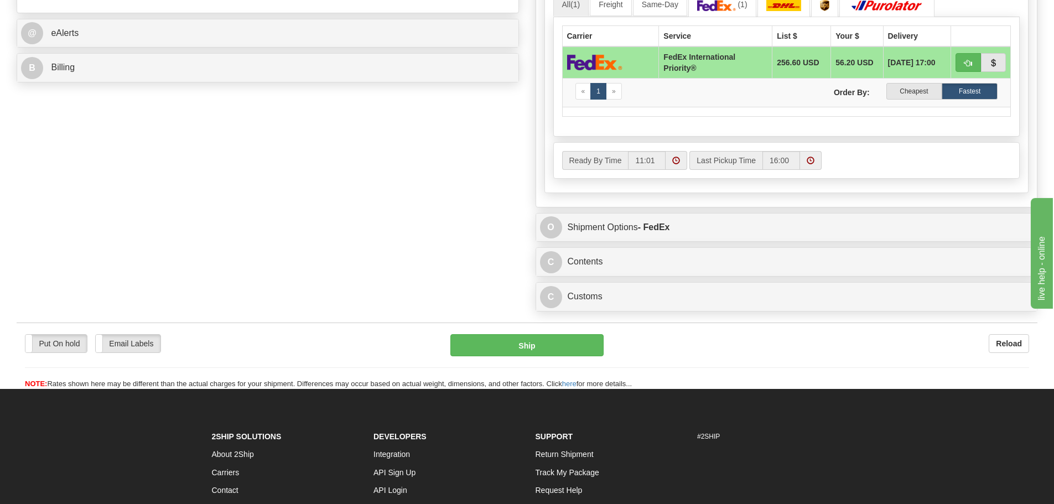
scroll to position [498, 0]
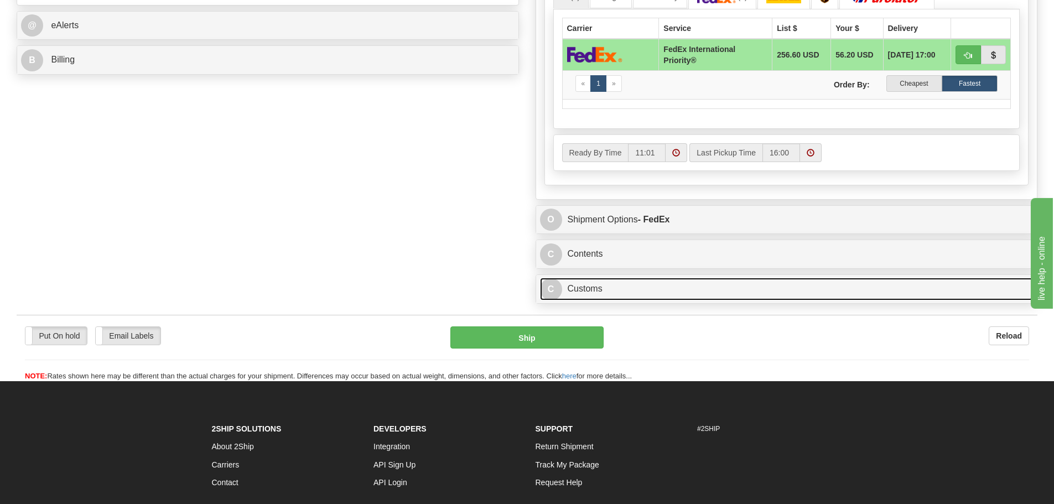
click at [587, 289] on link "C Customs" at bounding box center [786, 289] width 493 height 23
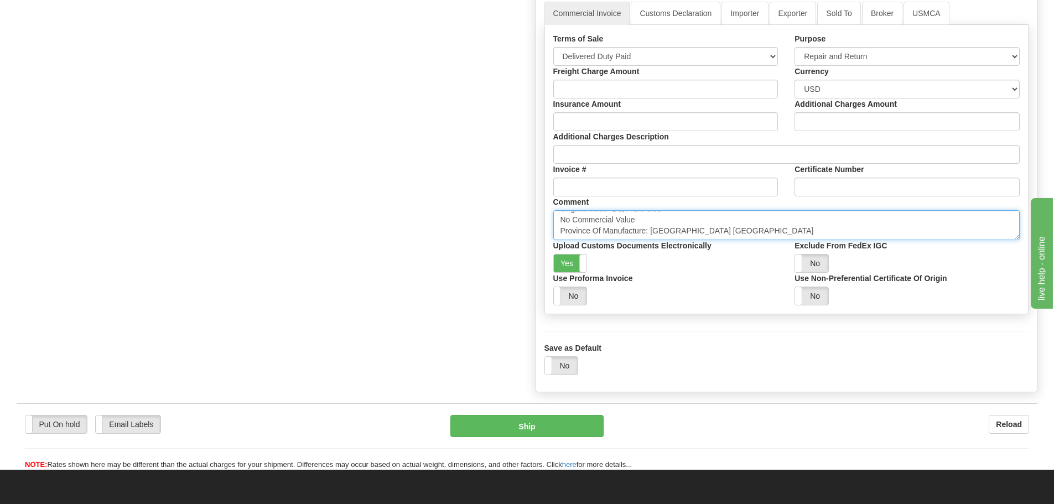
scroll to position [0, 0]
drag, startPoint x: 617, startPoint y: 231, endPoint x: 673, endPoint y: 230, distance: 55.3
click at [676, 228] on textarea "Warranty repair Original value $ 2,771.8 USD No Commercial Value Province Of Ma…" at bounding box center [786, 225] width 467 height 30
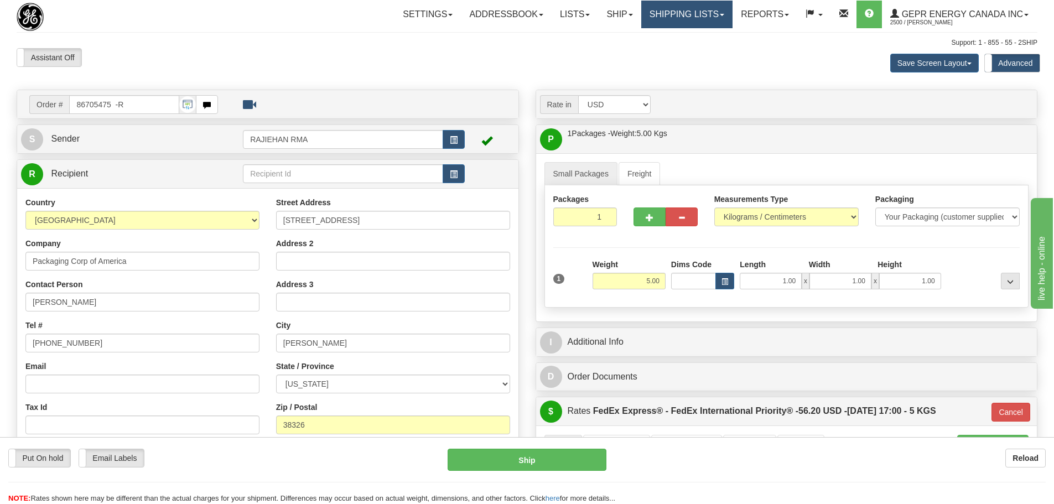
click at [686, 11] on link "Shipping lists" at bounding box center [686, 15] width 91 height 28
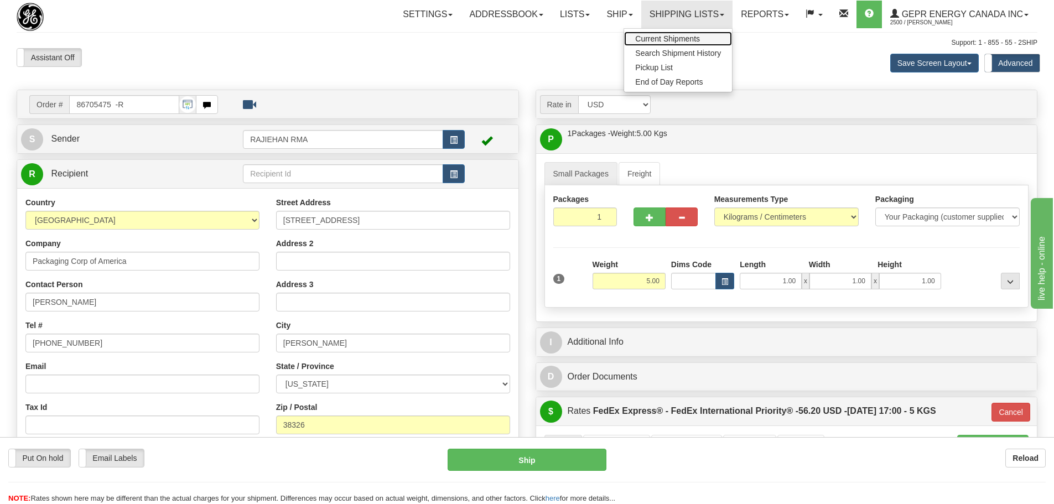
click at [684, 43] on link "Current Shipments" at bounding box center [678, 39] width 108 height 14
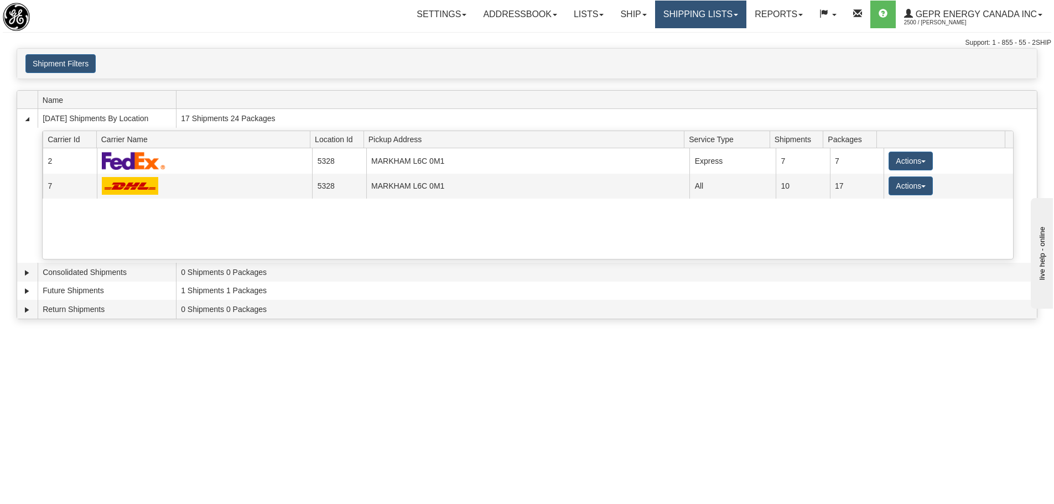
click at [718, 6] on link "Shipping lists" at bounding box center [700, 15] width 91 height 28
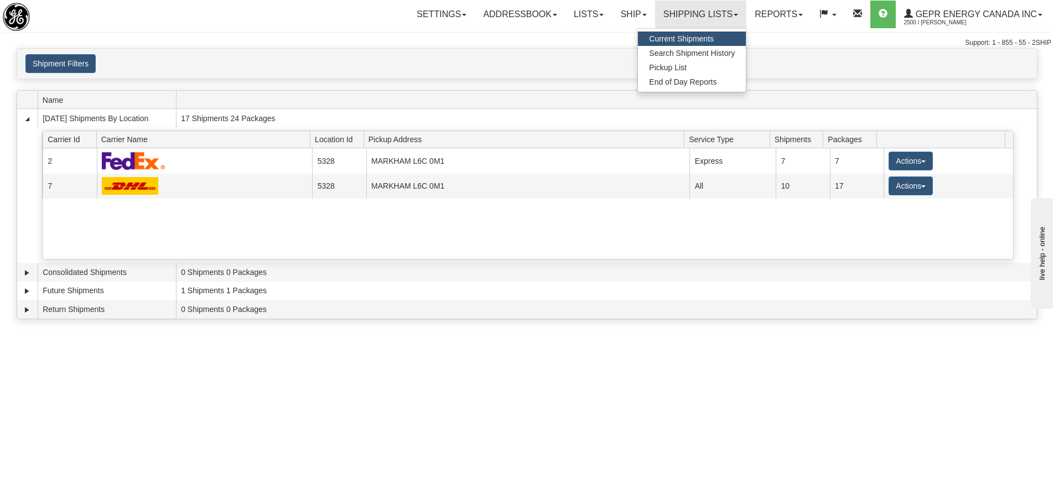
click at [711, 35] on link "Current Shipments" at bounding box center [692, 39] width 108 height 14
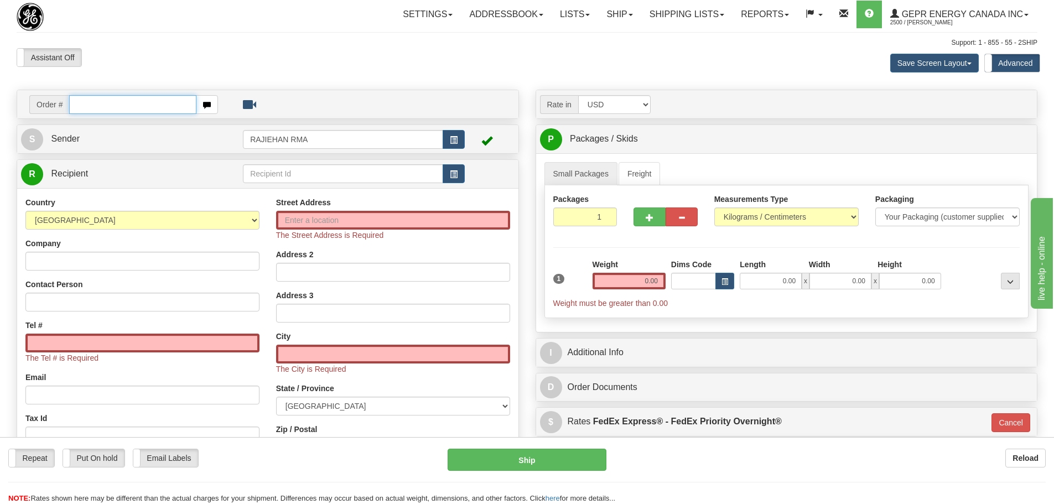
drag, startPoint x: 137, startPoint y: 101, endPoint x: 116, endPoint y: 98, distance: 21.2
click at [137, 101] on input "text" at bounding box center [132, 104] width 127 height 19
paste input "86705935"
type input "86705935"
click at [219, 59] on body "Training Course Close Toggle navigation Settings Shipping Preferences New Recip…" at bounding box center [527, 252] width 1054 height 504
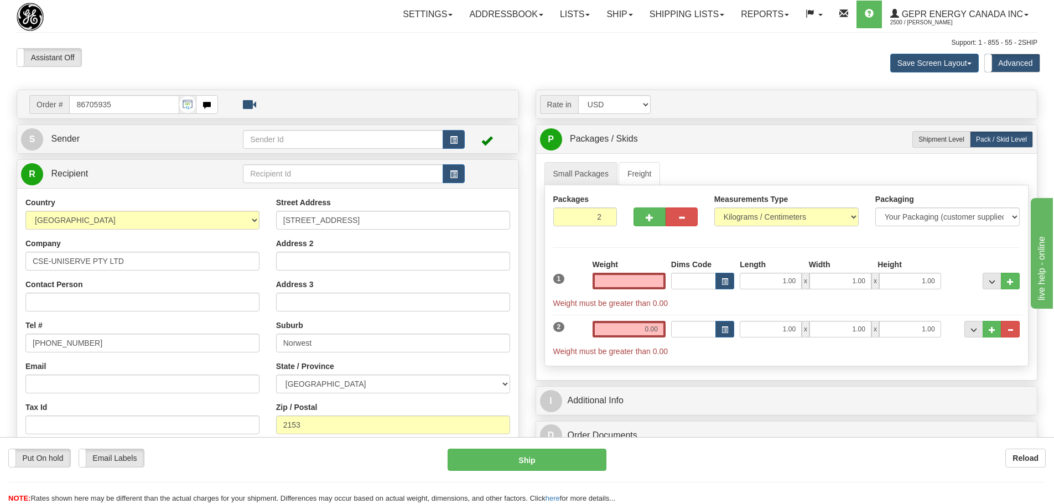
type input "0.00"
click at [44, 302] on input "Contact Person" at bounding box center [142, 302] width 234 height 19
paste input "[PERSON_NAME]"
type input "[PERSON_NAME]"
drag, startPoint x: 81, startPoint y: 343, endPoint x: 0, endPoint y: 318, distance: 84.5
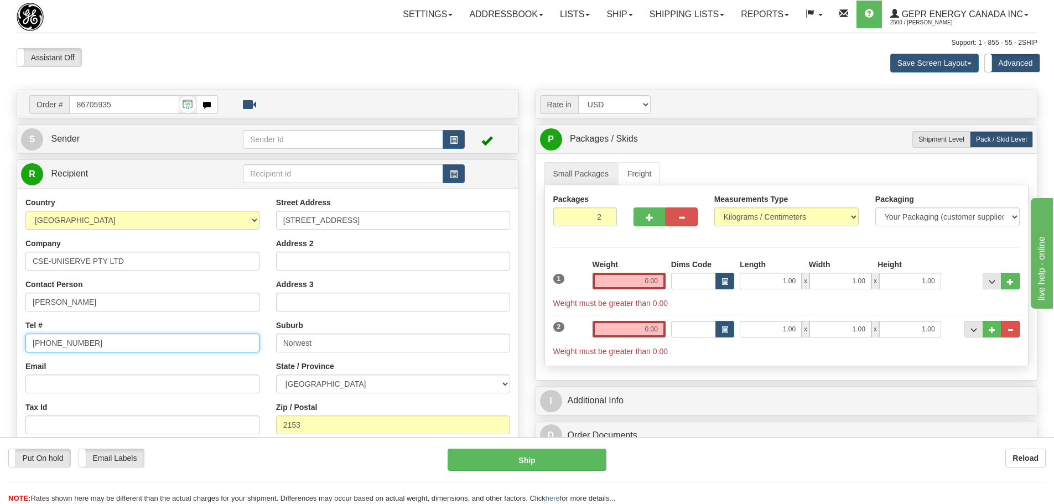
click at [0, 318] on div "Toggle navigation Settings Shipping Preferences Fields Preferences New" at bounding box center [527, 325] width 1054 height 651
paste input "[PHONE_NUMBER]"
type input "[PHONE_NUMBER]"
click at [455, 142] on span "button" at bounding box center [454, 140] width 8 height 7
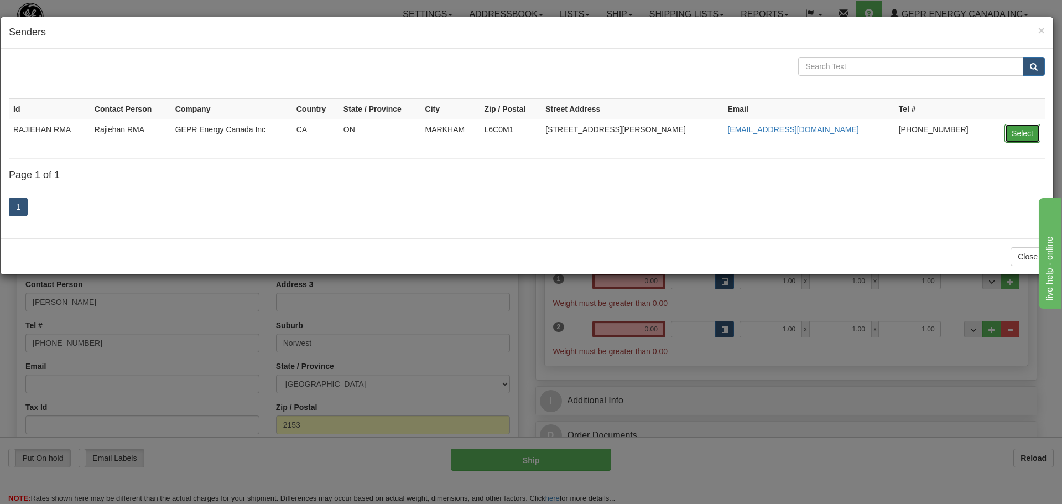
click at [1009, 130] on button "Select" at bounding box center [1022, 133] width 36 height 19
type input "RAJIEHAN RMA"
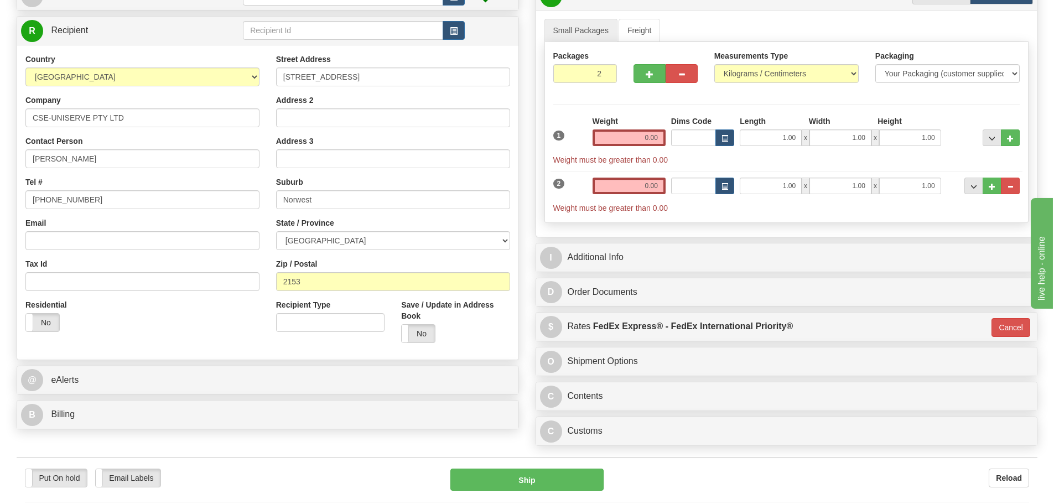
scroll to position [277, 0]
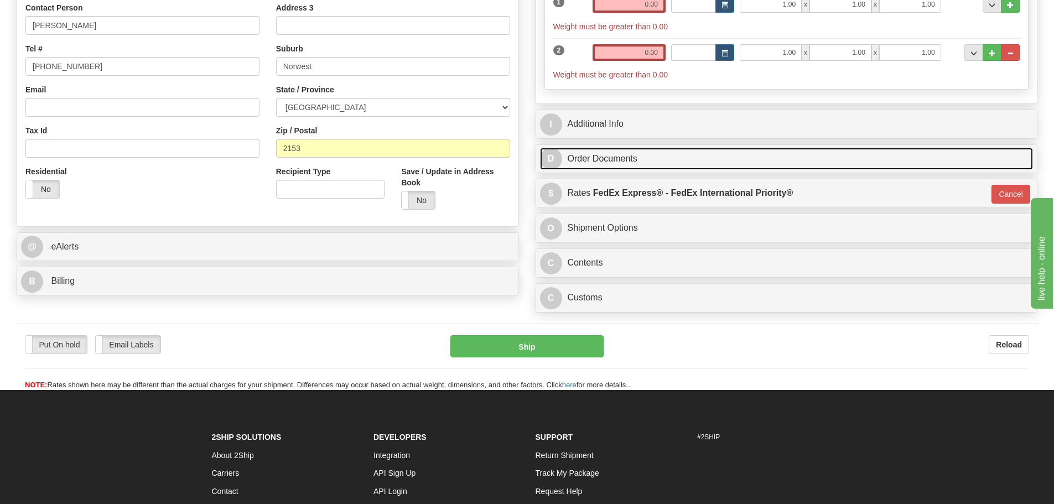
click at [582, 150] on link "D Order Documents" at bounding box center [786, 159] width 493 height 23
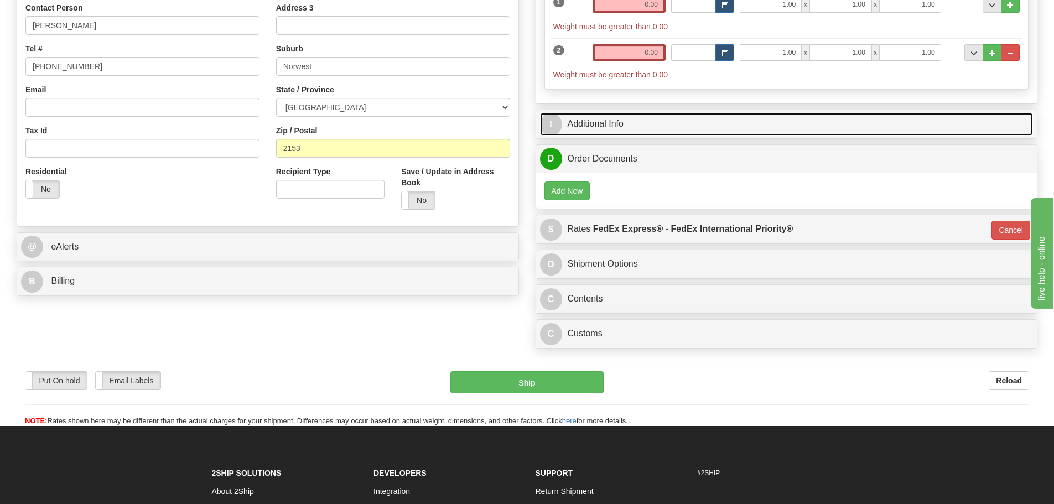
click at [579, 127] on link "I Additional Info" at bounding box center [786, 124] width 493 height 23
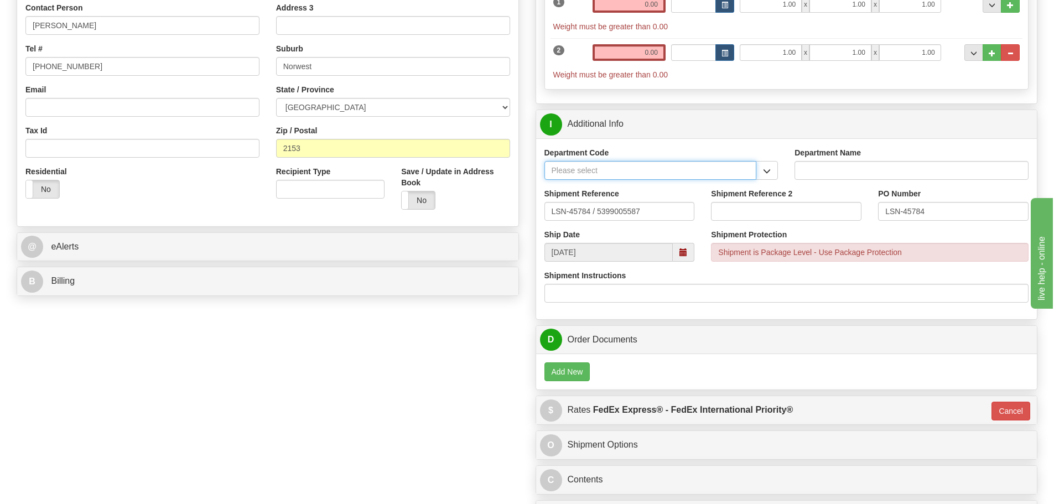
click at [571, 171] on input "Department Code" at bounding box center [650, 170] width 212 height 19
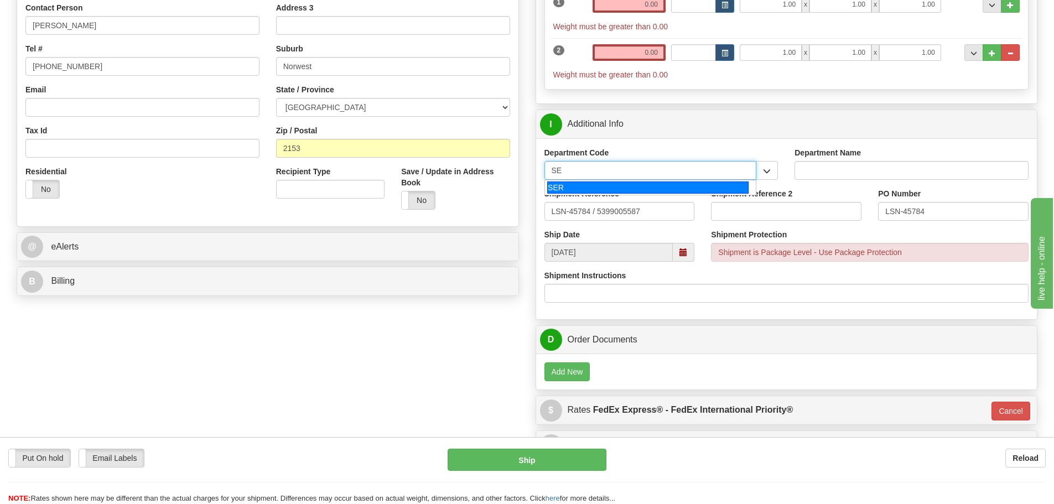
type input "SER"
click at [607, 192] on div "SER" at bounding box center [647, 187] width 201 height 12
type input "SERVICE DEPARTMENT"
type input "SER"
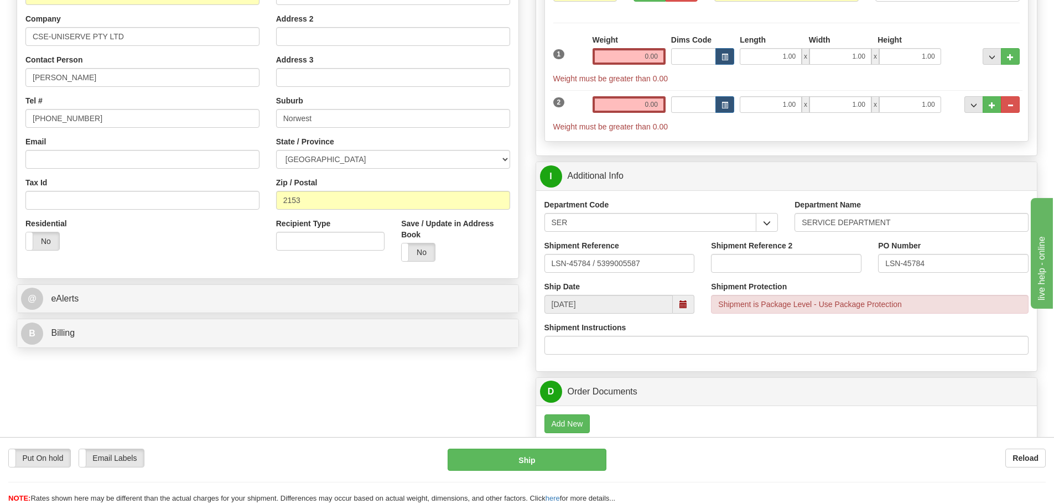
scroll to position [332, 0]
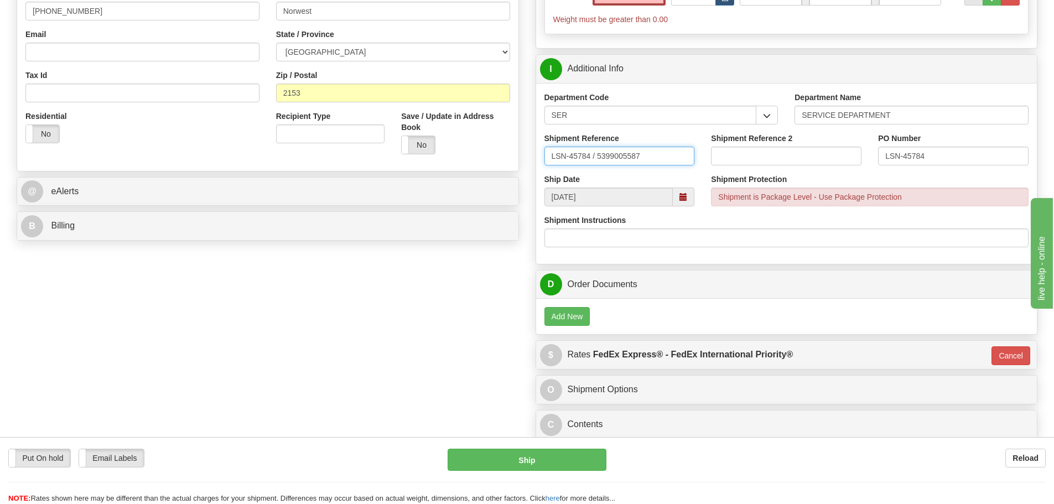
click at [591, 155] on input "LSN-45784 / 5399005587" at bounding box center [619, 156] width 150 height 19
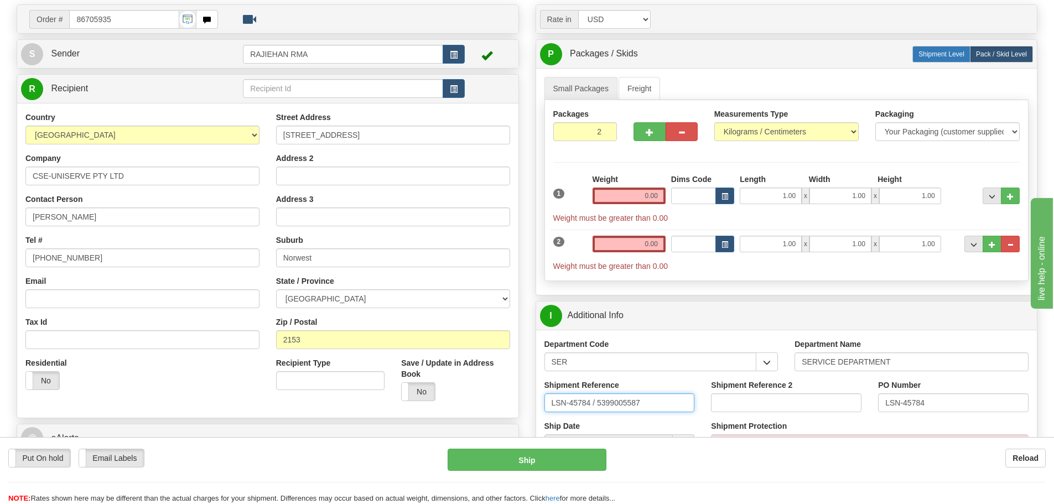
scroll to position [55, 0]
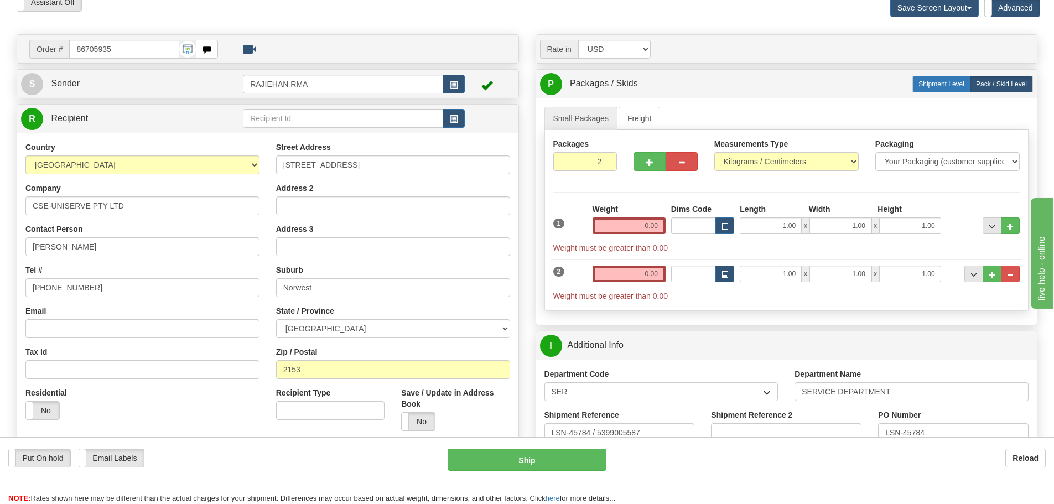
click at [945, 83] on span "Shipment Level" at bounding box center [941, 84] width 46 height 8
radio input "true"
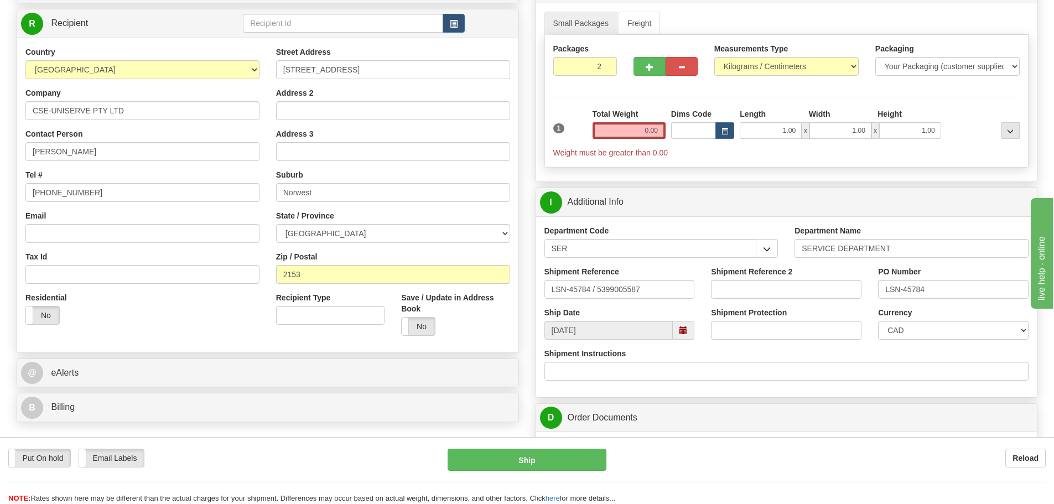
scroll to position [111, 0]
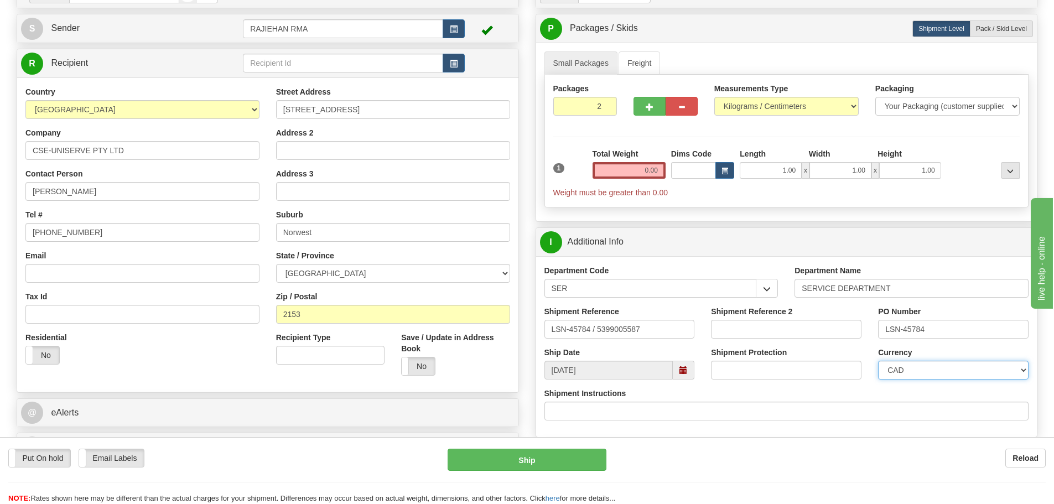
click at [1015, 372] on select "CAD USD EUR ZAR [PERSON_NAME] ARN AUD AUS AWG BBD BFR BGN BHD BMD BND BRC BRL C…" at bounding box center [953, 370] width 150 height 19
select select "1"
click at [878, 361] on select "CAD USD EUR ZAR [PERSON_NAME] ARN AUD AUS AWG BBD BFR BGN BHD BMD BND BRC BRL C…" at bounding box center [953, 370] width 150 height 19
click at [595, 327] on input "LSN-45784 / 5399005587" at bounding box center [619, 329] width 150 height 19
drag, startPoint x: 658, startPoint y: 330, endPoint x: 533, endPoint y: 288, distance: 131.9
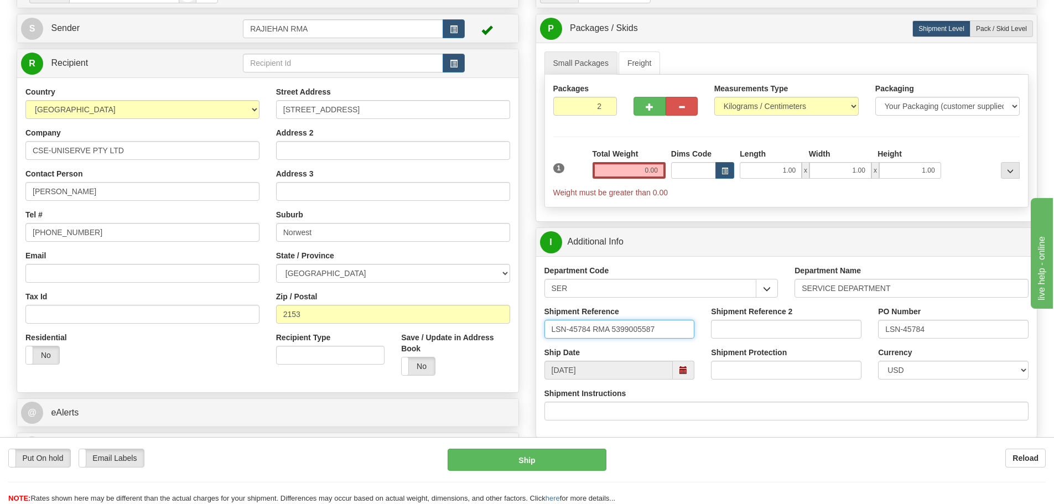
click at [549, 334] on input "LSN-45784 RMA 5399005587" at bounding box center [619, 329] width 150 height 19
type input "LSN-45784 RMA 5399005587"
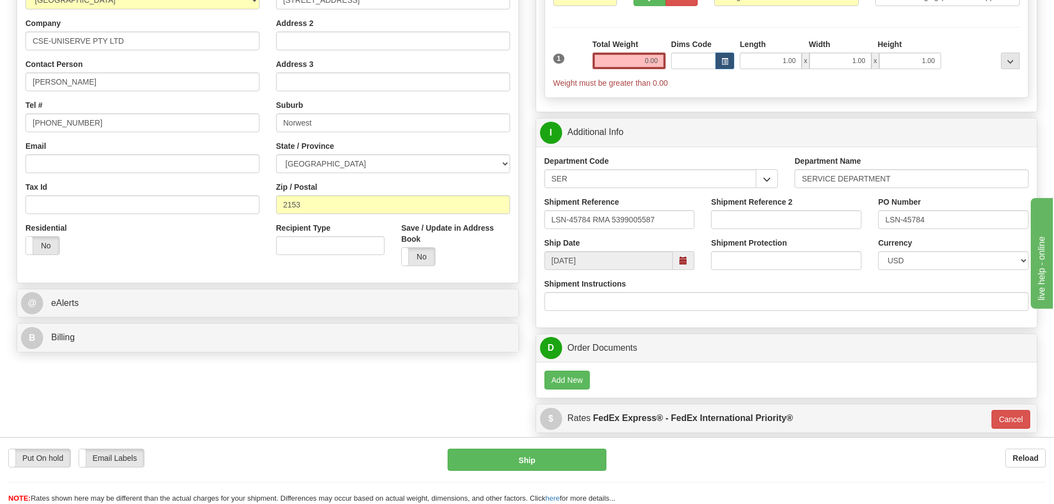
scroll to position [221, 0]
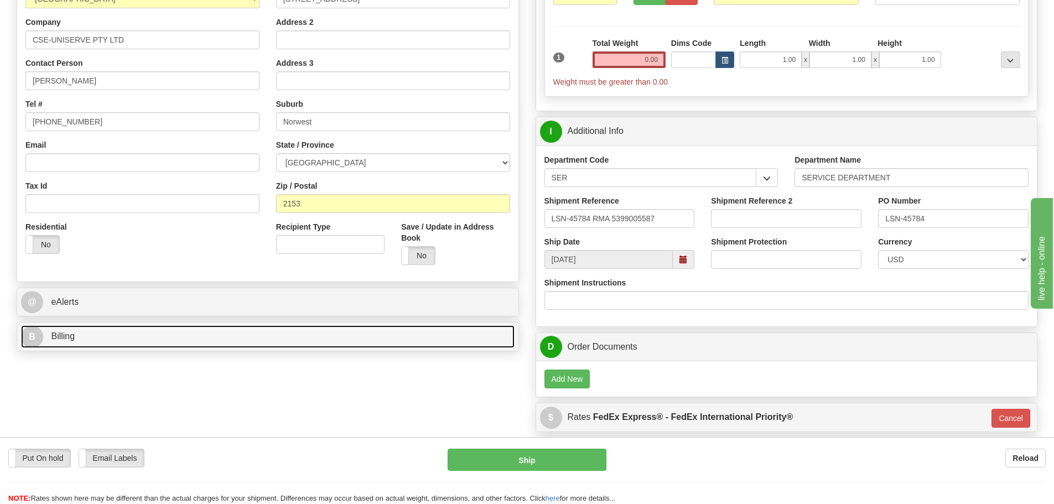
click at [107, 337] on link "B Billing" at bounding box center [267, 336] width 493 height 23
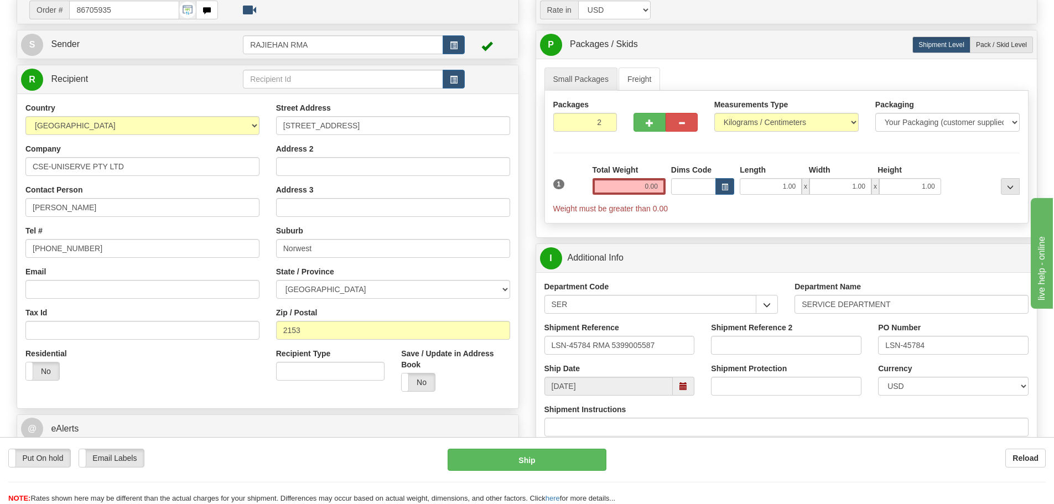
scroll to position [0, 0]
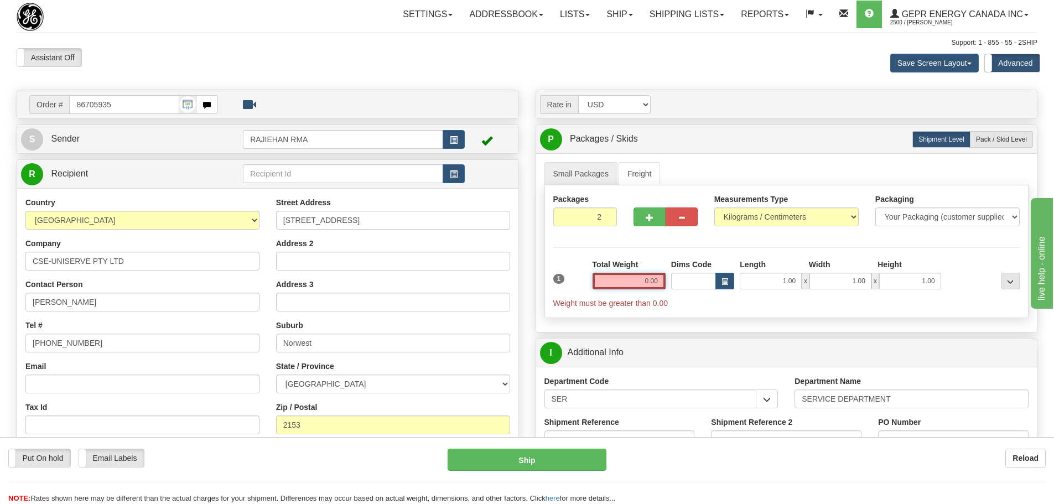
drag, startPoint x: 643, startPoint y: 278, endPoint x: 668, endPoint y: 281, distance: 25.1
click at [668, 281] on div "1 Total Weight 0.00 Dims Code x" at bounding box center [786, 284] width 472 height 50
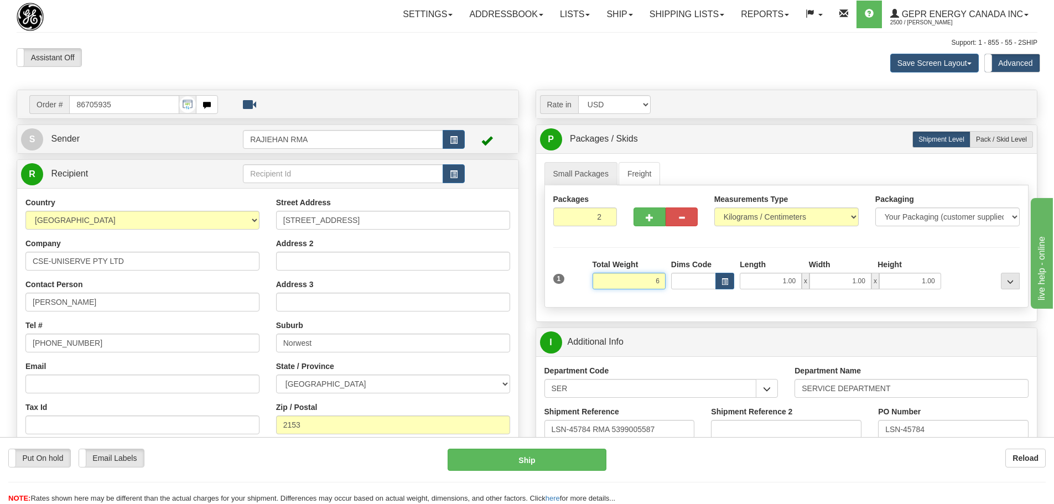
type input "6"
type input "01"
type input "6.00"
click at [761, 114] on td "Rate in Account Currency ARN AWG AUD AUS BHD BBD BFR BMD BRC BRL GBP UKL BND BG…" at bounding box center [786, 104] width 493 height 23
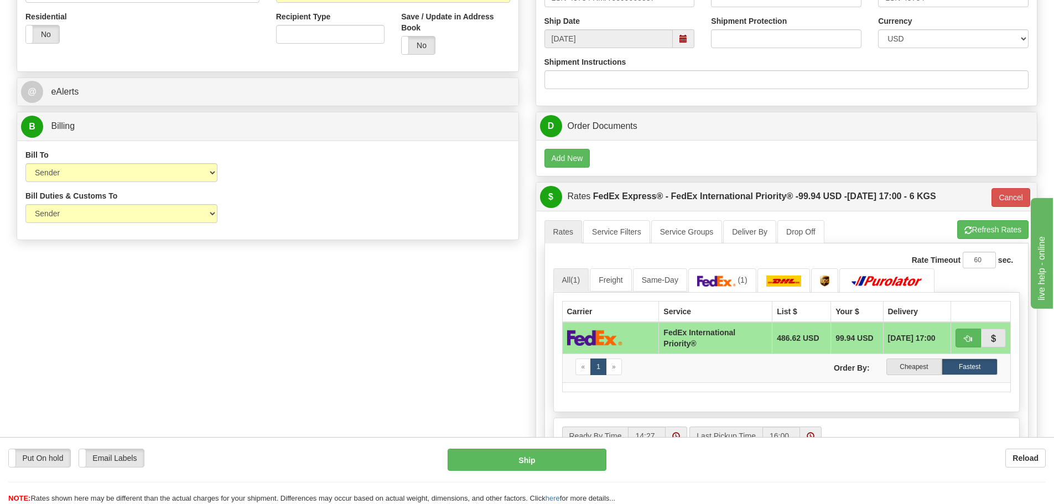
scroll to position [442, 0]
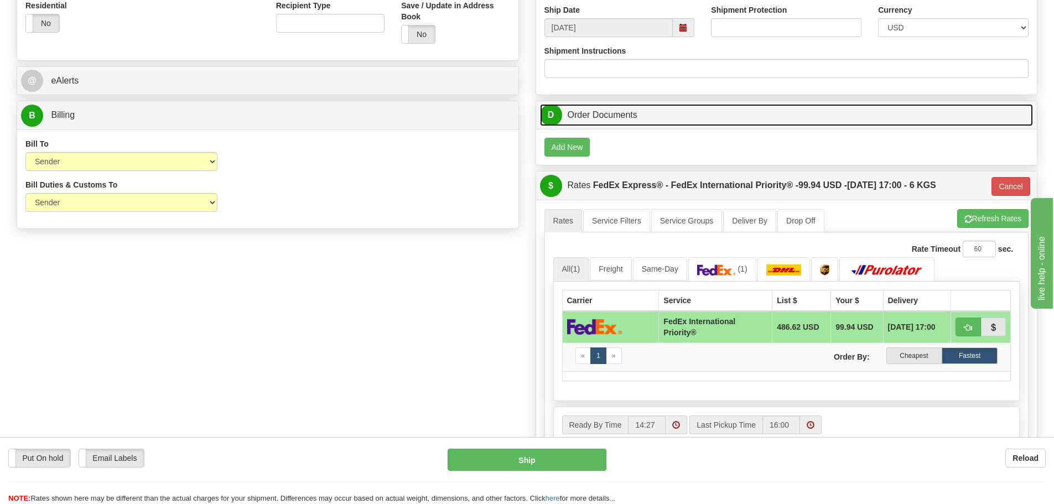
click at [582, 113] on link "D Order Documents" at bounding box center [786, 115] width 493 height 23
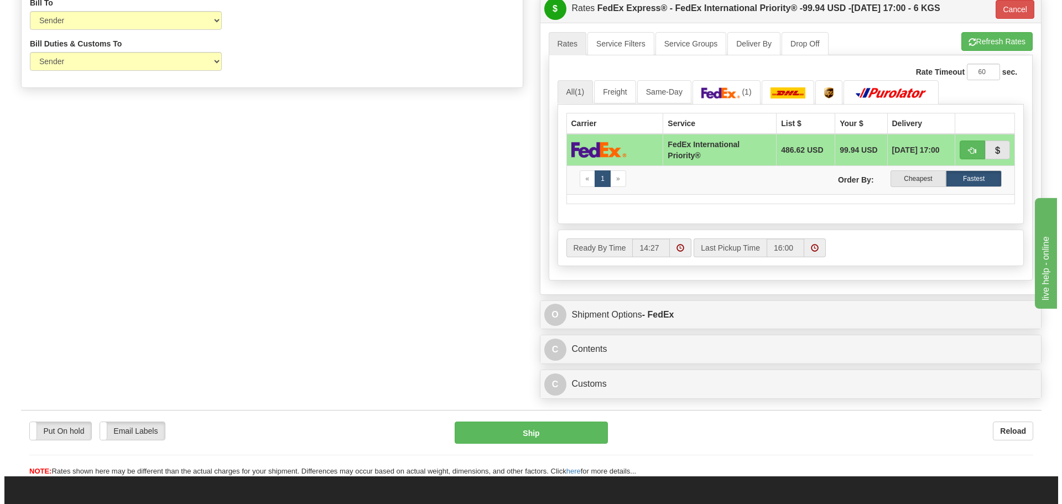
scroll to position [664, 0]
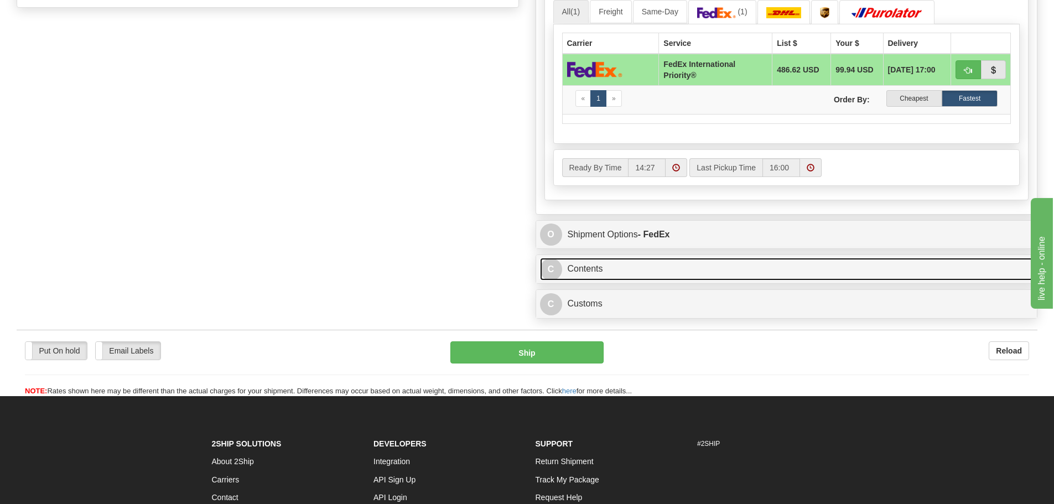
click at [596, 262] on link "C Contents" at bounding box center [786, 269] width 493 height 23
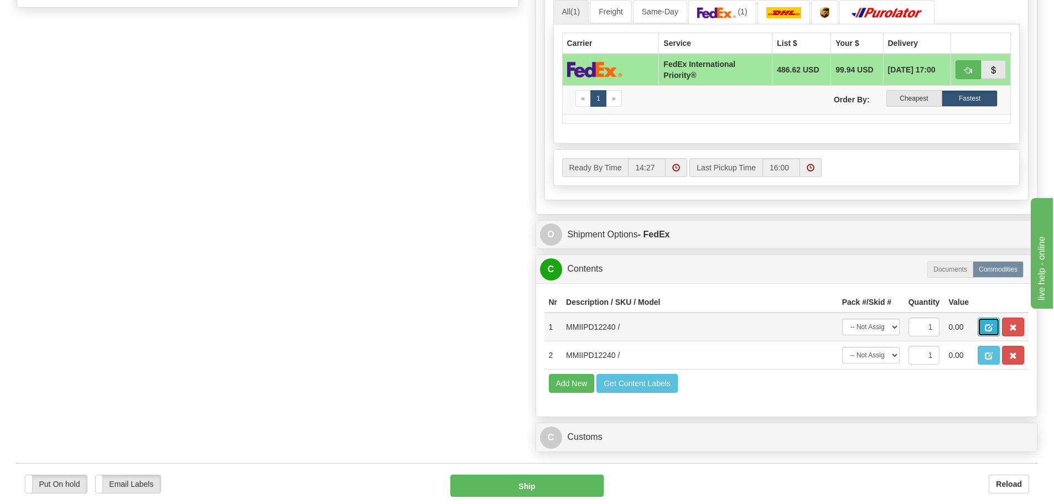
click at [985, 326] on span "button" at bounding box center [988, 327] width 8 height 7
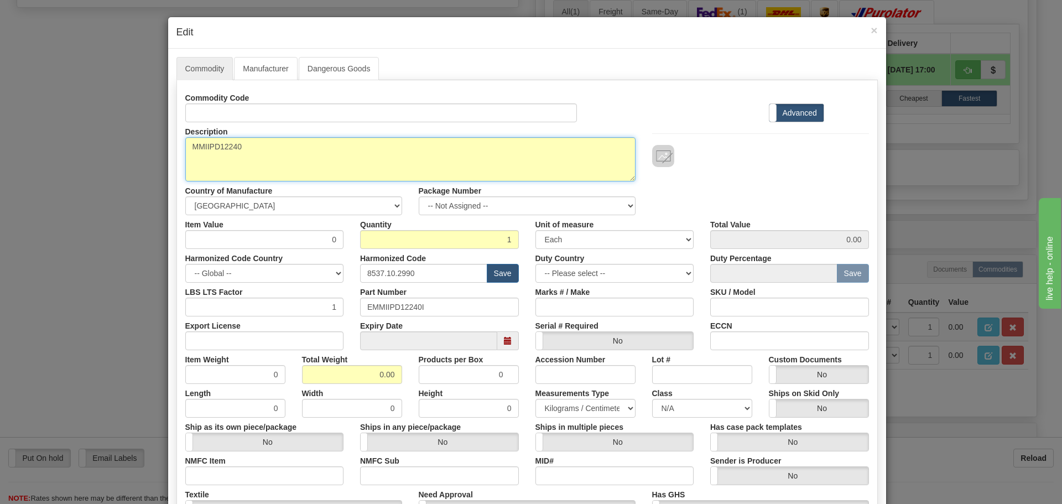
drag, startPoint x: 221, startPoint y: 139, endPoint x: 181, endPoint y: 146, distance: 40.5
click at [185, 146] on textarea "MMIIPD12240" at bounding box center [410, 159] width 450 height 44
click at [281, 152] on textarea "MMIIPD12240" at bounding box center [410, 159] width 450 height 44
paste textarea "G60 - Generator Management-G60"
drag, startPoint x: 238, startPoint y: 145, endPoint x: 185, endPoint y: 152, distance: 53.5
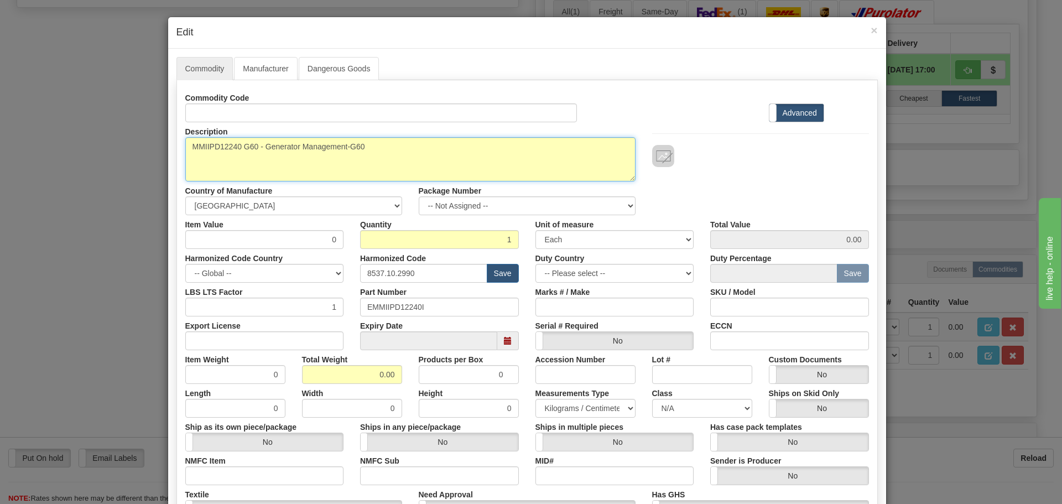
click at [185, 152] on textarea "MMIIPD12240" at bounding box center [410, 159] width 450 height 44
type textarea "MMIIPD12240 G60 - Generator Management-G60"
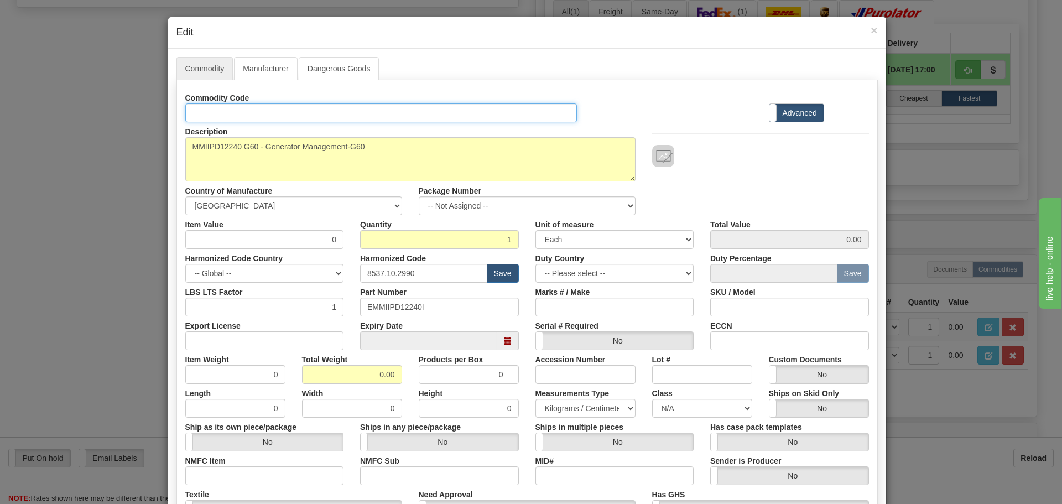
click at [199, 112] on input "Id" at bounding box center [381, 112] width 392 height 19
paste input "MMIIPD12240"
type input "MMIIPD12240"
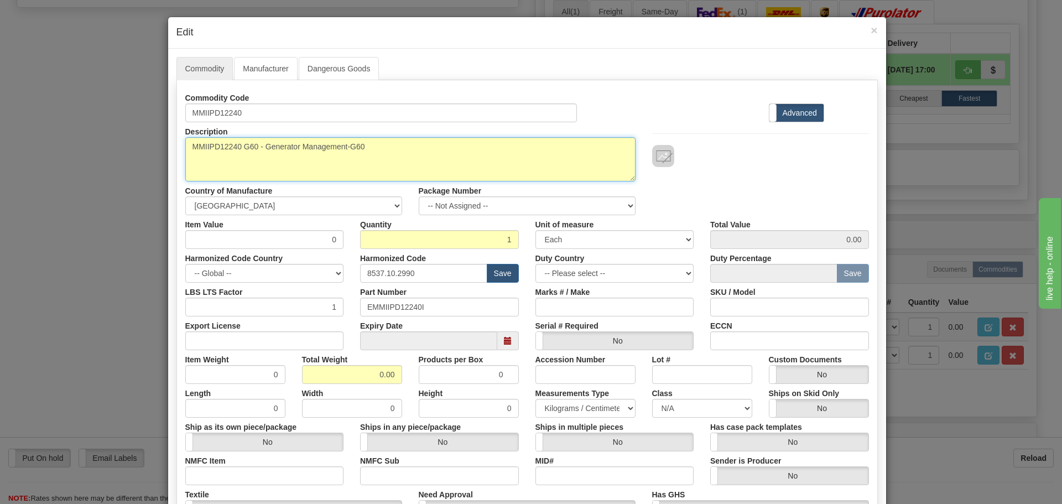
drag, startPoint x: 236, startPoint y: 144, endPoint x: 145, endPoint y: 168, distance: 93.2
click at [145, 168] on div "× Edit Commodity Manufacturer Dangerous Goods Commodity Code MMIIPD12240 Standa…" at bounding box center [531, 252] width 1062 height 504
type textarea "G60 - Generator Management-G60"
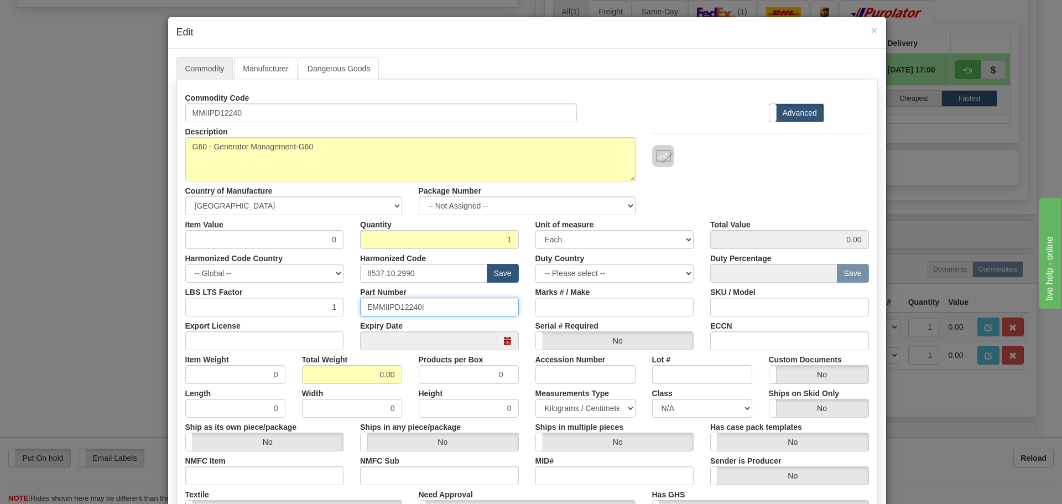
drag, startPoint x: 385, startPoint y: 302, endPoint x: 315, endPoint y: 312, distance: 70.9
click at [315, 312] on div "LBS LTS Factor 1 Part Number EMMIIPD12240I Marks # / Make SKU / Model" at bounding box center [527, 300] width 700 height 34
paste input "MMIIPD12240"
type input "MMIIPD12240"
drag, startPoint x: 315, startPoint y: 237, endPoint x: 335, endPoint y: 239, distance: 19.6
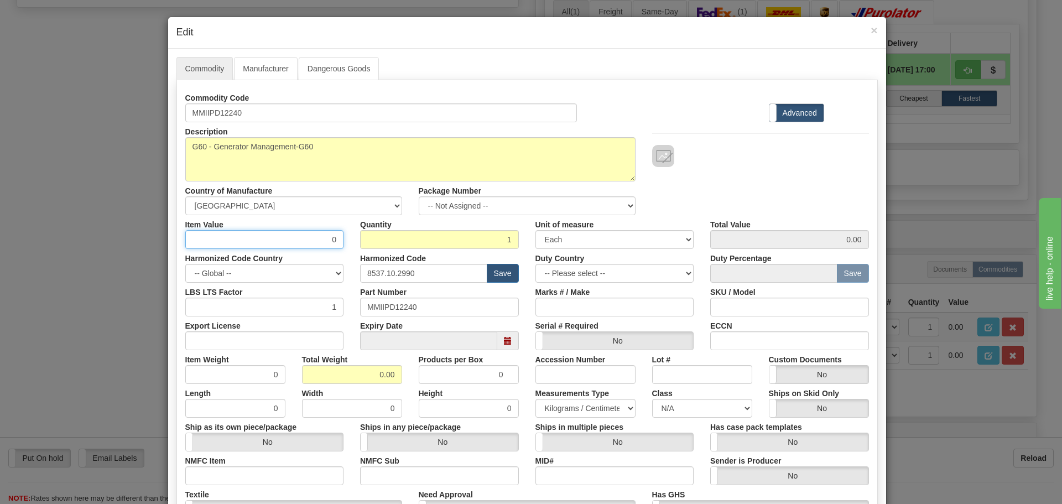
click at [335, 239] on input "0" at bounding box center [264, 239] width 159 height 19
type input "75"
type input "75.00"
click at [730, 171] on div "Description MMIIPD12240 Country of Manufacture -- Unknown -- AFGHANISTAN ALAND …" at bounding box center [527, 168] width 700 height 93
drag, startPoint x: 371, startPoint y: 376, endPoint x: 400, endPoint y: 383, distance: 30.2
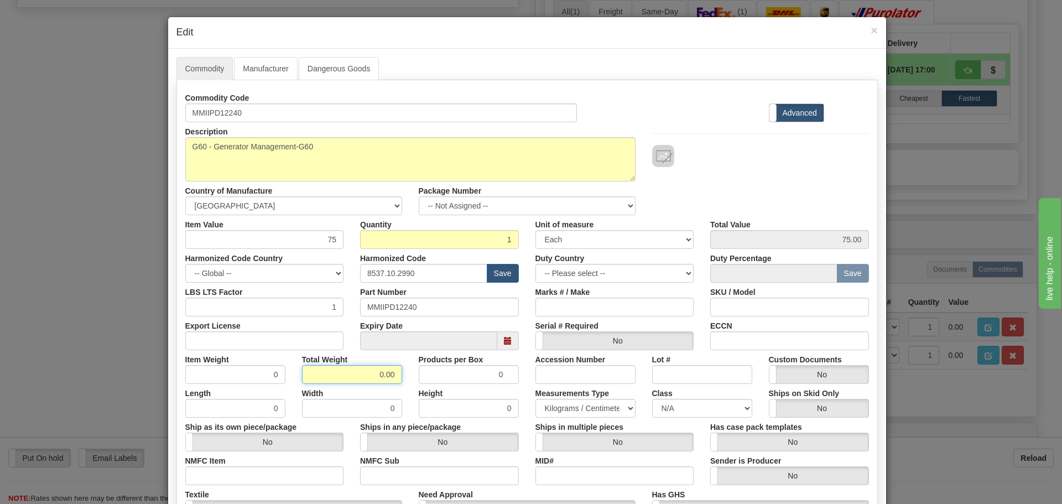
click at [400, 380] on div "Total Weight 0.00" at bounding box center [352, 367] width 117 height 34
type input "6"
type input "6.0000"
click at [795, 162] on div at bounding box center [760, 156] width 217 height 22
click at [435, 275] on input "8537.10.2990" at bounding box center [423, 273] width 127 height 19
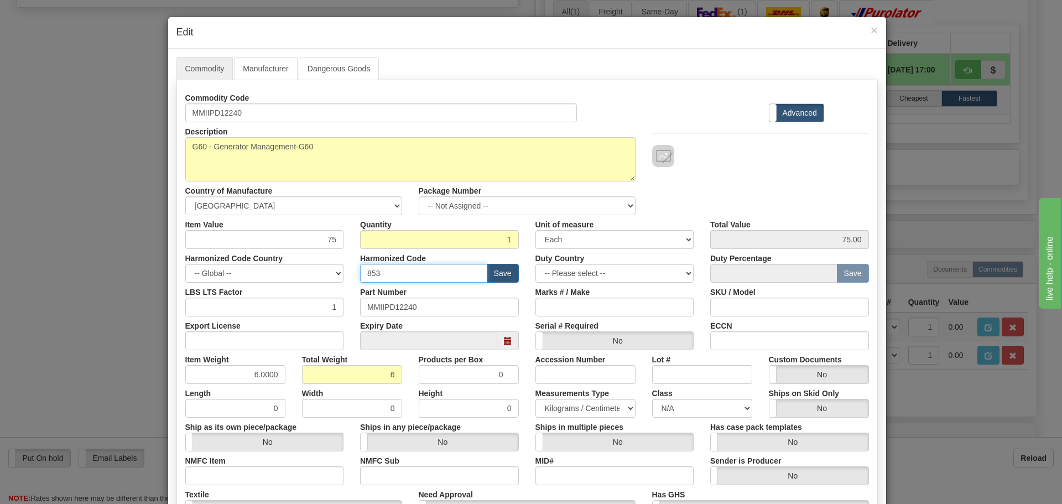
type input "8536.49.0080"
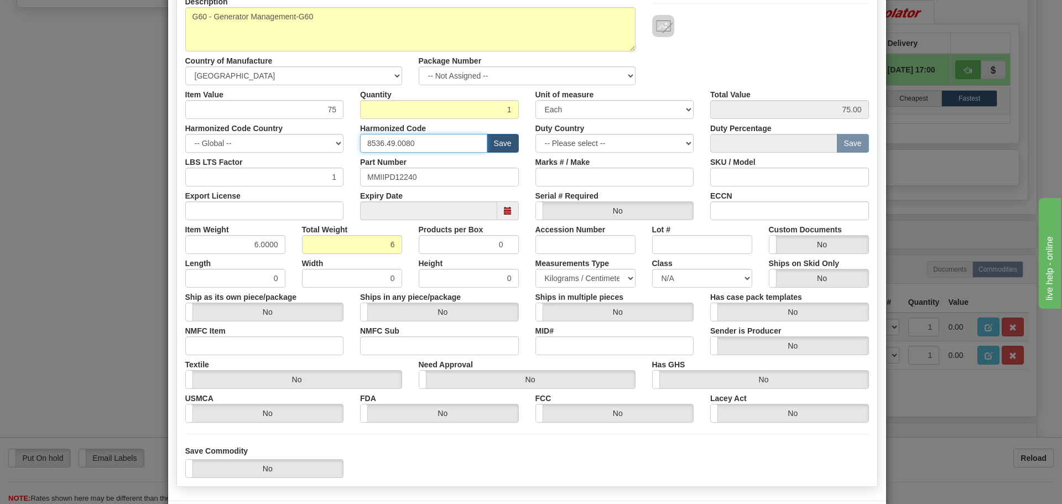
scroll to position [69, 0]
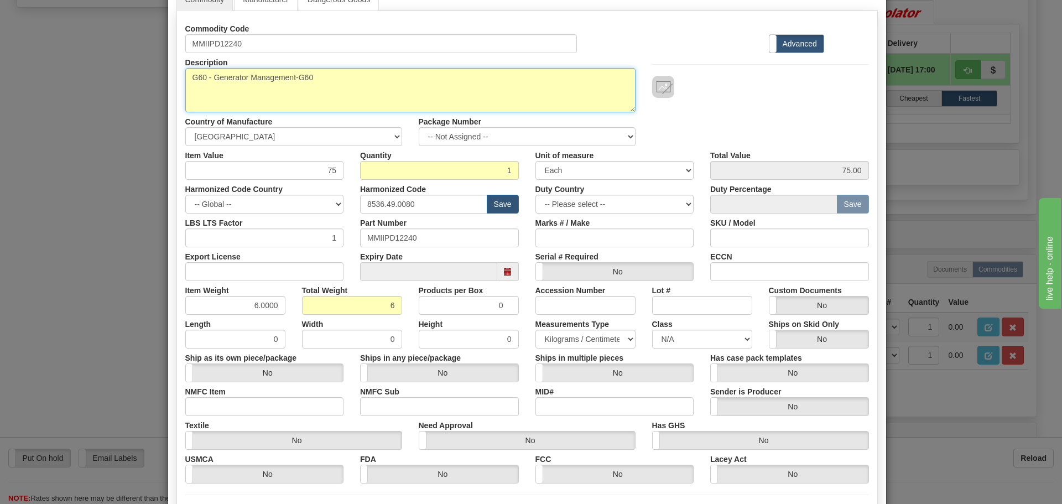
drag, startPoint x: 315, startPoint y: 77, endPoint x: 169, endPoint y: 98, distance: 147.4
click at [169, 97] on div "Commodity Manufacturer Dangerous Goods Commodity Code MMIIPD12240 Standard Adva…" at bounding box center [527, 271] width 718 height 582
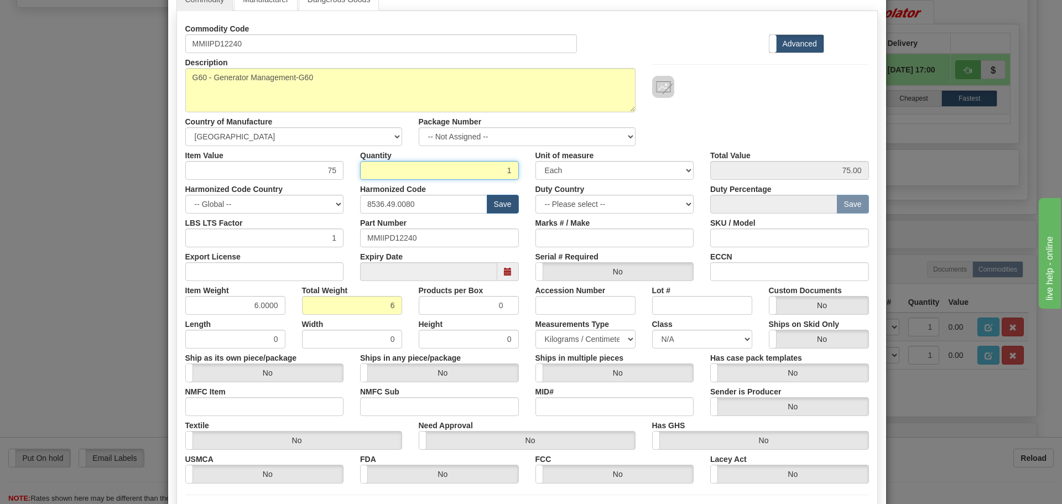
click at [506, 171] on input "1" at bounding box center [439, 170] width 159 height 19
drag, startPoint x: 506, startPoint y: 171, endPoint x: 501, endPoint y: 174, distance: 5.7
click at [501, 174] on input "1" at bounding box center [439, 170] width 159 height 19
click at [770, 101] on div "Description MMIIPD12240 Country of Manufacture -- Unknown -- AFGHANISTAN ALAND …" at bounding box center [527, 99] width 700 height 93
click at [238, 34] on div "Commodity Code MMIIPD12240" at bounding box center [381, 36] width 409 height 34
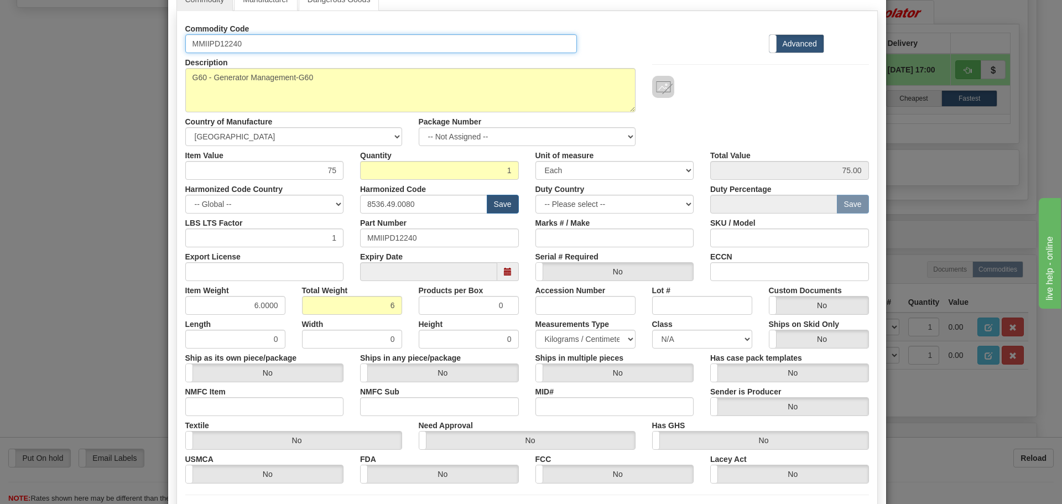
drag, startPoint x: 245, startPoint y: 41, endPoint x: 184, endPoint y: 54, distance: 62.6
click at [185, 53] on div "Commodity Code MMIIPD12240 Standard Advanced Description MMIIPD12240 Country of…" at bounding box center [527, 251] width 684 height 464
click at [773, 87] on div at bounding box center [760, 87] width 217 height 22
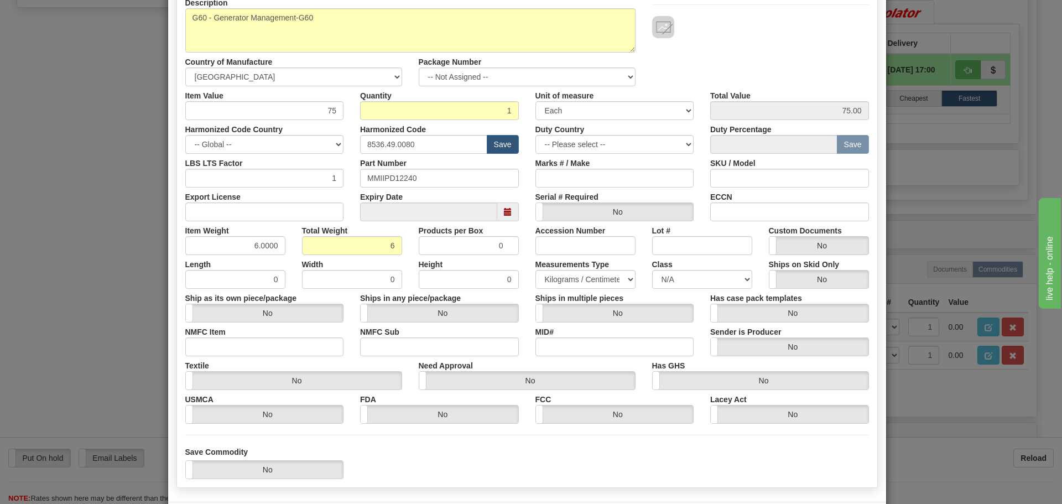
scroll to position [180, 0]
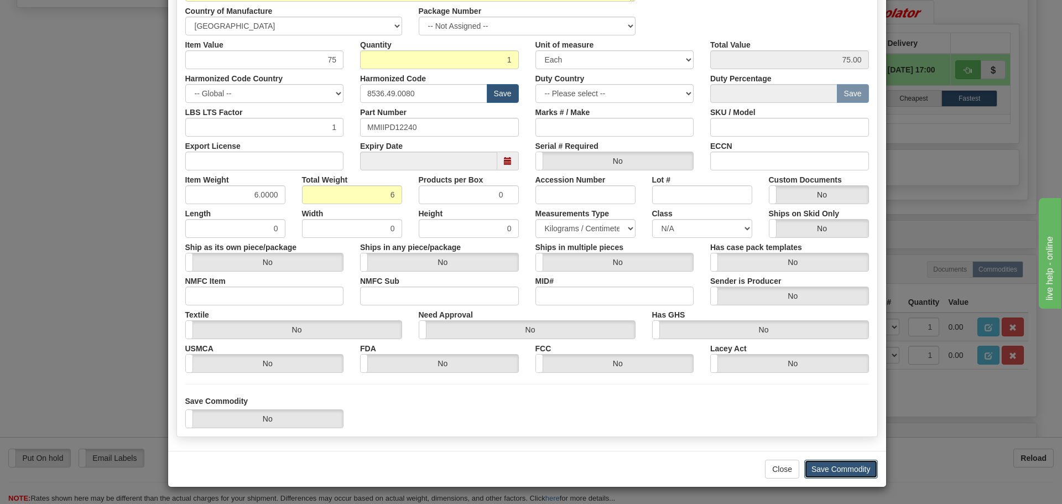
click at [854, 466] on button "Save Commodity" at bounding box center [841, 469] width 74 height 19
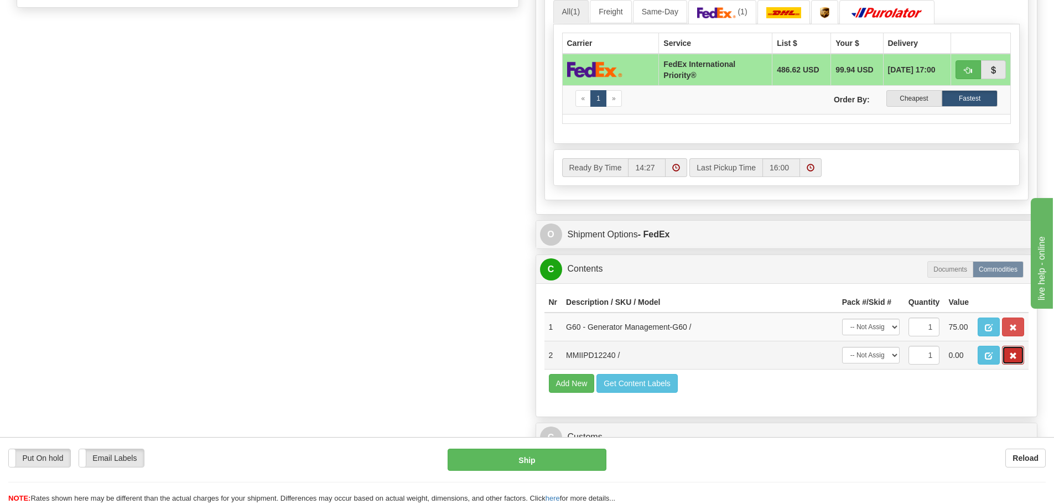
click at [1014, 362] on button "button" at bounding box center [1013, 355] width 22 height 19
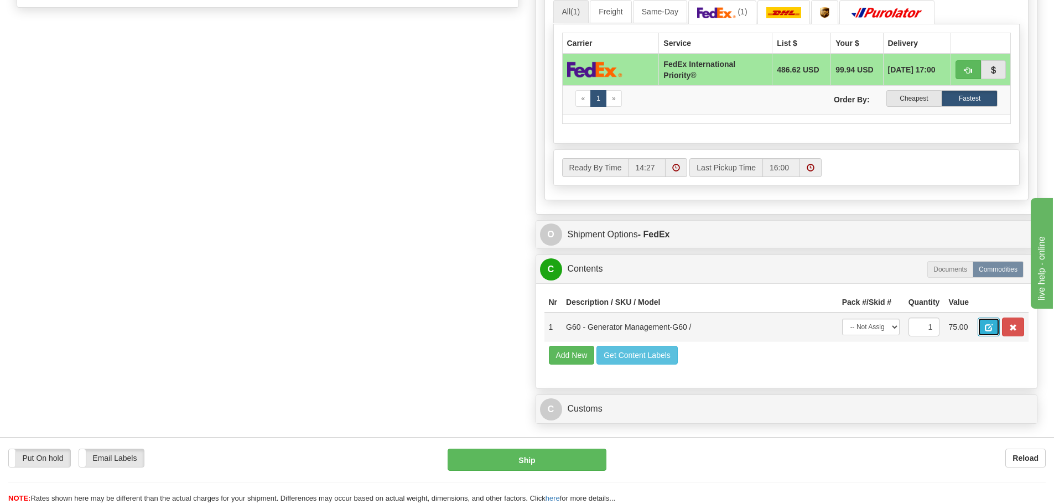
click at [982, 331] on button "button" at bounding box center [988, 326] width 22 height 19
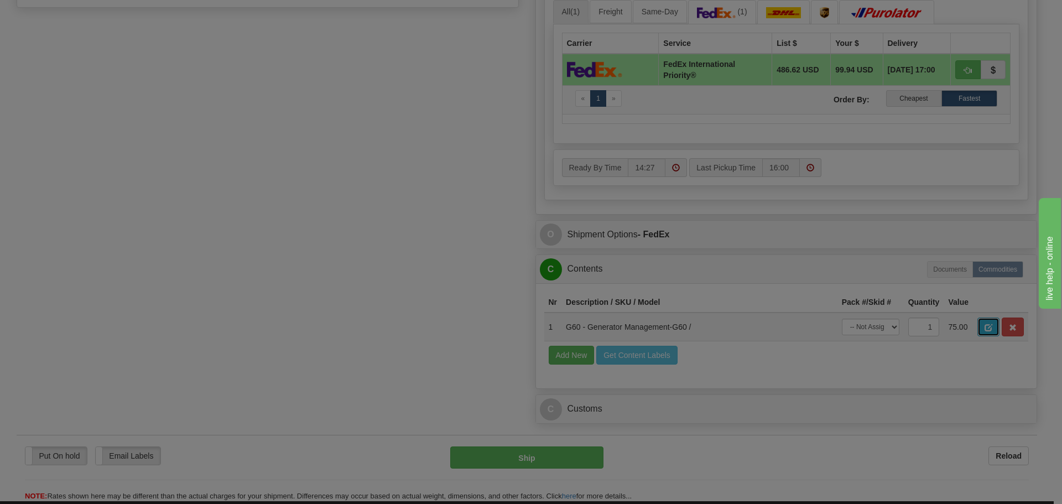
scroll to position [0, 0]
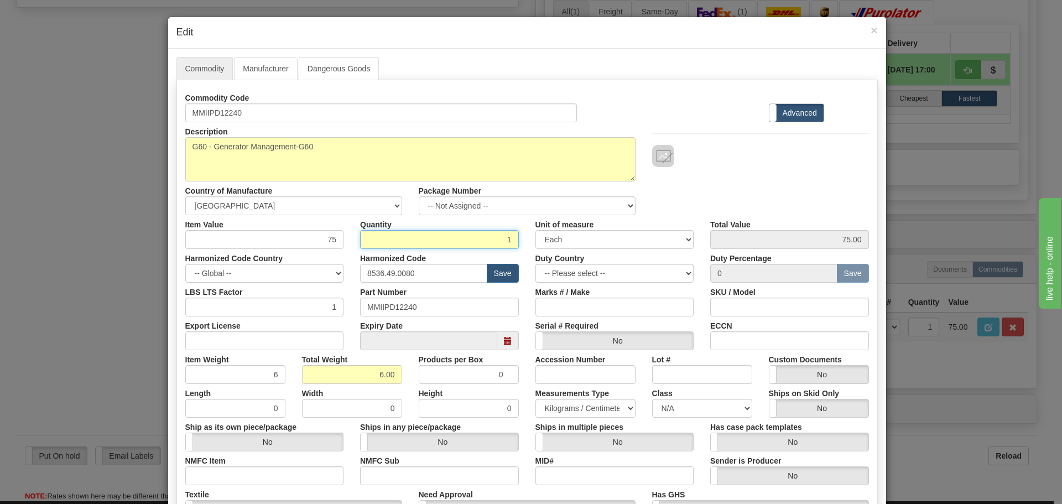
drag, startPoint x: 507, startPoint y: 243, endPoint x: 499, endPoint y: 245, distance: 8.6
click at [499, 245] on input "1" at bounding box center [439, 239] width 159 height 19
type input "2"
type input "150.00"
type input "12.00"
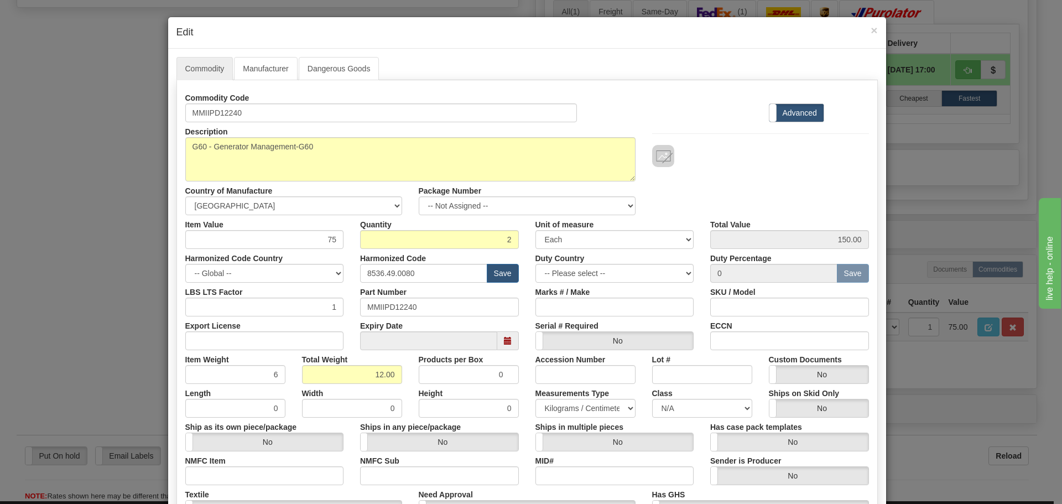
click at [795, 177] on div "Description G60 - Generator Management-G60 Country of Manufacture -- Unknown --…" at bounding box center [527, 168] width 700 height 93
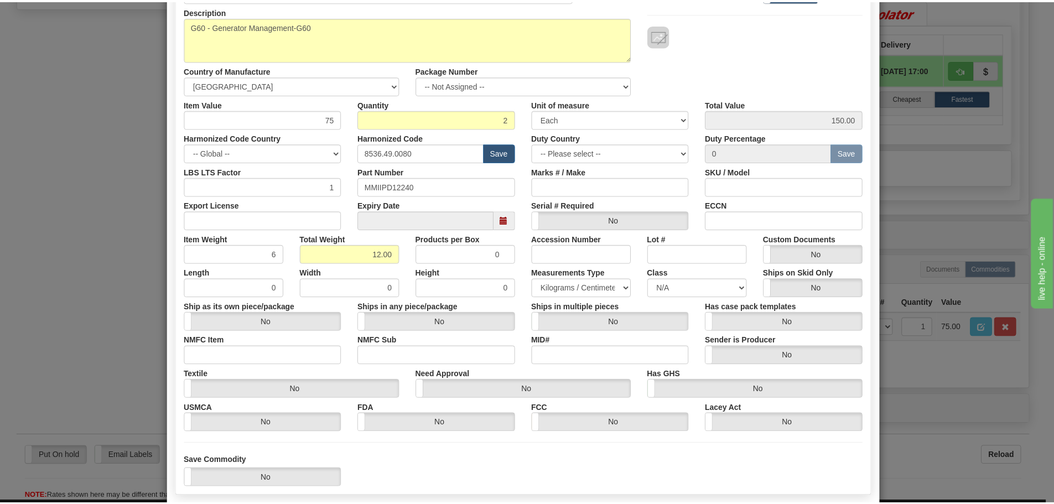
scroll to position [180, 0]
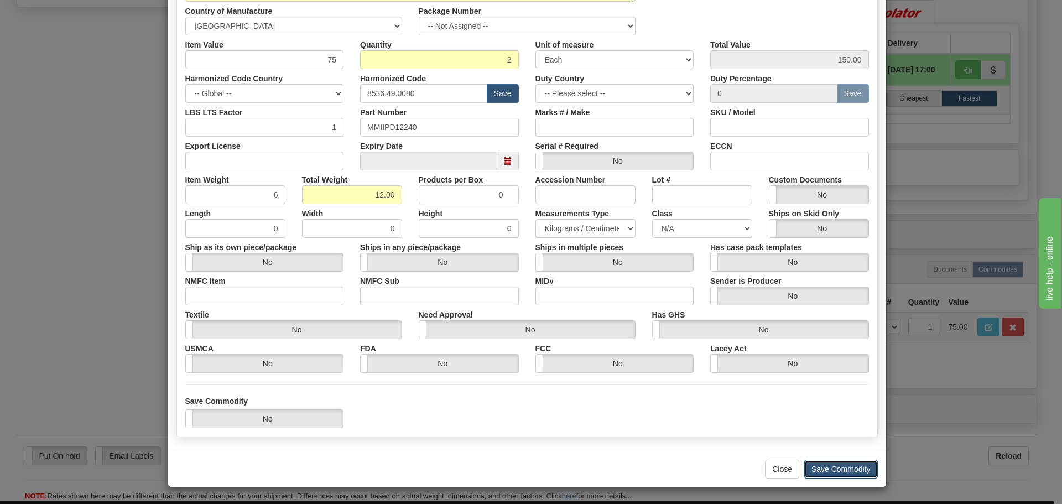
drag, startPoint x: 837, startPoint y: 476, endPoint x: 832, endPoint y: 477, distance: 5.8
click at [835, 477] on button "Save Commodity" at bounding box center [841, 469] width 74 height 19
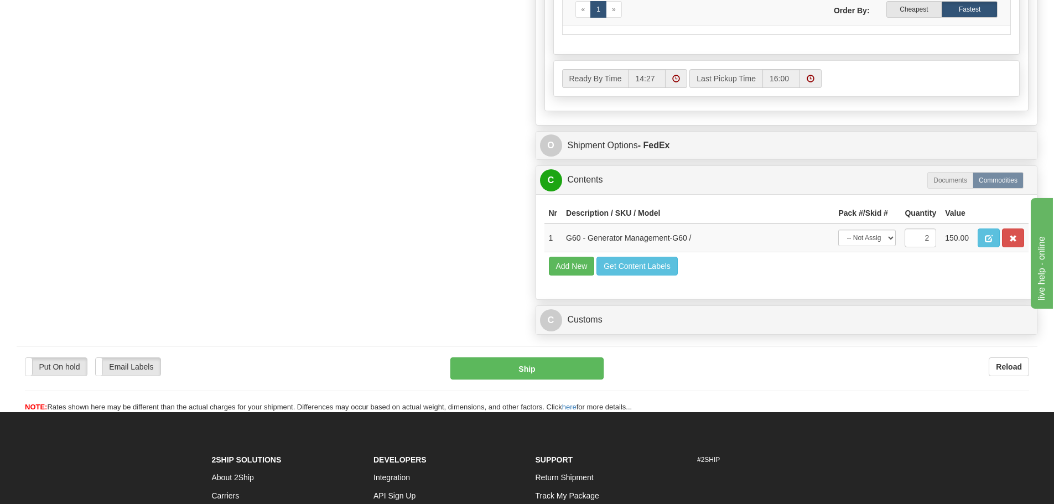
scroll to position [774, 0]
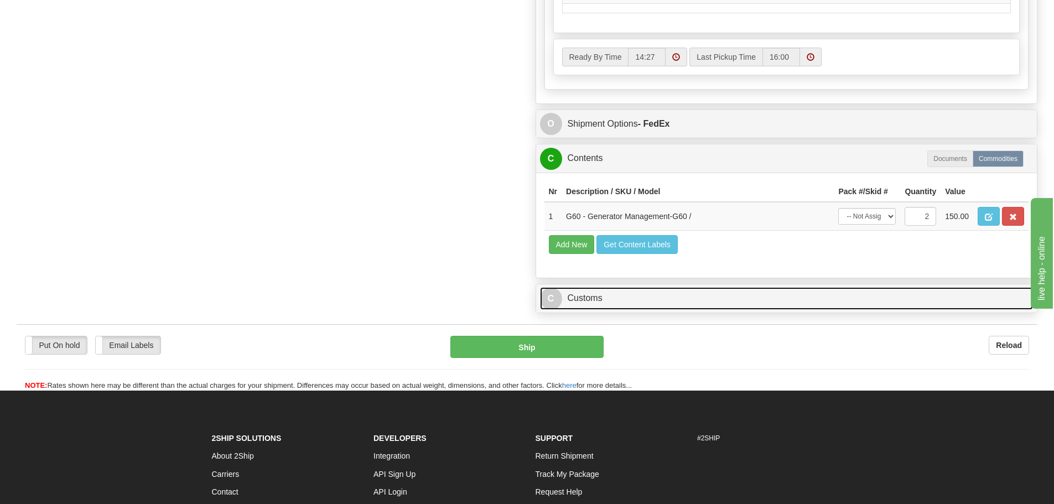
click at [585, 296] on link "C Customs" at bounding box center [786, 298] width 493 height 23
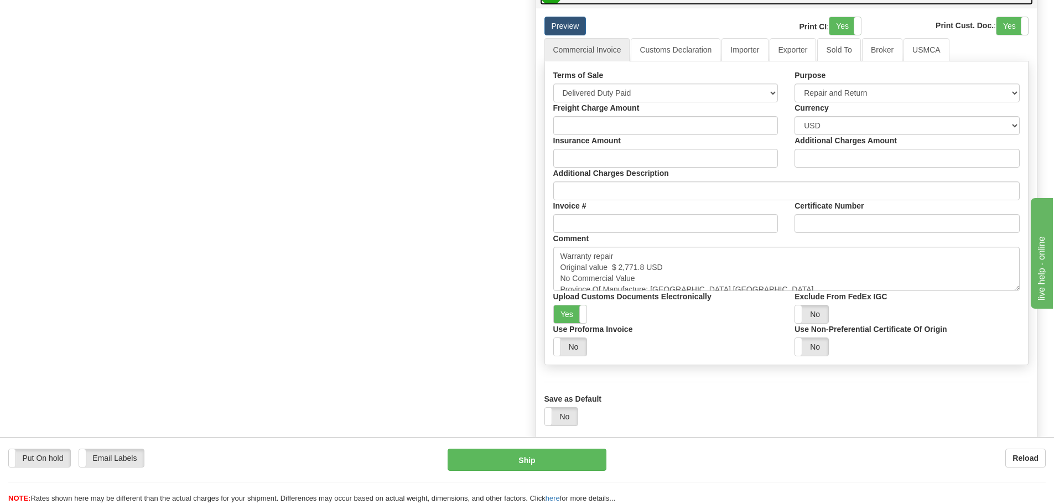
scroll to position [1106, 0]
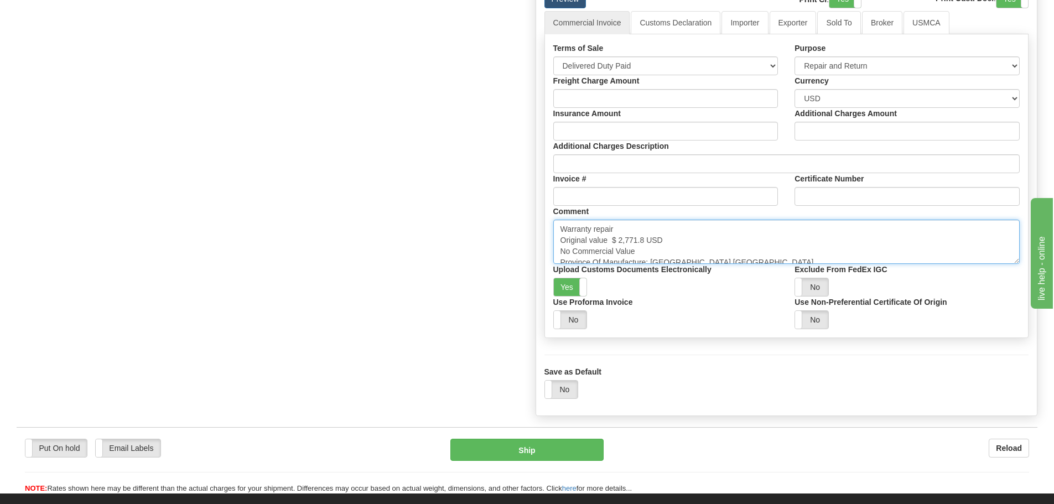
drag, startPoint x: 644, startPoint y: 237, endPoint x: 617, endPoint y: 238, distance: 27.1
click at [617, 238] on textarea "Warranty repair Original value $ 2,771.8 USD No Commercial Value Province Of Ma…" at bounding box center [786, 242] width 467 height 44
paste textarea "17,842.7"
click at [680, 240] on textarea "Warranty repair Original value $ 2,771.8 USD No Commercial Value Province Of Ma…" at bounding box center [786, 242] width 467 height 44
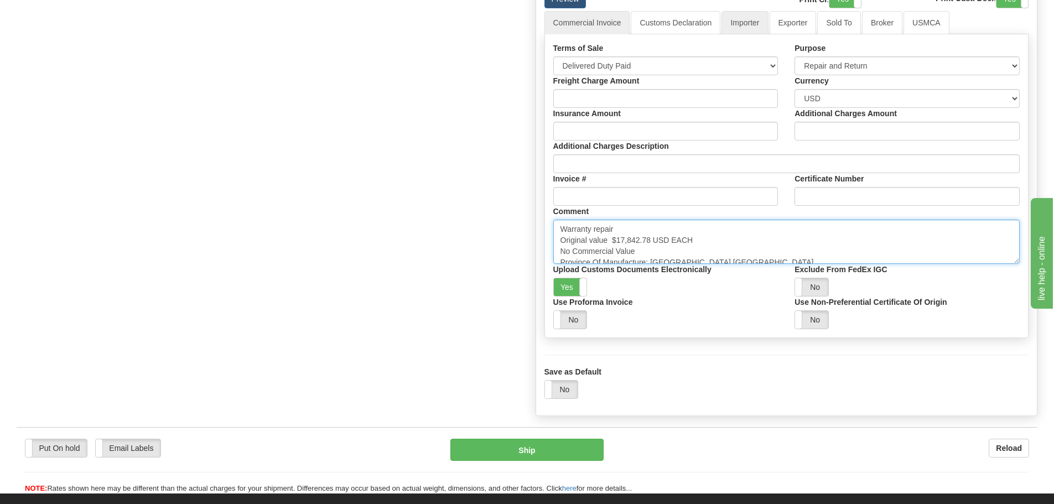
type textarea "Warranty repair Original value $17,842.78 USD EACH No Commercial Value Province…"
click at [749, 20] on link "Importer" at bounding box center [744, 22] width 46 height 23
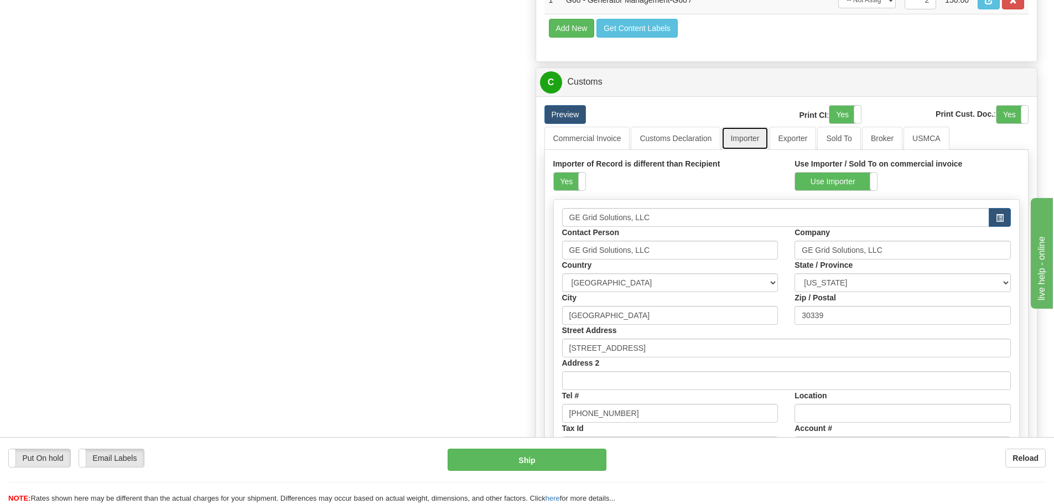
scroll to position [996, 0]
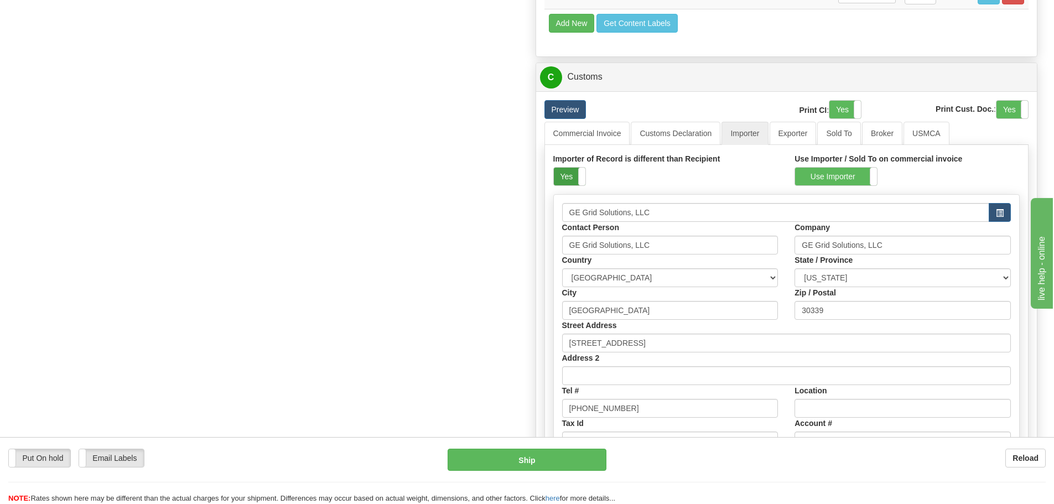
click at [569, 171] on label "Yes" at bounding box center [570, 177] width 32 height 18
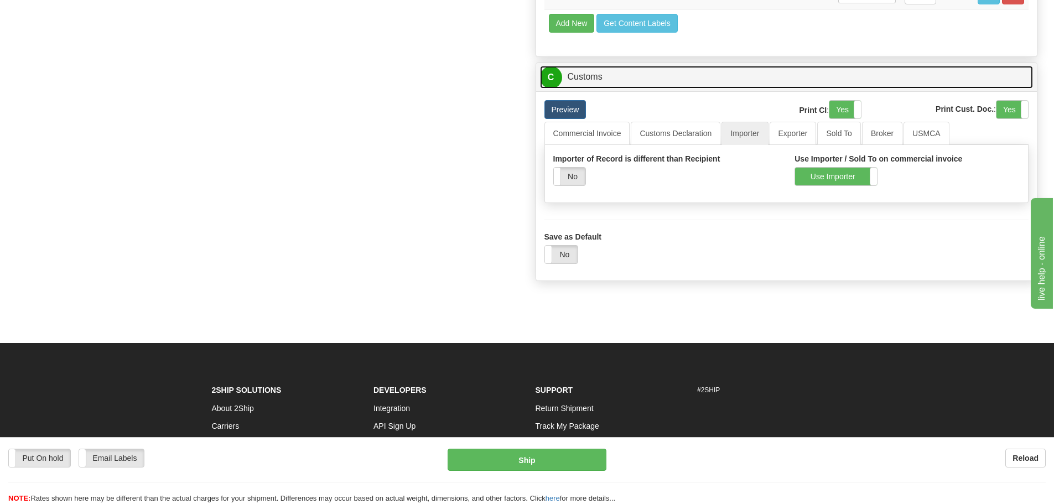
click at [586, 77] on link "C Customs" at bounding box center [786, 77] width 493 height 23
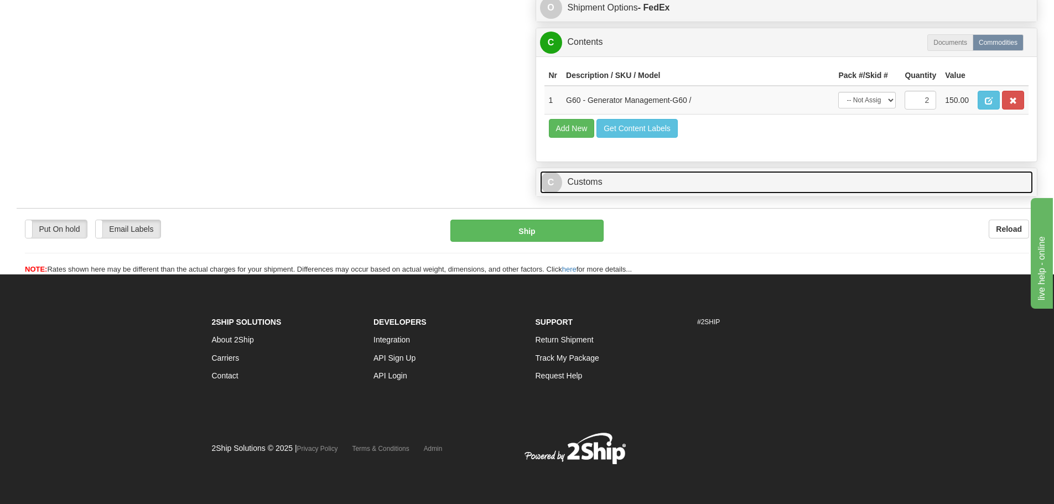
scroll to position [890, 0]
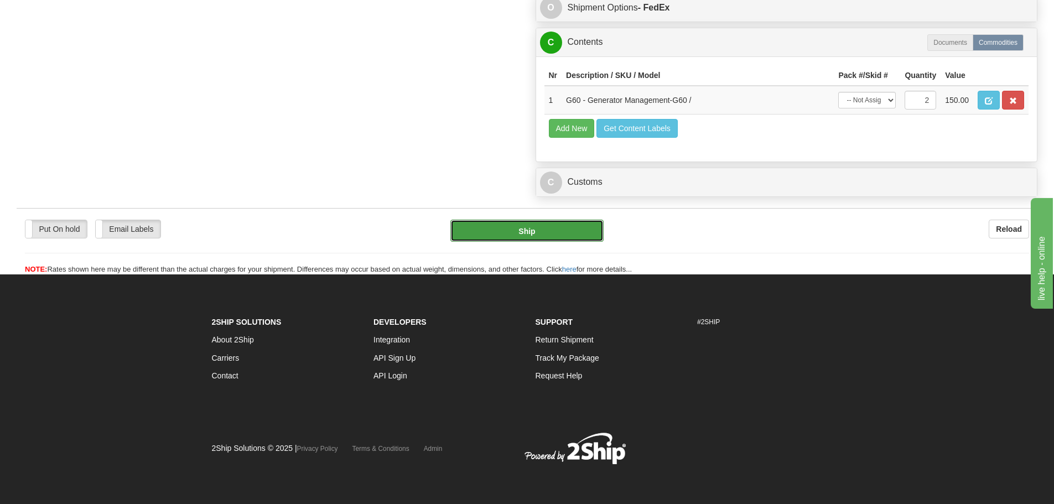
click at [546, 227] on button "Ship" at bounding box center [526, 231] width 153 height 22
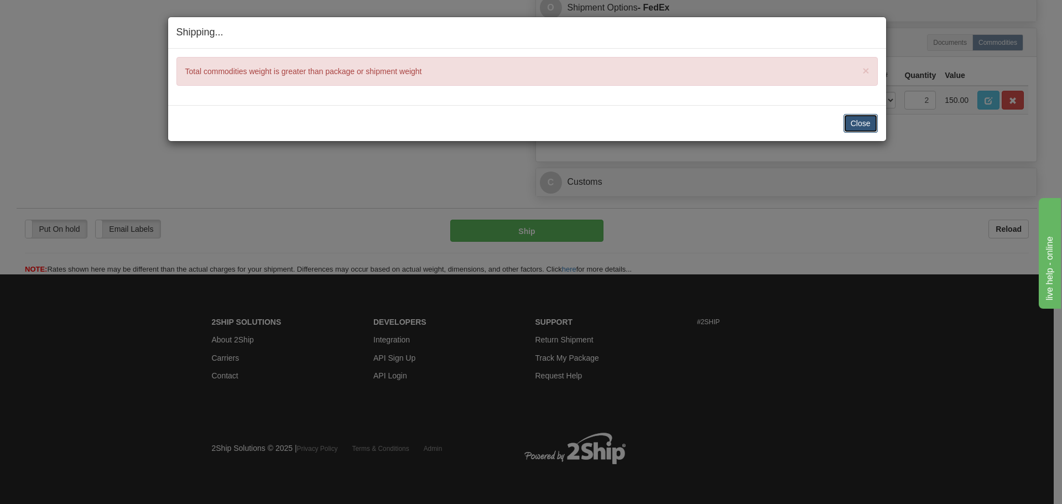
click at [860, 126] on button "Close" at bounding box center [860, 123] width 34 height 19
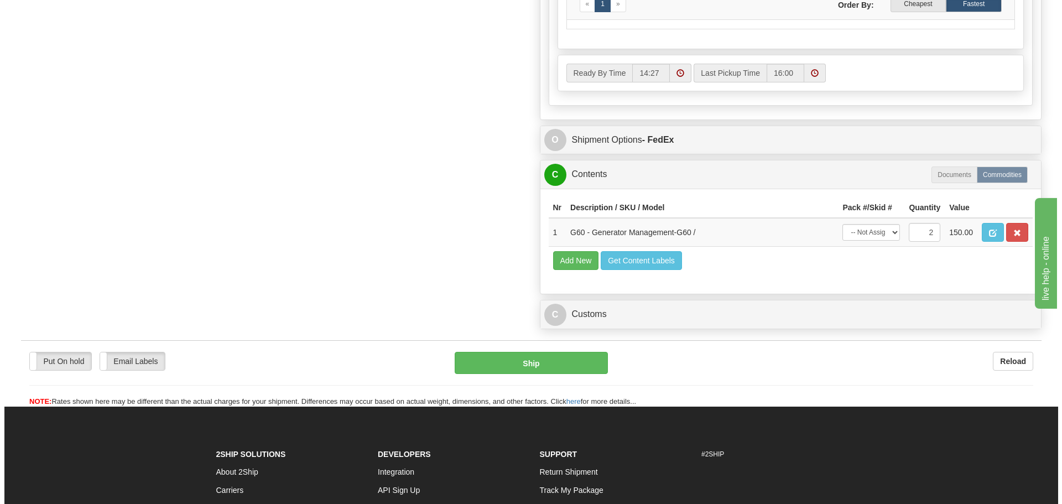
scroll to position [725, 0]
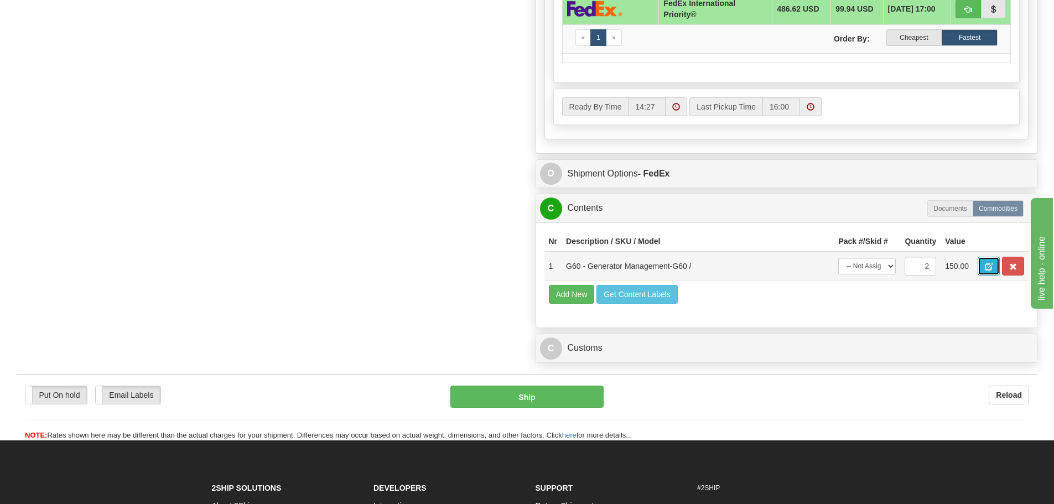
click at [987, 265] on span "button" at bounding box center [988, 266] width 8 height 7
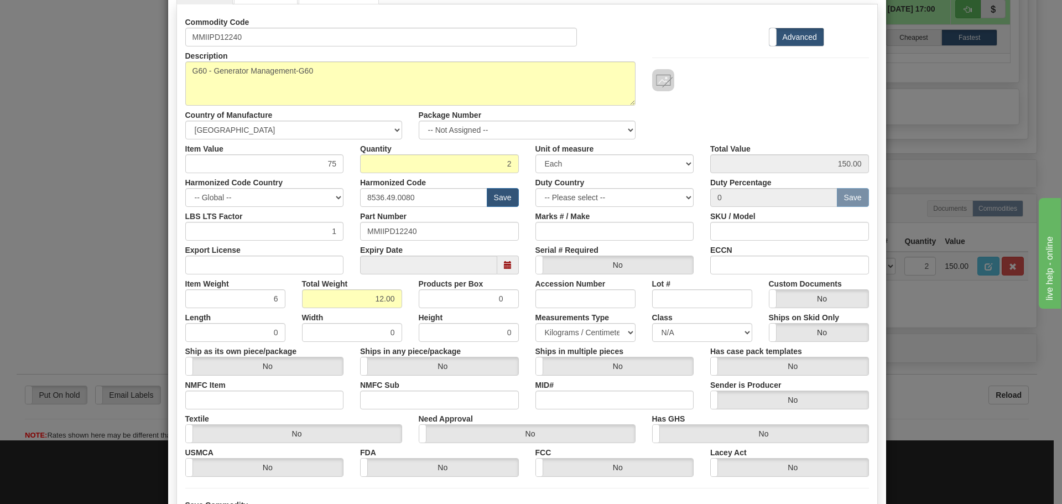
scroll to position [0, 0]
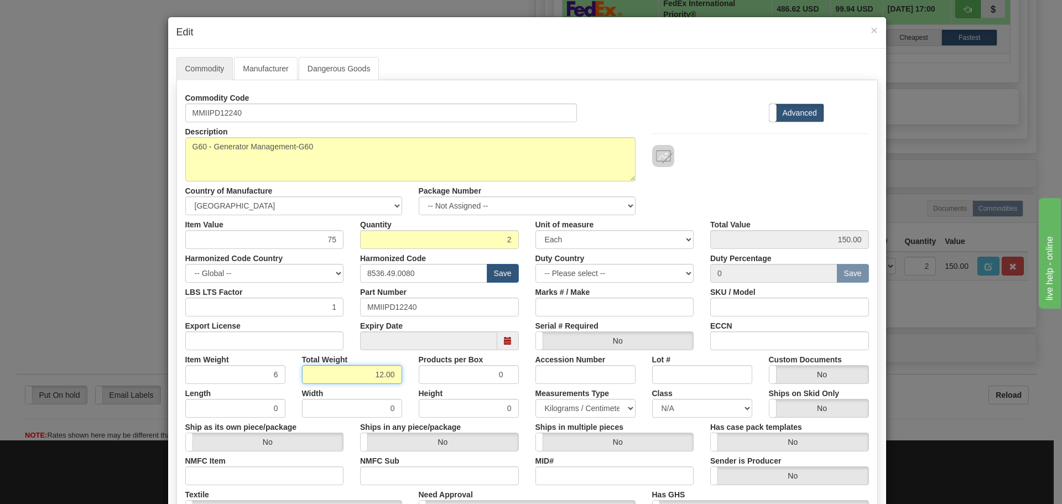
drag, startPoint x: 363, startPoint y: 373, endPoint x: 394, endPoint y: 376, distance: 30.5
click at [394, 375] on input "12.00" at bounding box center [352, 374] width 100 height 19
type input "6"
type input "3.0000"
click at [732, 185] on div "Description G60 - Generator Management-G60 Country of Manufacture -- Unknown --…" at bounding box center [527, 168] width 700 height 93
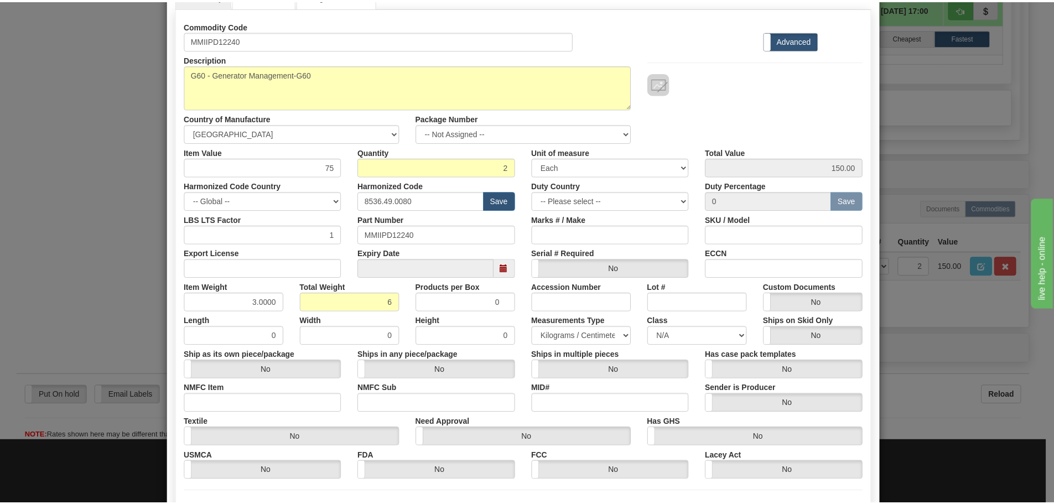
scroll to position [166, 0]
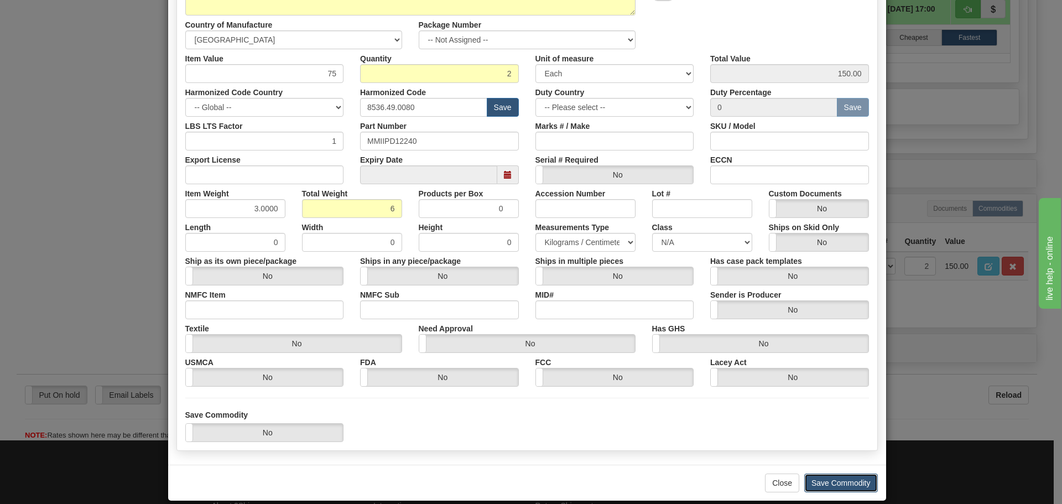
click at [829, 477] on button "Save Commodity" at bounding box center [841, 482] width 74 height 19
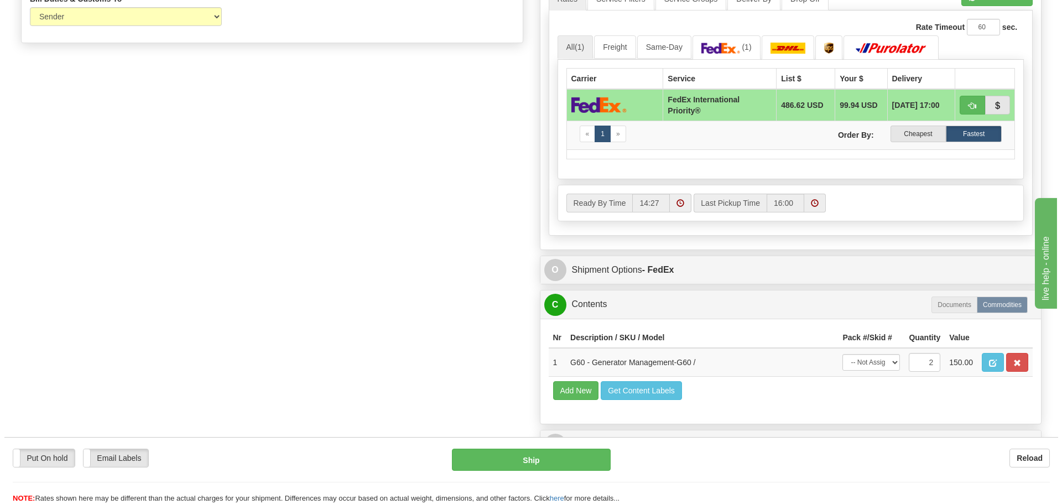
scroll to position [875, 0]
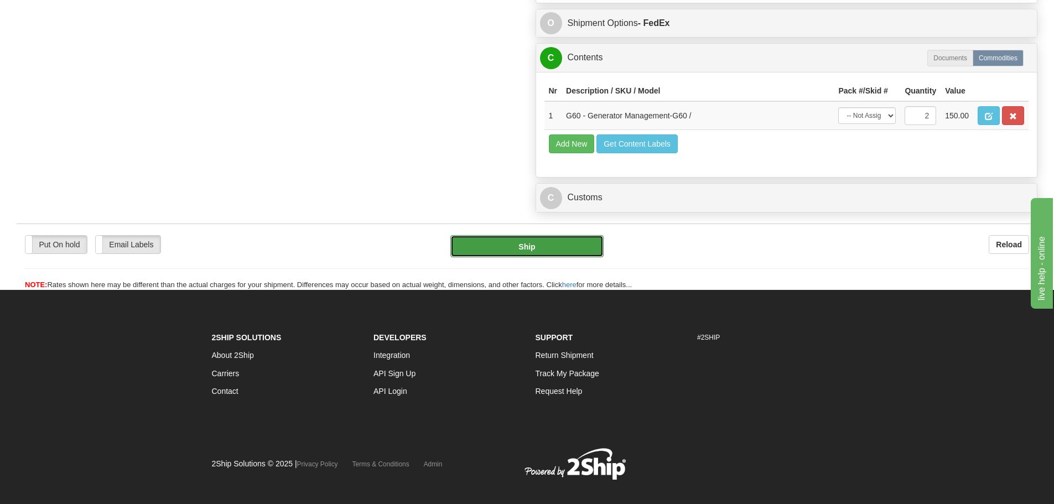
click at [548, 246] on button "Ship" at bounding box center [526, 246] width 153 height 22
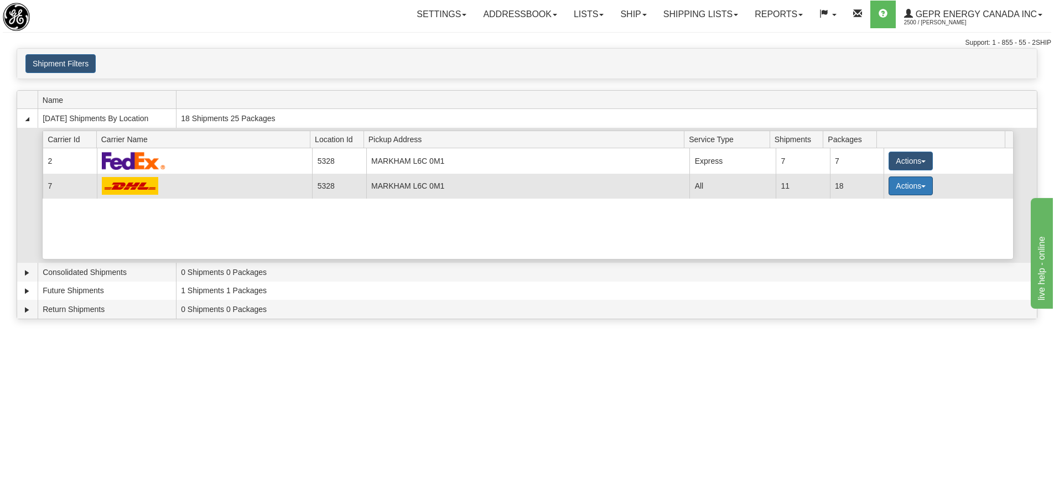
click at [913, 182] on button "Actions" at bounding box center [910, 185] width 44 height 19
click at [884, 215] on link "Close" at bounding box center [887, 221] width 88 height 14
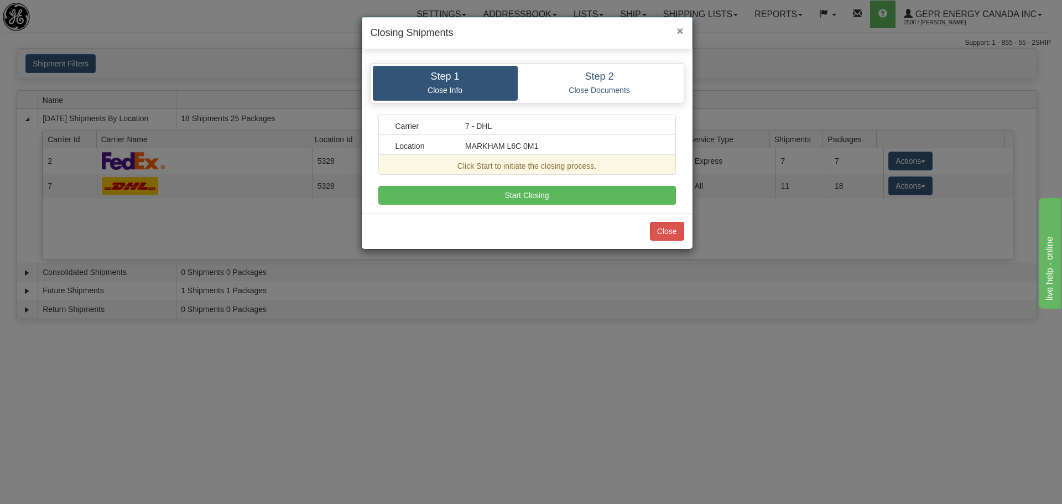
click at [676, 30] on span "×" at bounding box center [679, 30] width 7 height 13
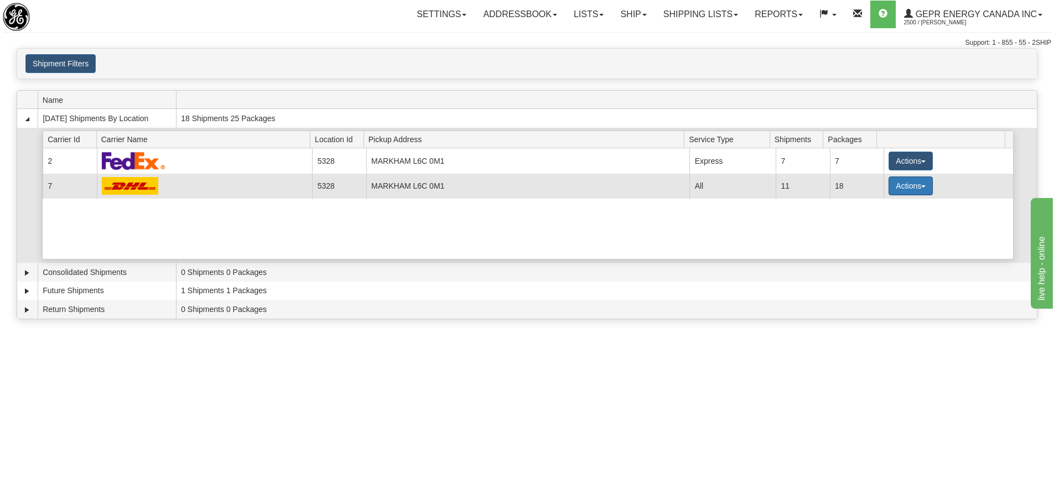
click at [892, 185] on button "Actions" at bounding box center [910, 185] width 44 height 19
click at [879, 205] on span "Details" at bounding box center [869, 206] width 30 height 8
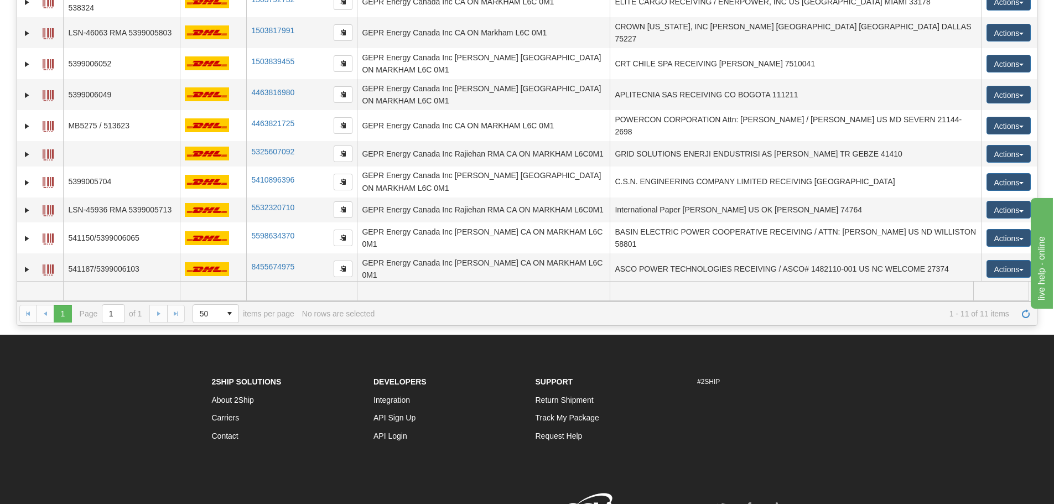
scroll to position [55, 0]
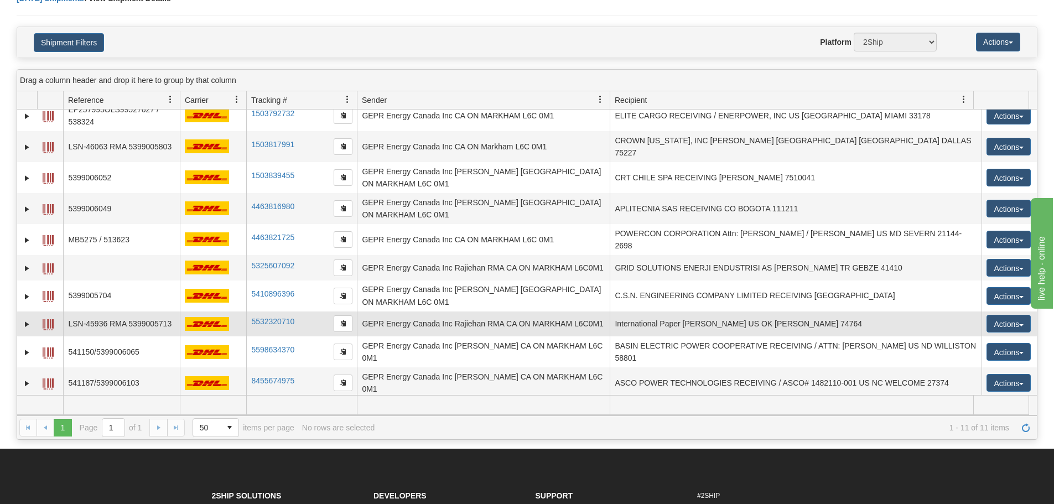
click at [313, 311] on td "5532320710" at bounding box center [301, 323] width 111 height 25
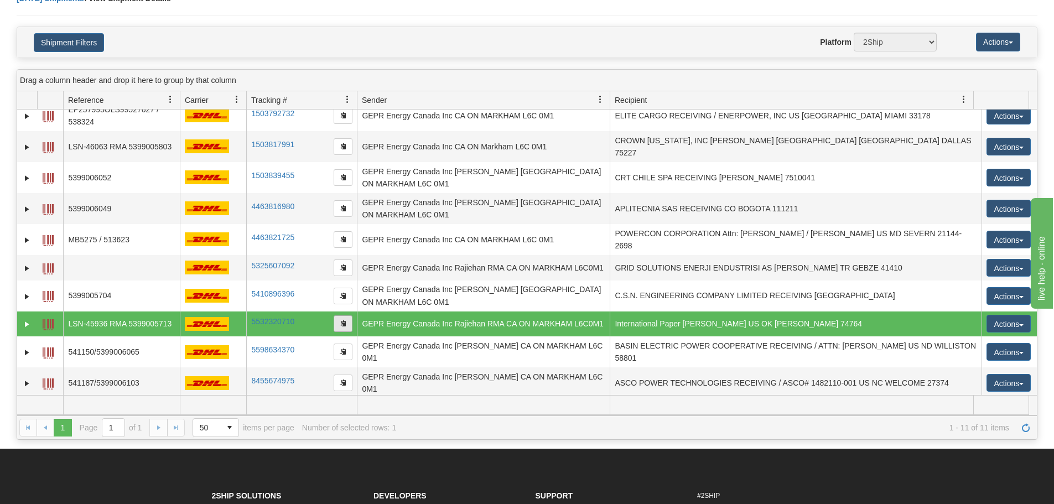
click at [345, 320] on span "button" at bounding box center [343, 323] width 7 height 7
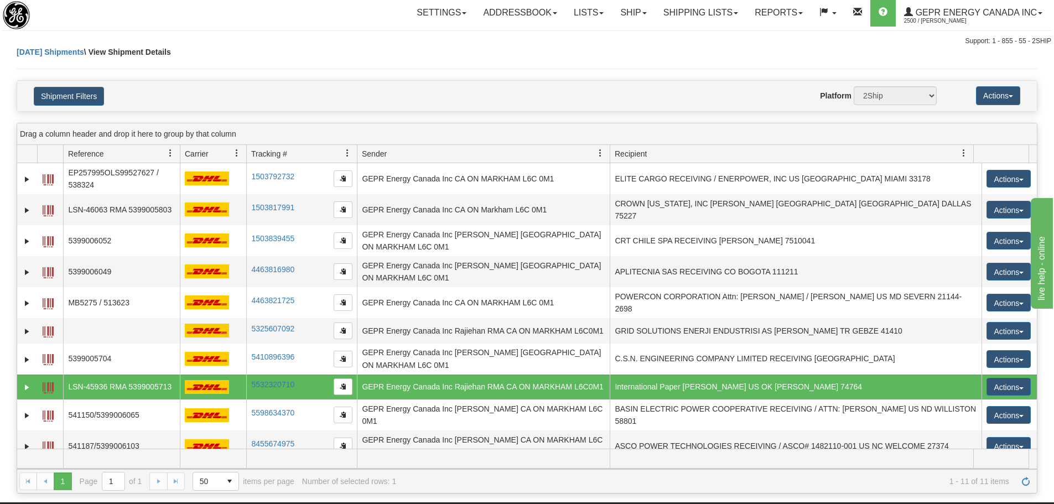
scroll to position [0, 0]
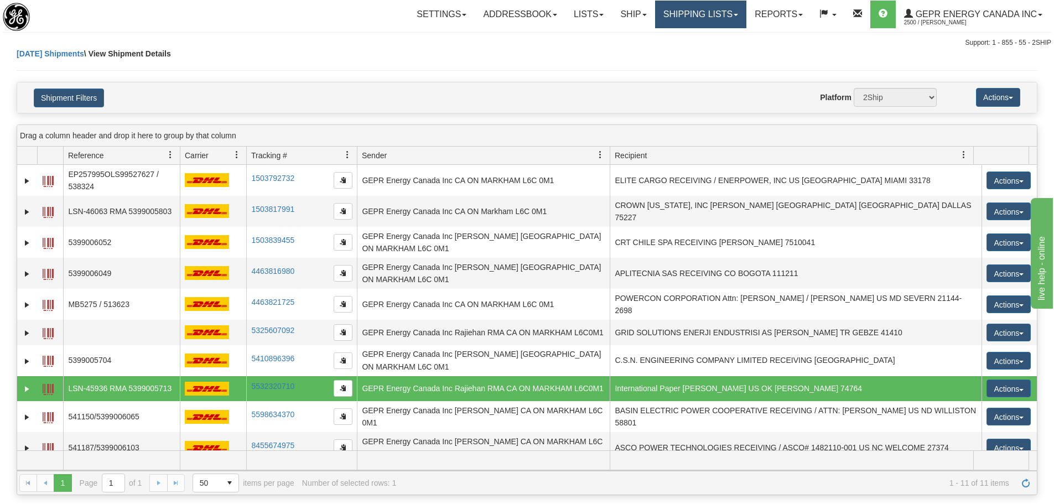
click at [660, 22] on link "Shipping lists" at bounding box center [700, 15] width 91 height 28
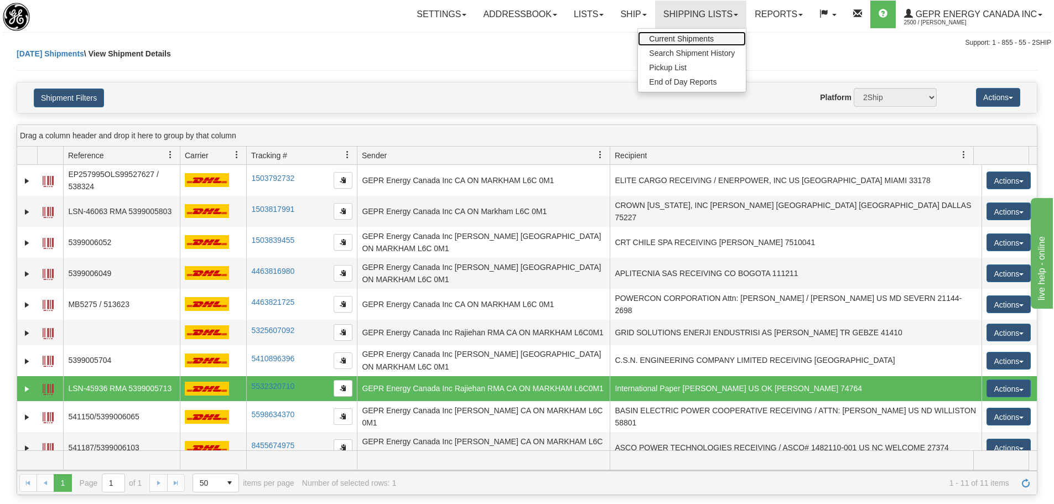
click at [664, 40] on span "Current Shipments" at bounding box center [681, 38] width 65 height 9
